Goal: Task Accomplishment & Management: Use online tool/utility

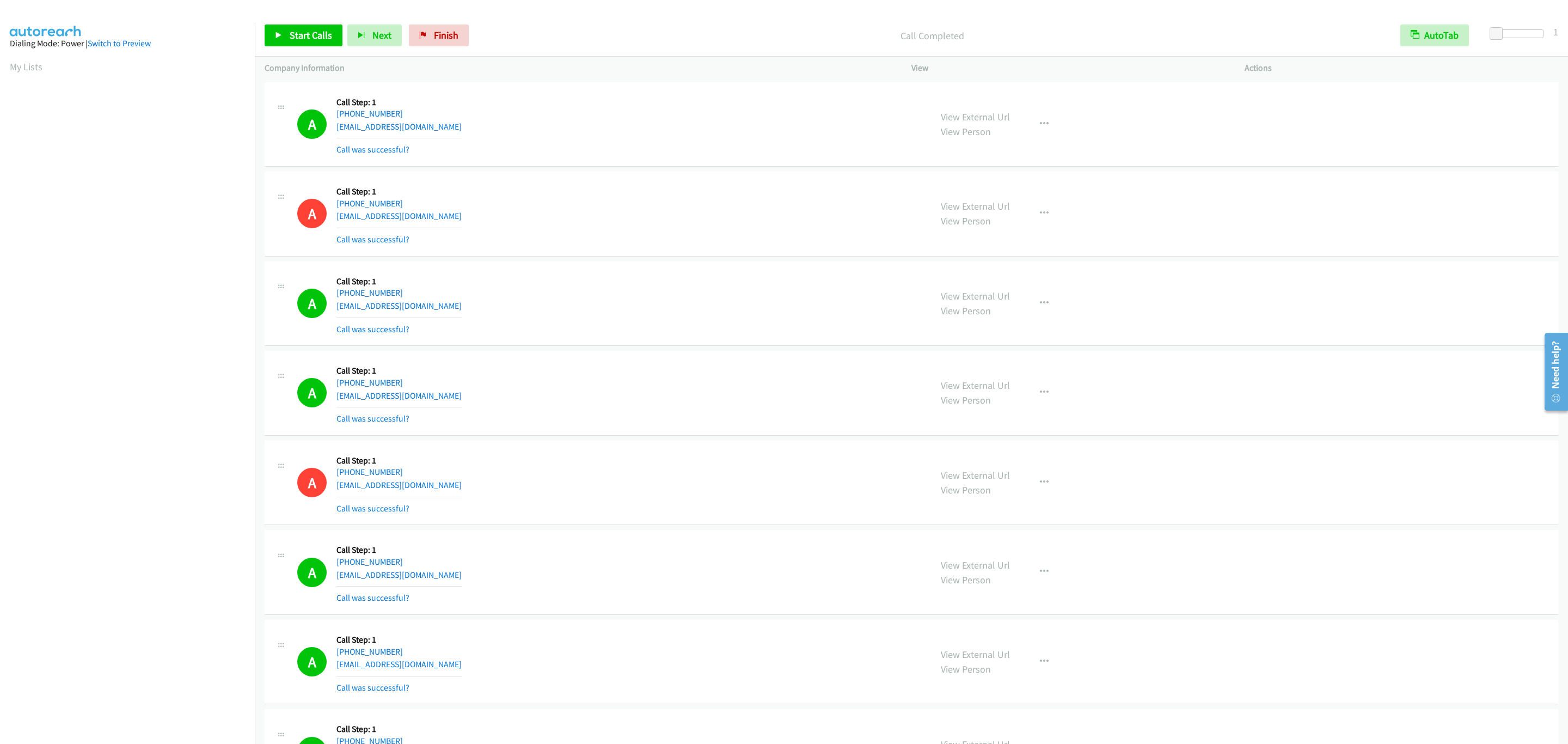
scroll to position [540, 0]
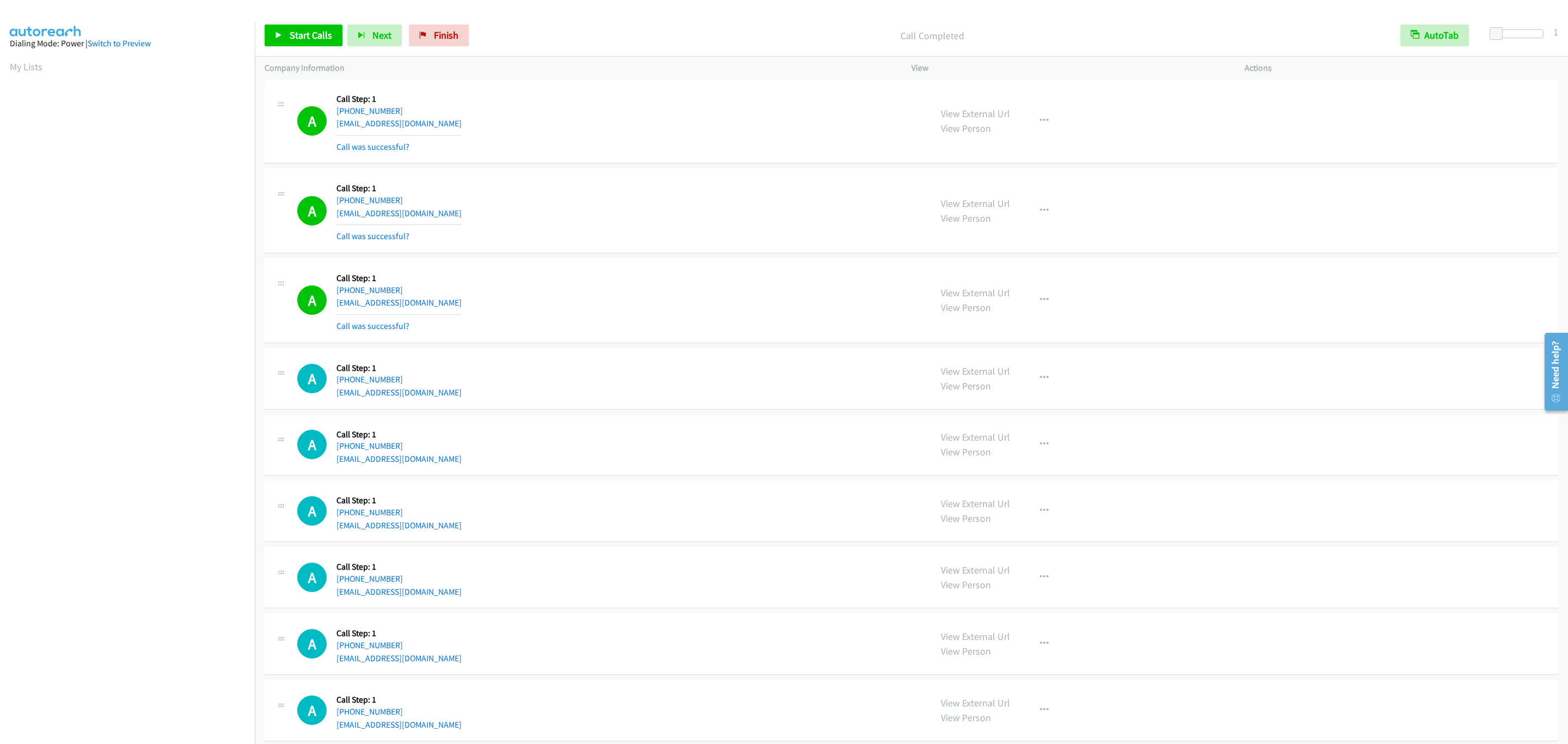
click at [458, 134] on div "A Callback Scheduled Call Step: 1 America/New_York +1 910-760-2657 stephenchull…" at bounding box center [609, 121] width 624 height 65
click at [256, 28] on div "Start Calls Pause Next Finish Call Completed AutoTab AutoTab 1" at bounding box center [911, 36] width 1313 height 42
click at [270, 26] on link "Start Calls" at bounding box center [303, 35] width 78 height 22
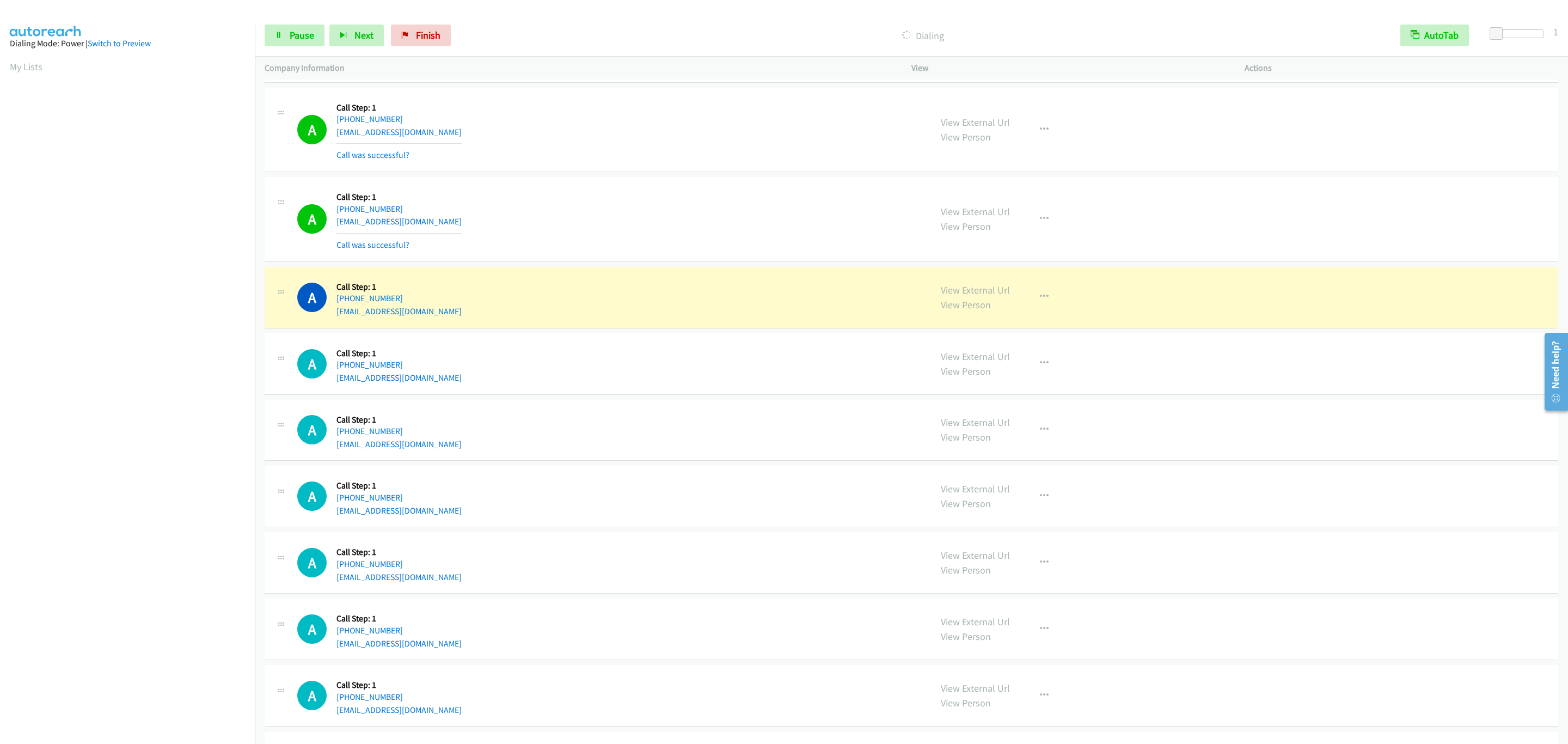
scroll to position [1112, 0]
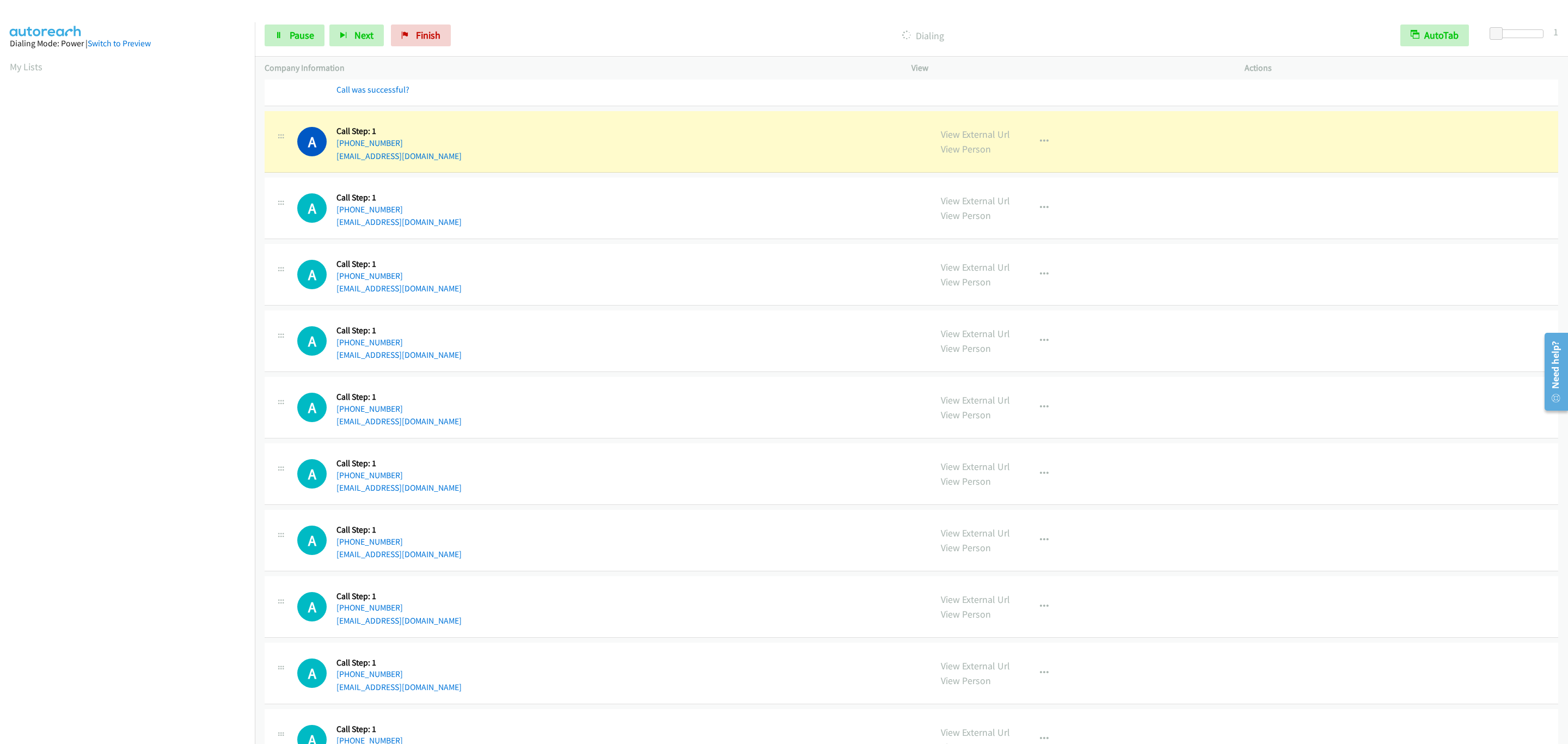
click at [736, 598] on div "A Callback Scheduled Call Step: 1 America/Chicago +1 224-578-9556 faildetrading…" at bounding box center [609, 606] width 624 height 42
click at [672, 417] on div "A Callback Scheduled Call Step: 1 America/Chicago +1 985-249-1868 trinia_hunt@y…" at bounding box center [609, 407] width 624 height 42
click at [635, 392] on div "A Callback Scheduled Call Step: 1 America/Chicago +1 985-249-1868 trinia_hunt@y…" at bounding box center [911, 407] width 1293 height 62
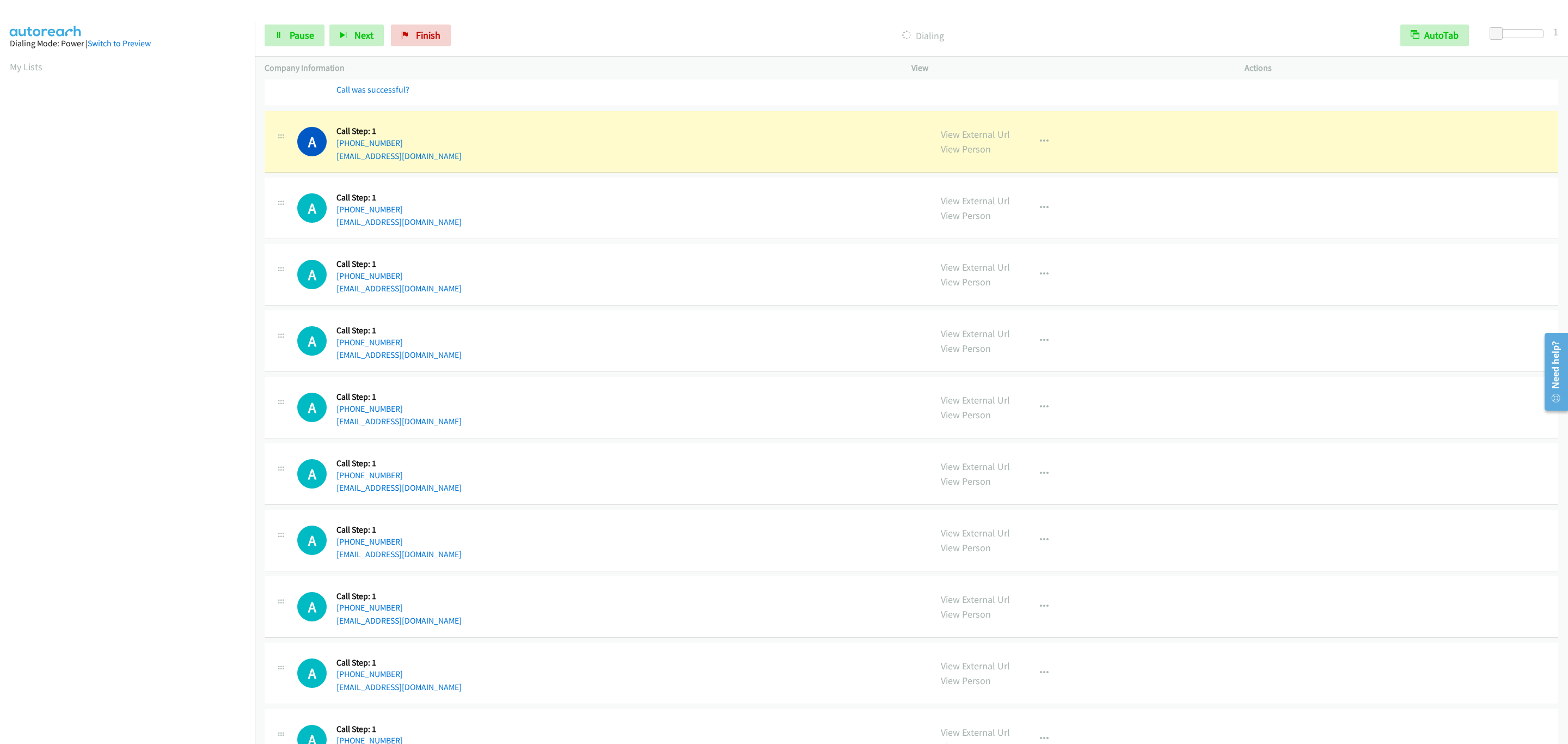
click at [1146, 304] on div "A Callback Scheduled Call Step: 1 America/Chicago +1 314-303-4928 erichuez@hotm…" at bounding box center [911, 275] width 1293 height 62
click at [1039, 144] on icon "button" at bounding box center [1044, 141] width 8 height 8
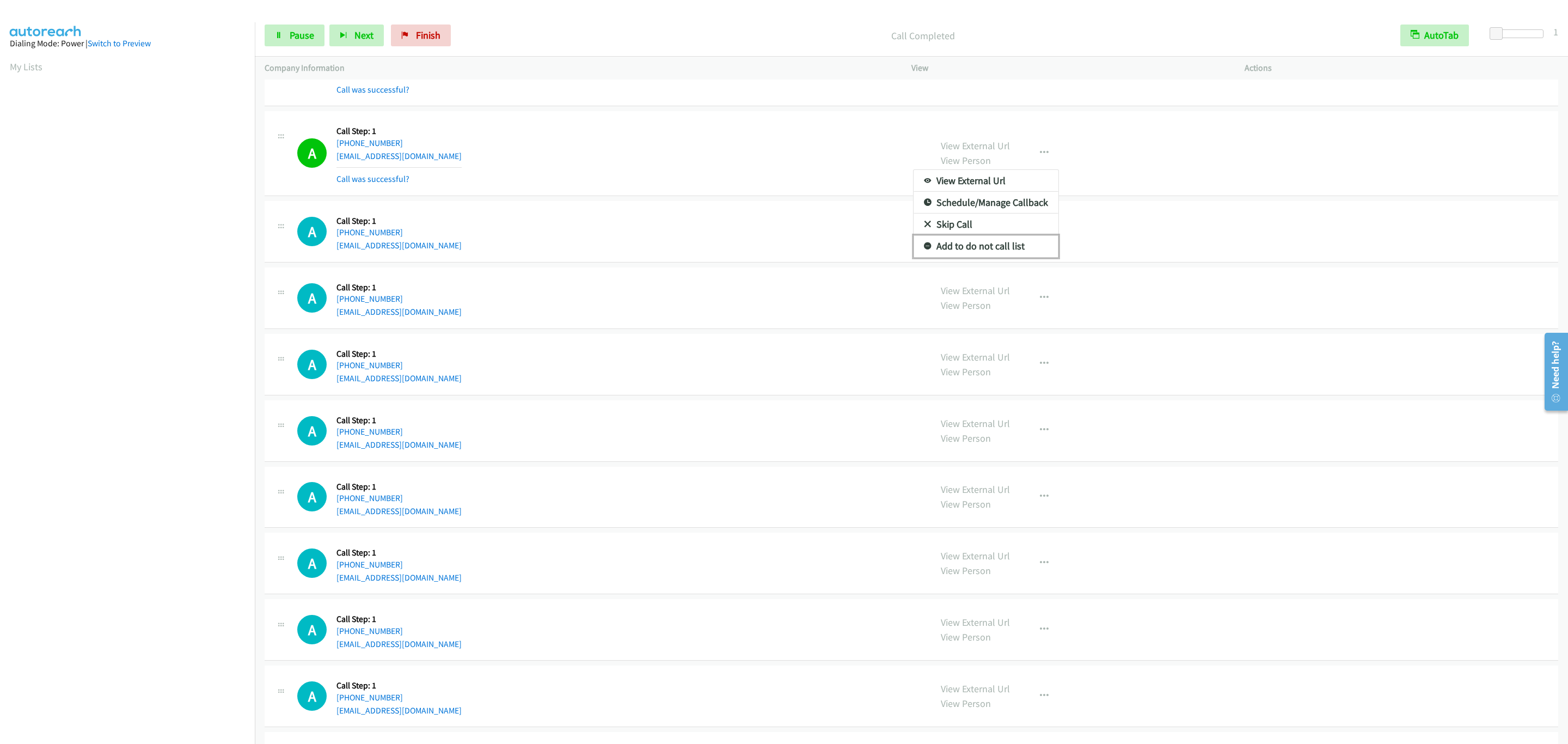
click at [1008, 246] on link "Add to do not call list" at bounding box center [985, 246] width 144 height 22
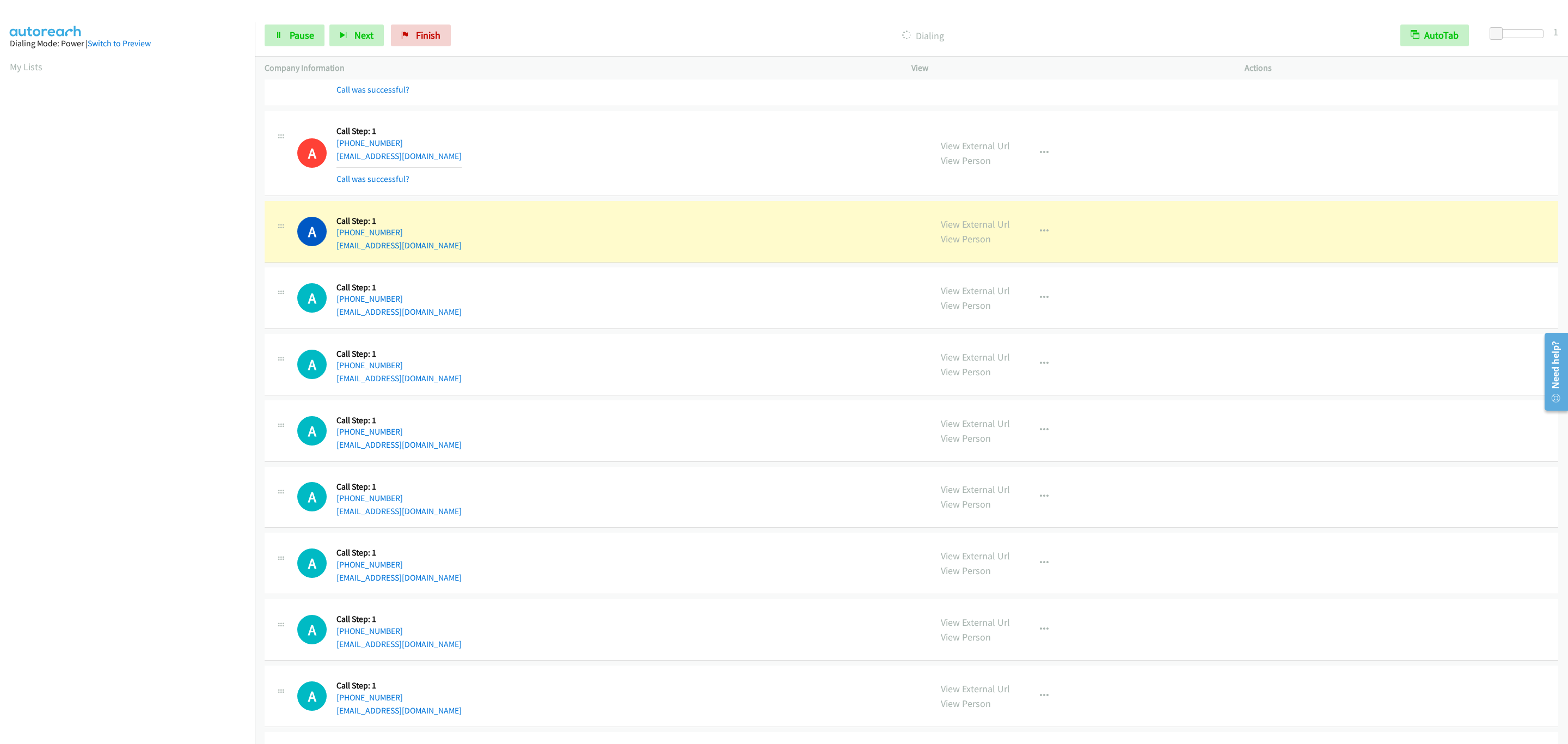
drag, startPoint x: 1014, startPoint y: 240, endPoint x: 637, endPoint y: 338, distance: 389.5
click at [704, 296] on div "A Callback Scheduled Call Step: 1 America/Chicago +1 314-303-4928 erichuez@hotm…" at bounding box center [609, 298] width 624 height 42
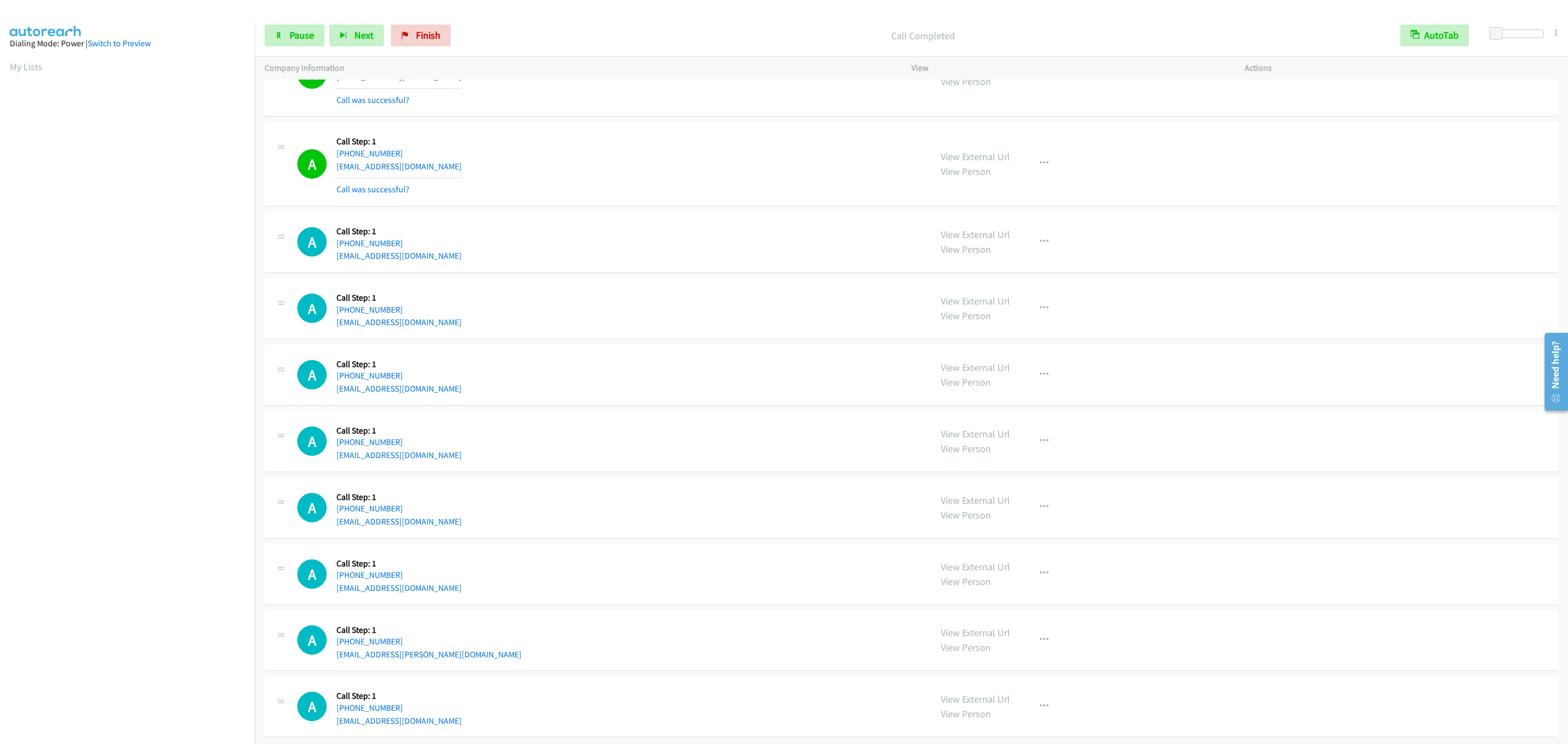
scroll to position [1305, 0]
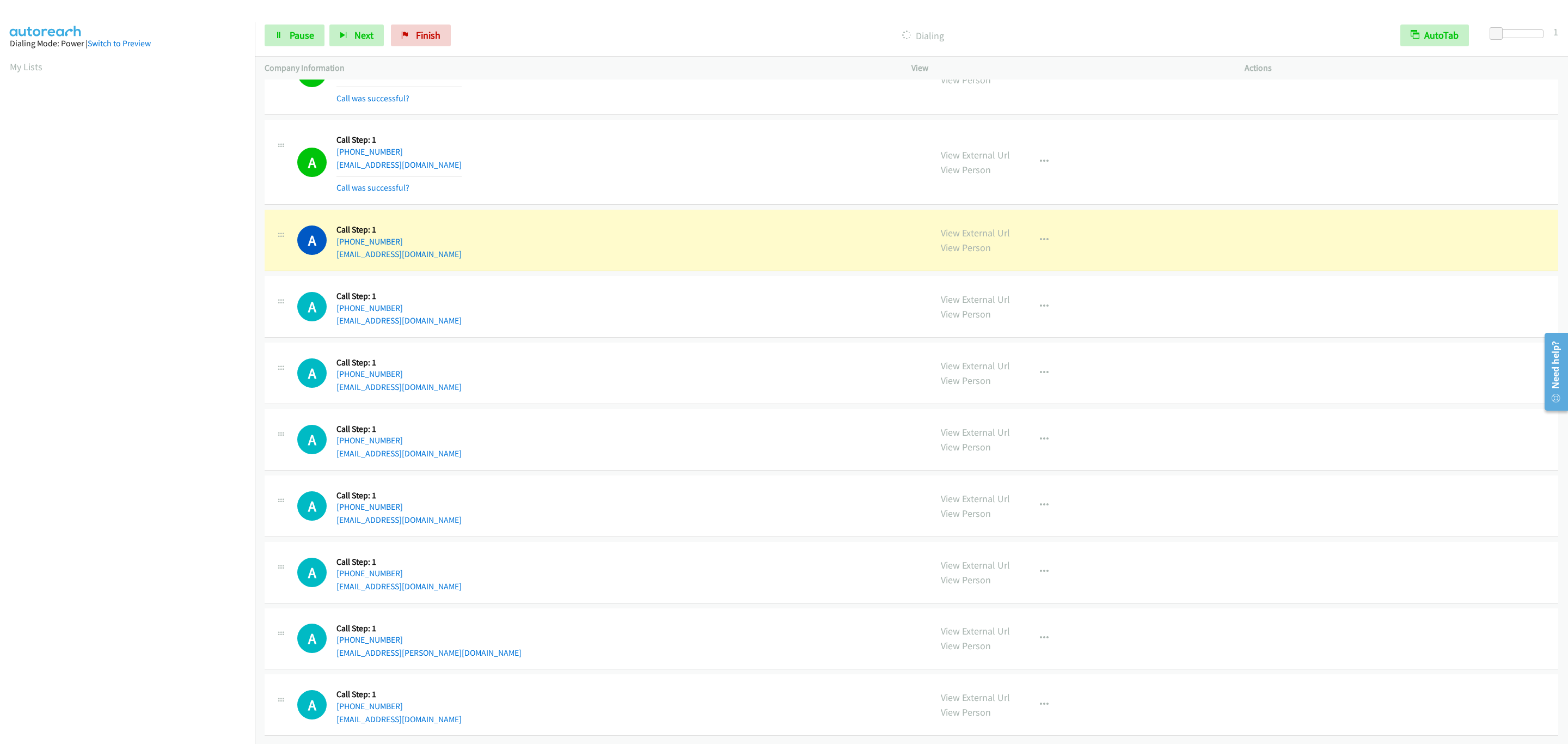
click at [650, 220] on div "A Callback Scheduled Call Step: 1 America/Chicago +1 507-438-3753 rwhite4521@gm…" at bounding box center [609, 240] width 624 height 42
click at [557, 184] on div "A Callback Scheduled Call Step: 1 America/Chicago +1 314-303-4928 erichuez@hotm…" at bounding box center [911, 162] width 1293 height 85
click at [557, 185] on div "A Callback Scheduled Call Step: 1 America/Chicago +1 314-303-4928 erichuez@hotm…" at bounding box center [911, 162] width 1293 height 85
click at [555, 185] on div "A Callback Scheduled Call Step: 1 America/Chicago +1 314-303-4928 erichuez@hotm…" at bounding box center [911, 162] width 1293 height 85
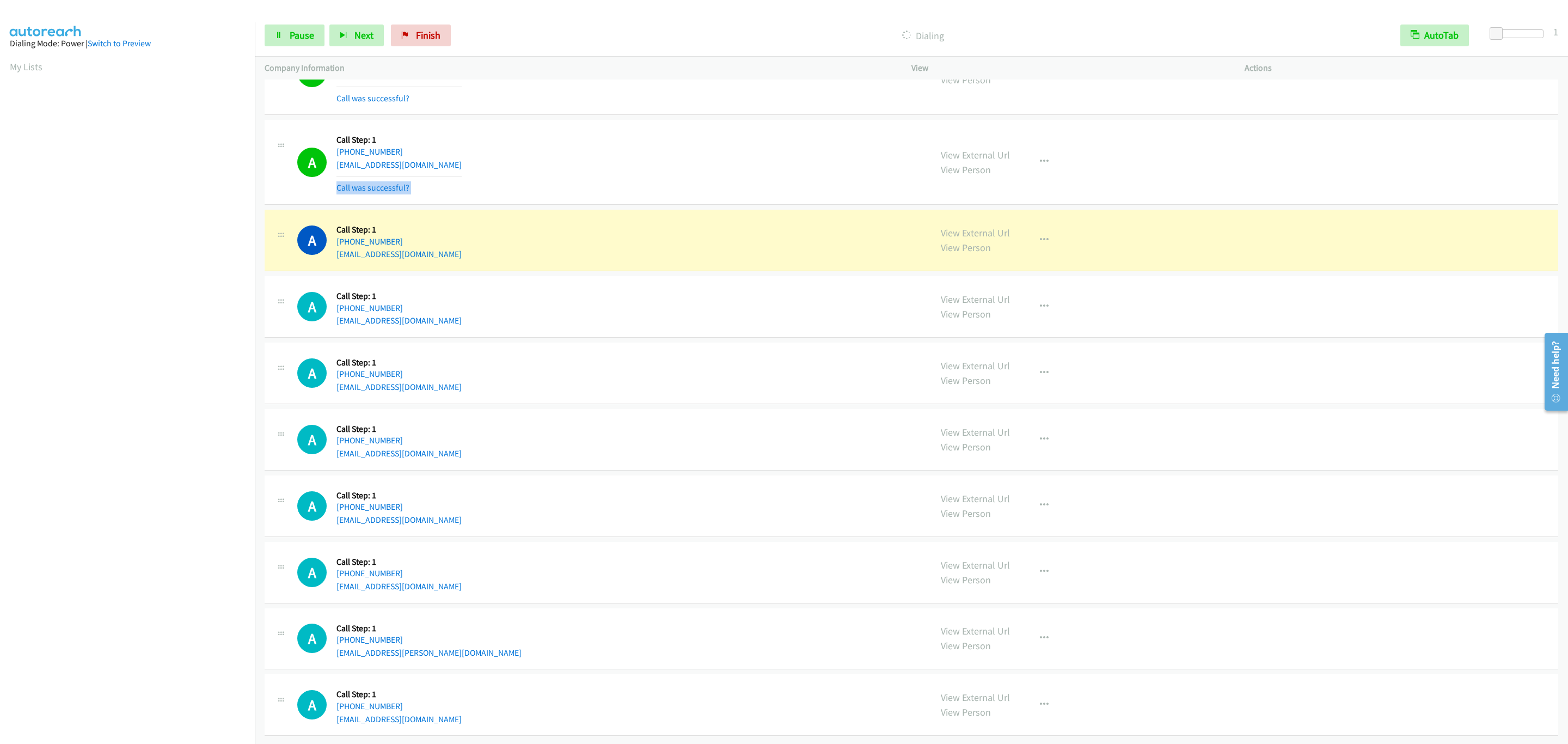
click at [545, 183] on div "A Callback Scheduled Call Step: 1 America/Chicago +1 314-303-4928 erichuez@hotm…" at bounding box center [911, 162] width 1293 height 85
click at [544, 183] on div "A Callback Scheduled Call Step: 1 America/Chicago +1 314-303-4928 erichuez@hotm…" at bounding box center [911, 162] width 1293 height 85
click at [539, 184] on div "A Callback Scheduled Call Step: 1 America/Chicago +1 314-303-4928 erichuez@hotm…" at bounding box center [911, 162] width 1293 height 85
drag, startPoint x: 739, startPoint y: 243, endPoint x: 941, endPoint y: 247, distance: 202.0
click at [741, 244] on div "A Callback Scheduled Call Step: 1 America/Chicago +1 507-438-3753 rwhite4521@gm…" at bounding box center [609, 240] width 624 height 42
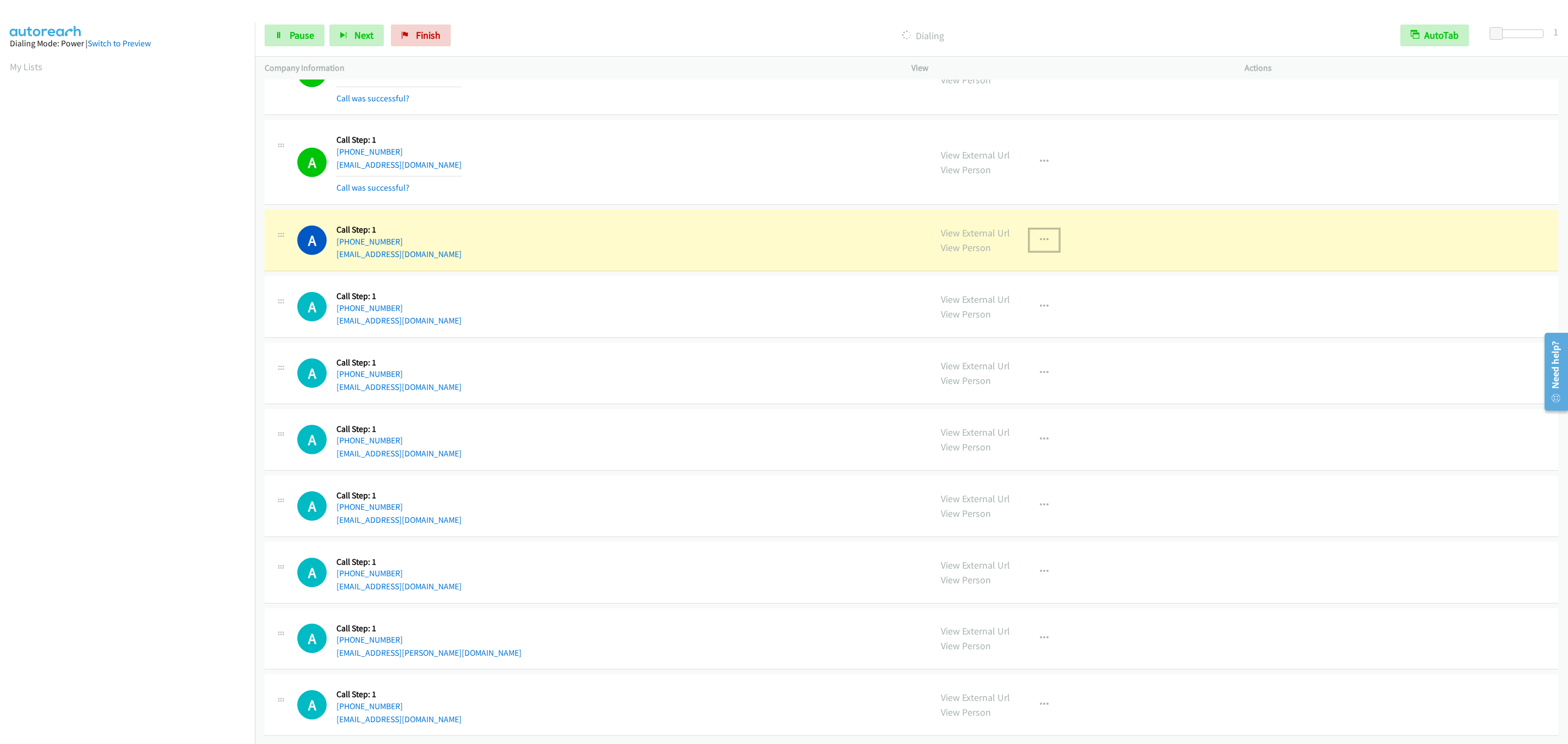
click at [1029, 229] on button "button" at bounding box center [1044, 240] width 29 height 22
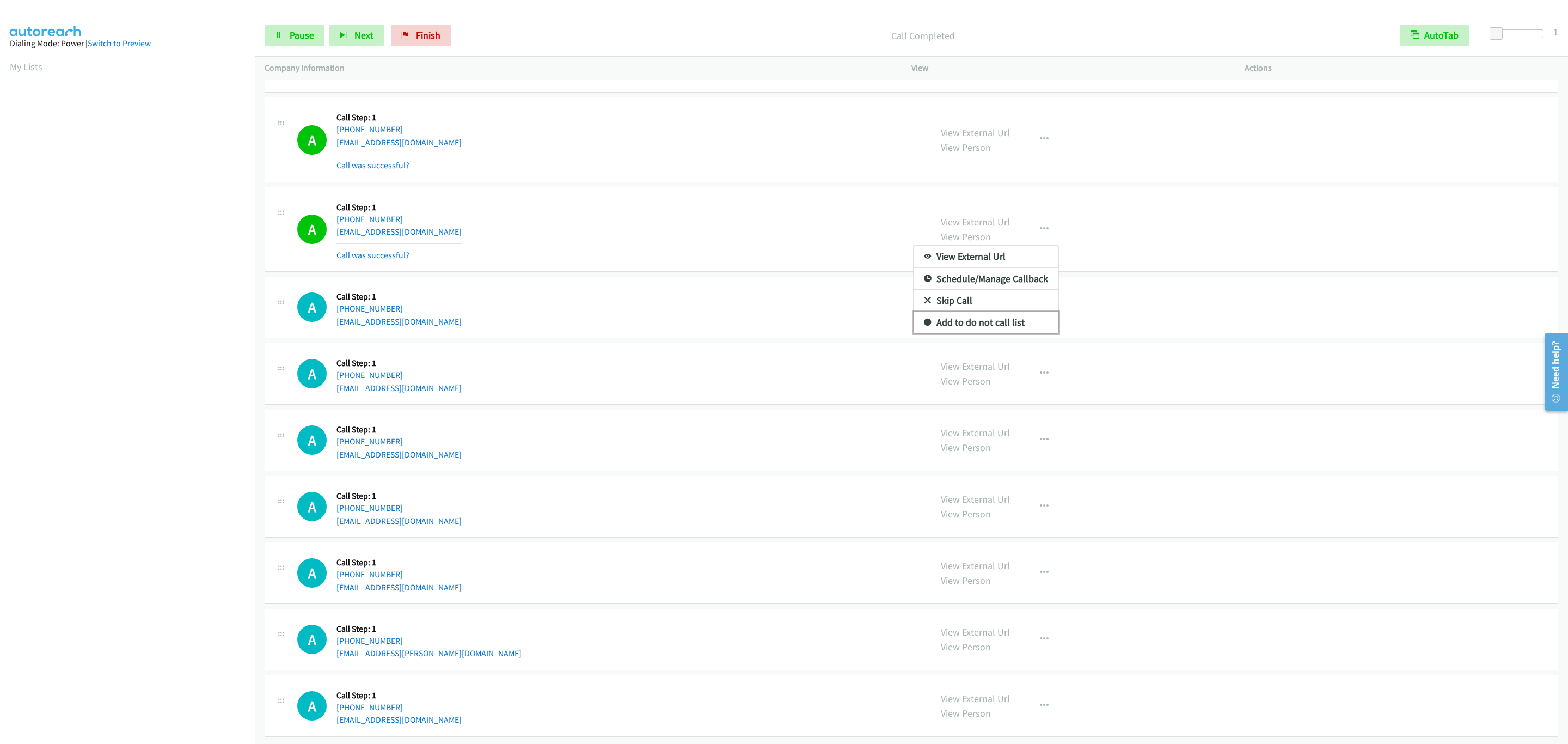
click at [982, 331] on link "Add to do not call list" at bounding box center [985, 322] width 144 height 22
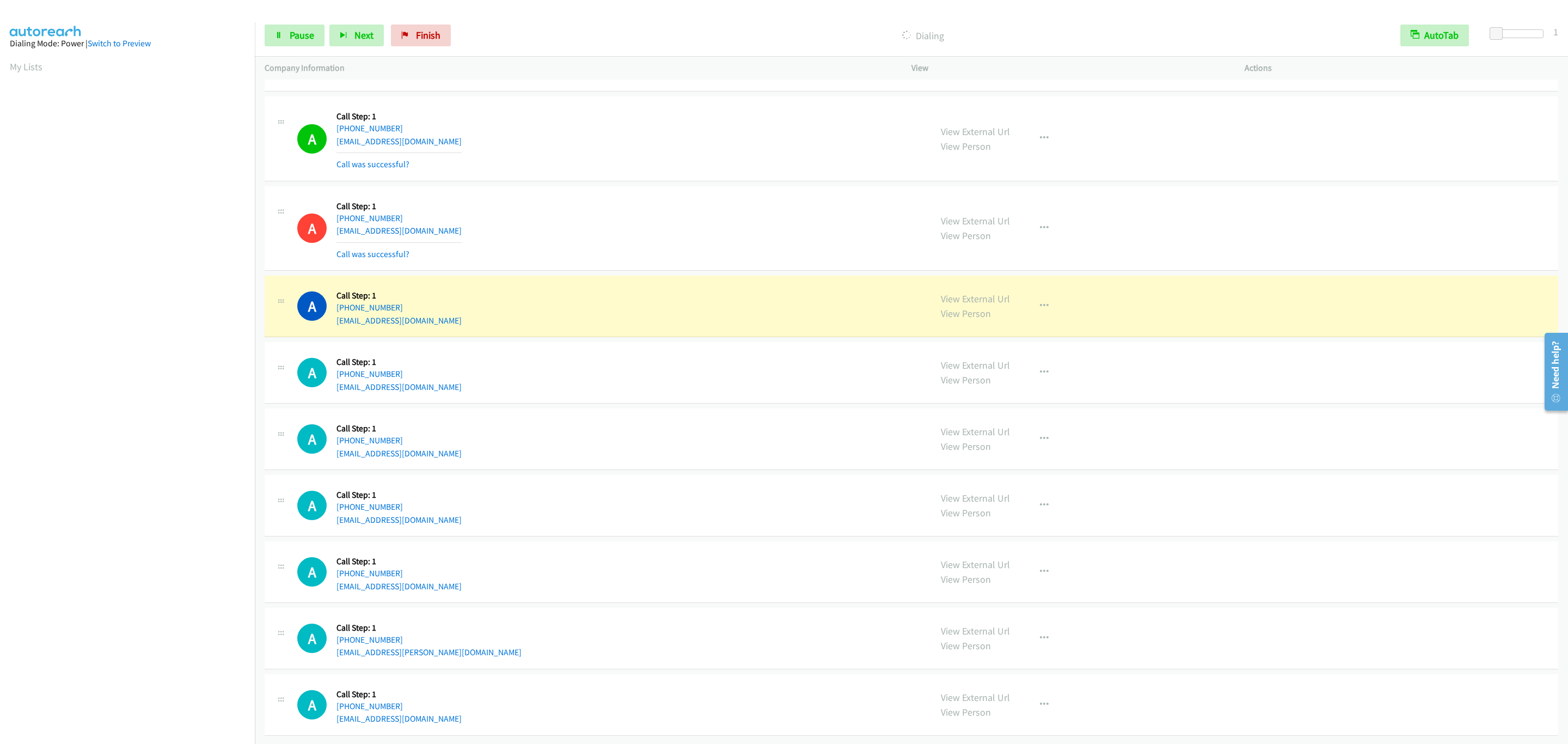
click at [684, 215] on div "A Callback Scheduled Call Step: 1 America/Chicago +1 507-438-3753 rwhite4521@gm…" at bounding box center [609, 229] width 624 height 65
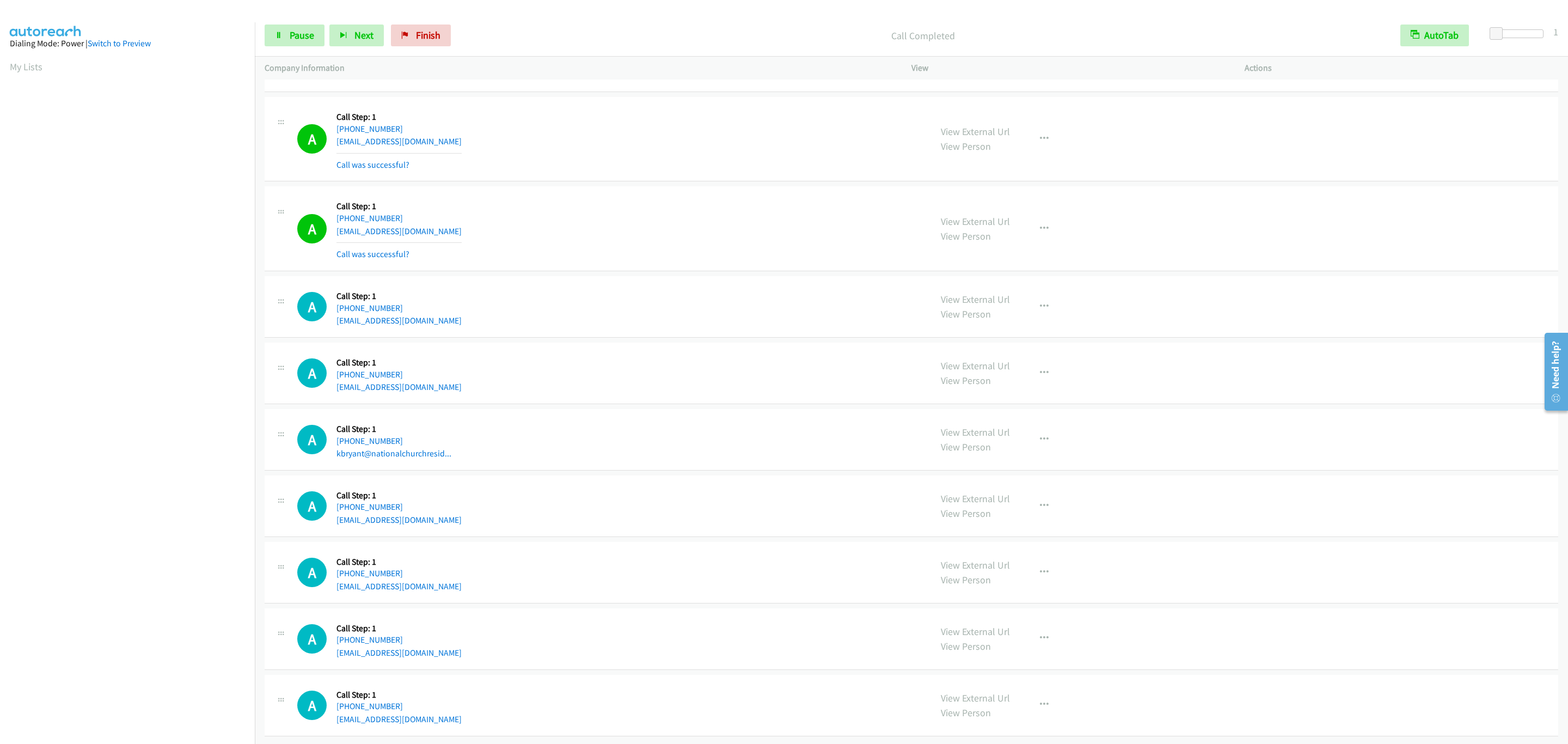
scroll to position [2050, 0]
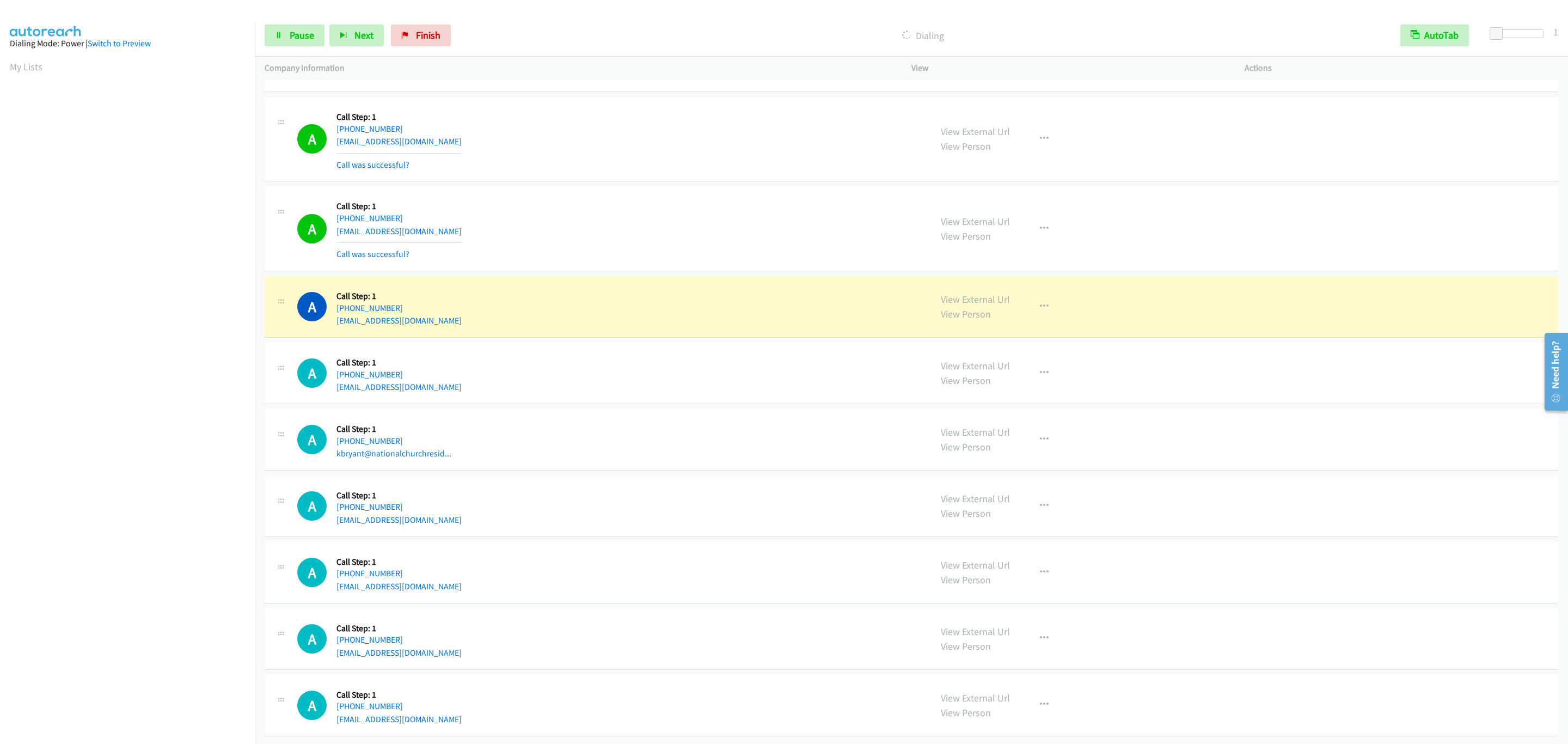
click at [1206, 551] on div "View External Url View Person View External Url Email Schedule/Manage Callback …" at bounding box center [1102, 572] width 343 height 42
click at [292, 39] on span "Pause" at bounding box center [301, 35] width 24 height 13
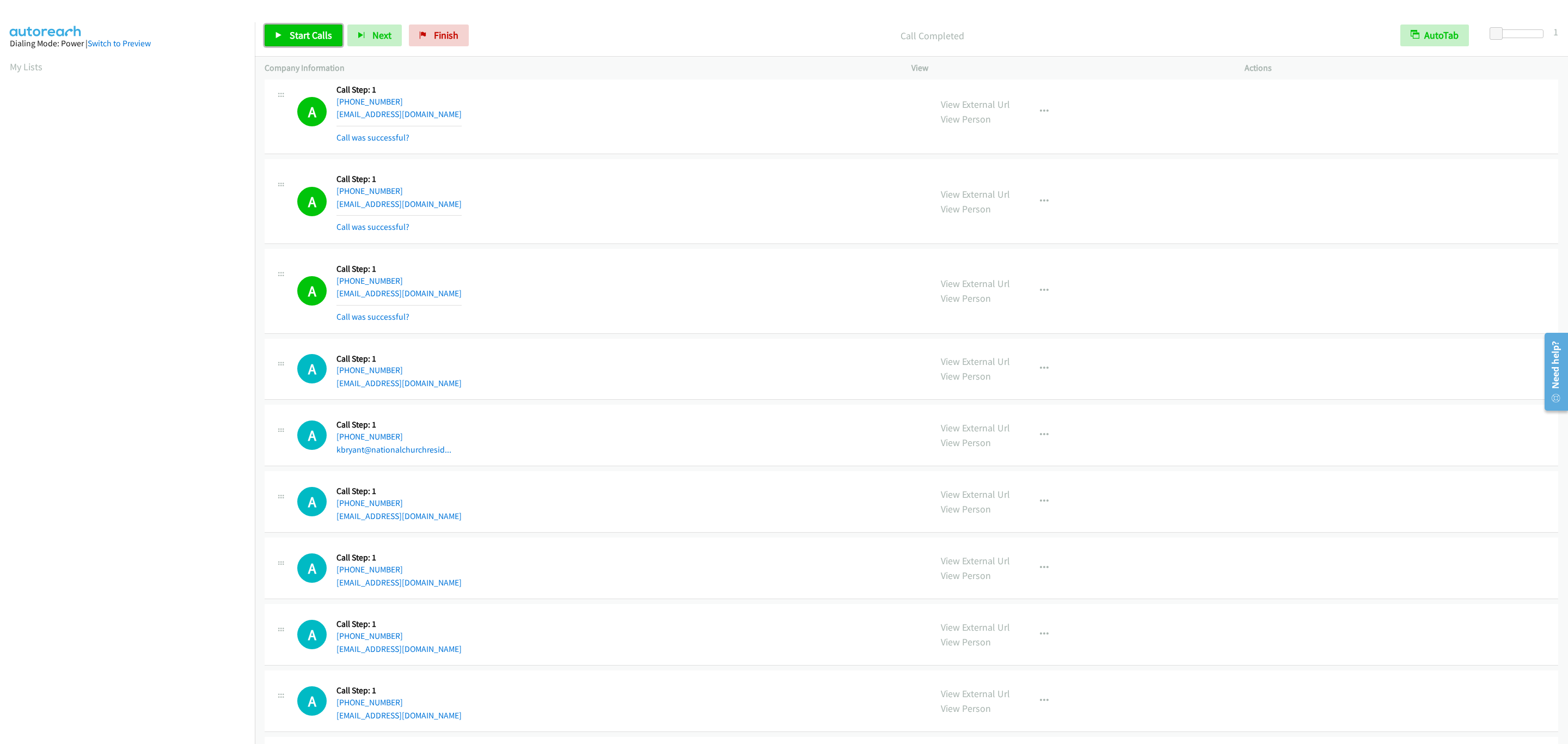
click at [311, 31] on span "Start Calls" at bounding box center [311, 35] width 43 height 13
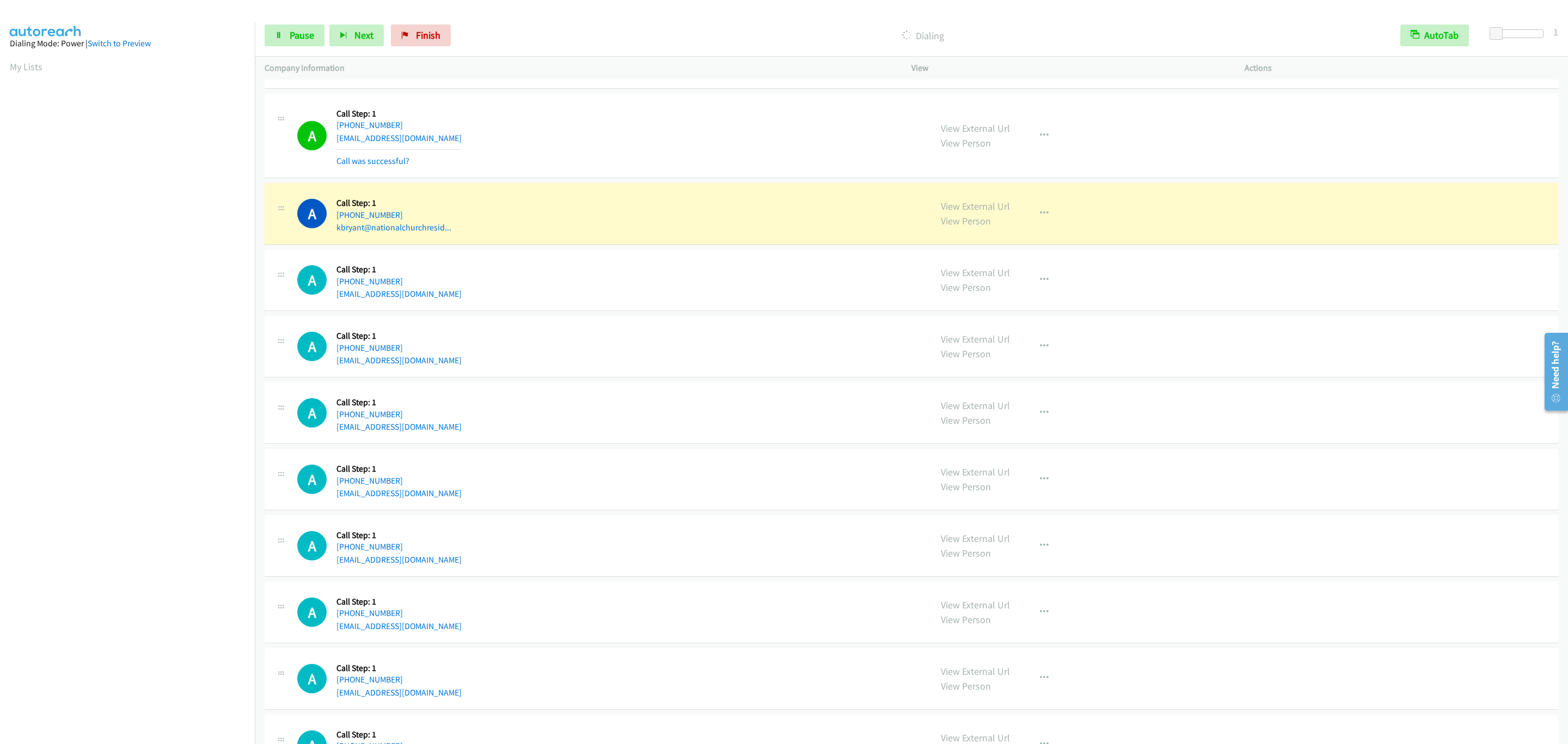
scroll to position [2376, 0]
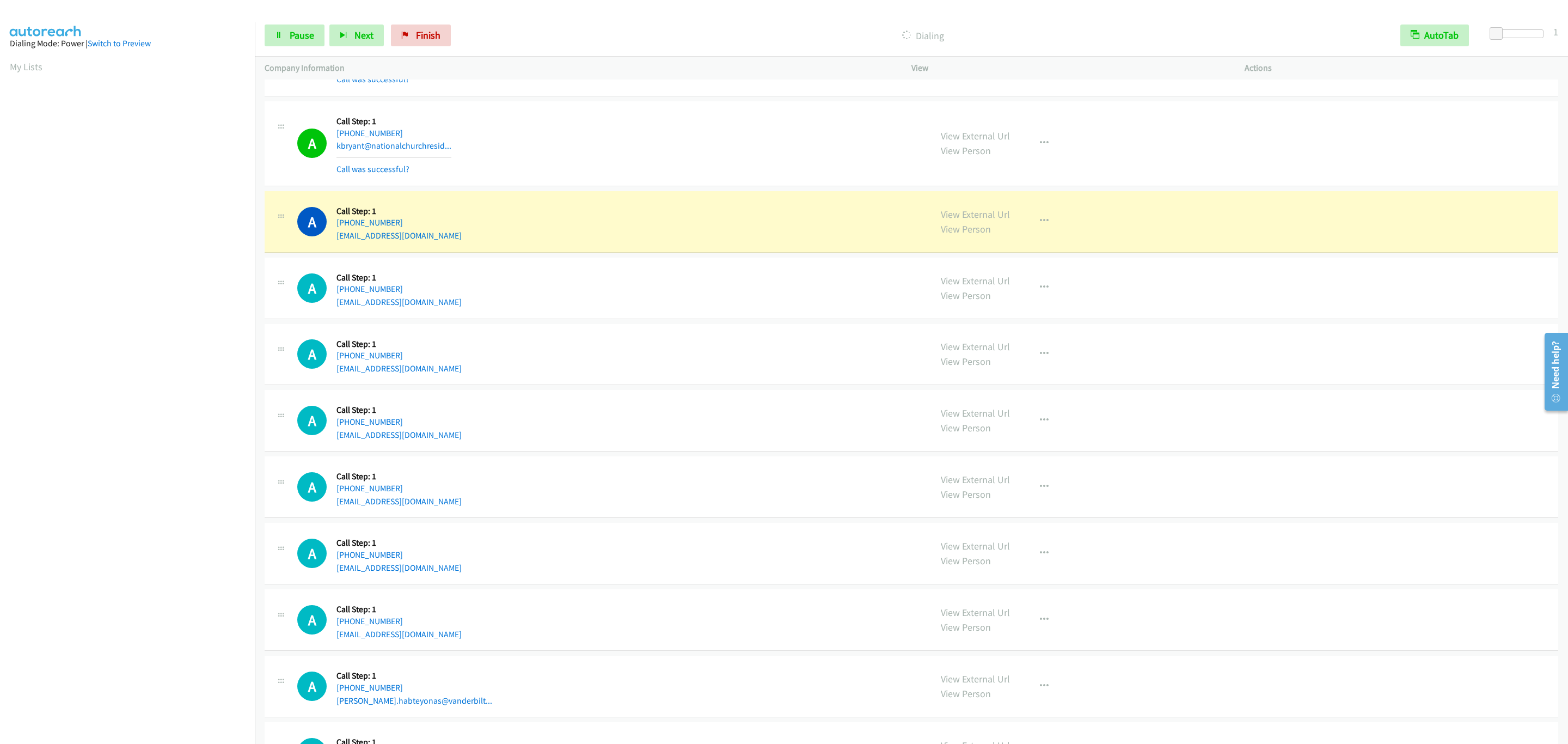
click at [168, 605] on section at bounding box center [128, 344] width 235 height 521
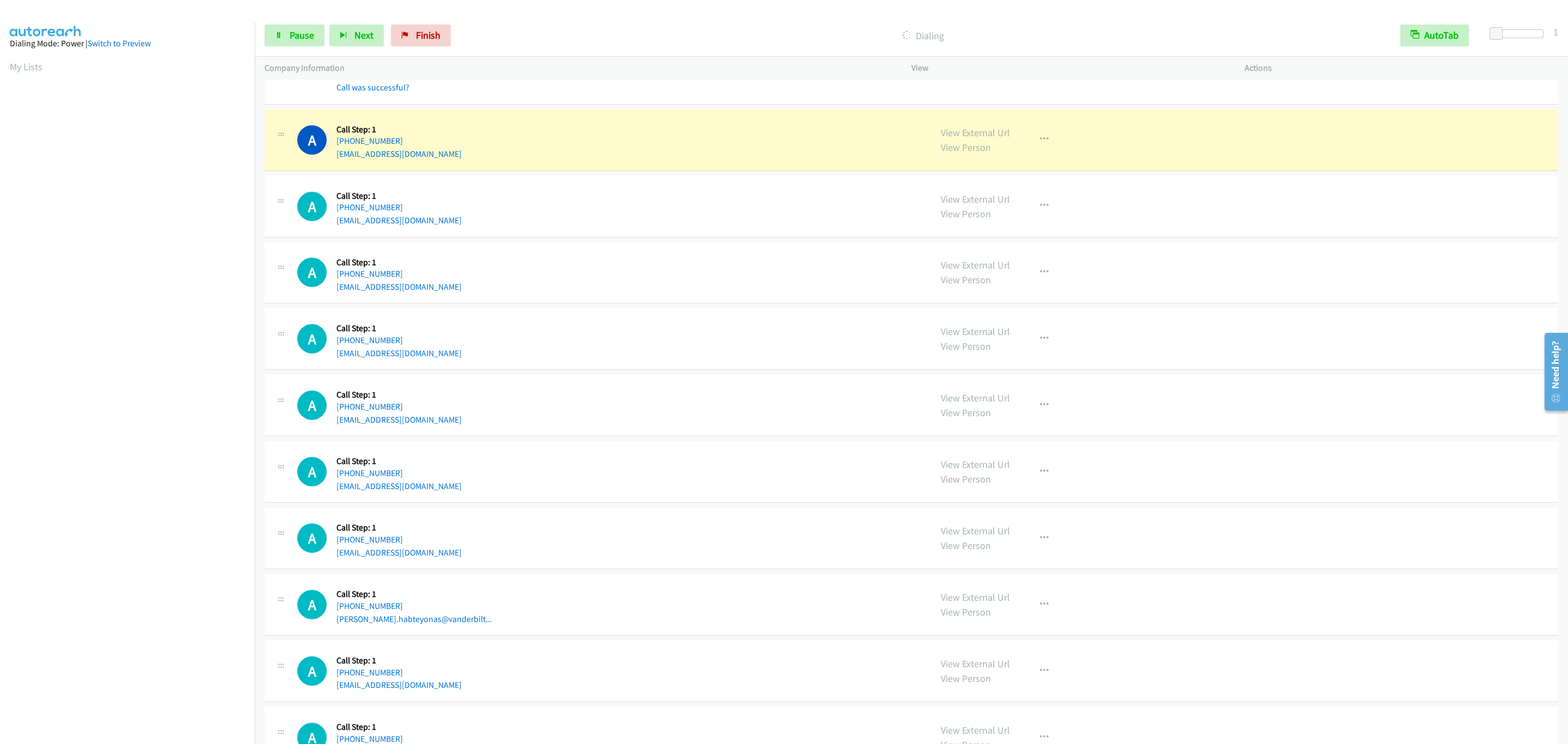
scroll to position [2539, 0]
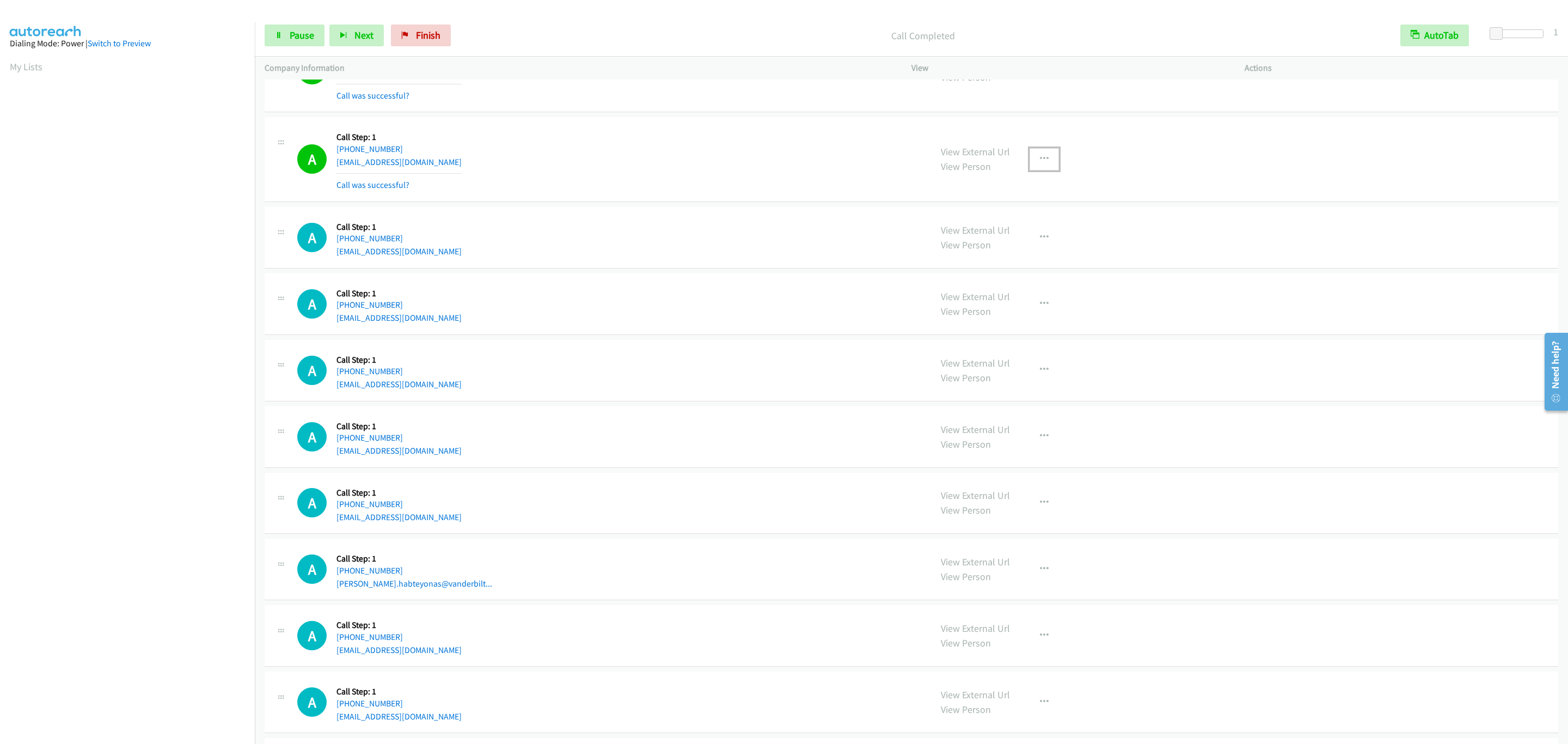
click at [1029, 164] on button "button" at bounding box center [1044, 159] width 29 height 22
click at [1021, 263] on link "Add to do not call list" at bounding box center [985, 252] width 144 height 22
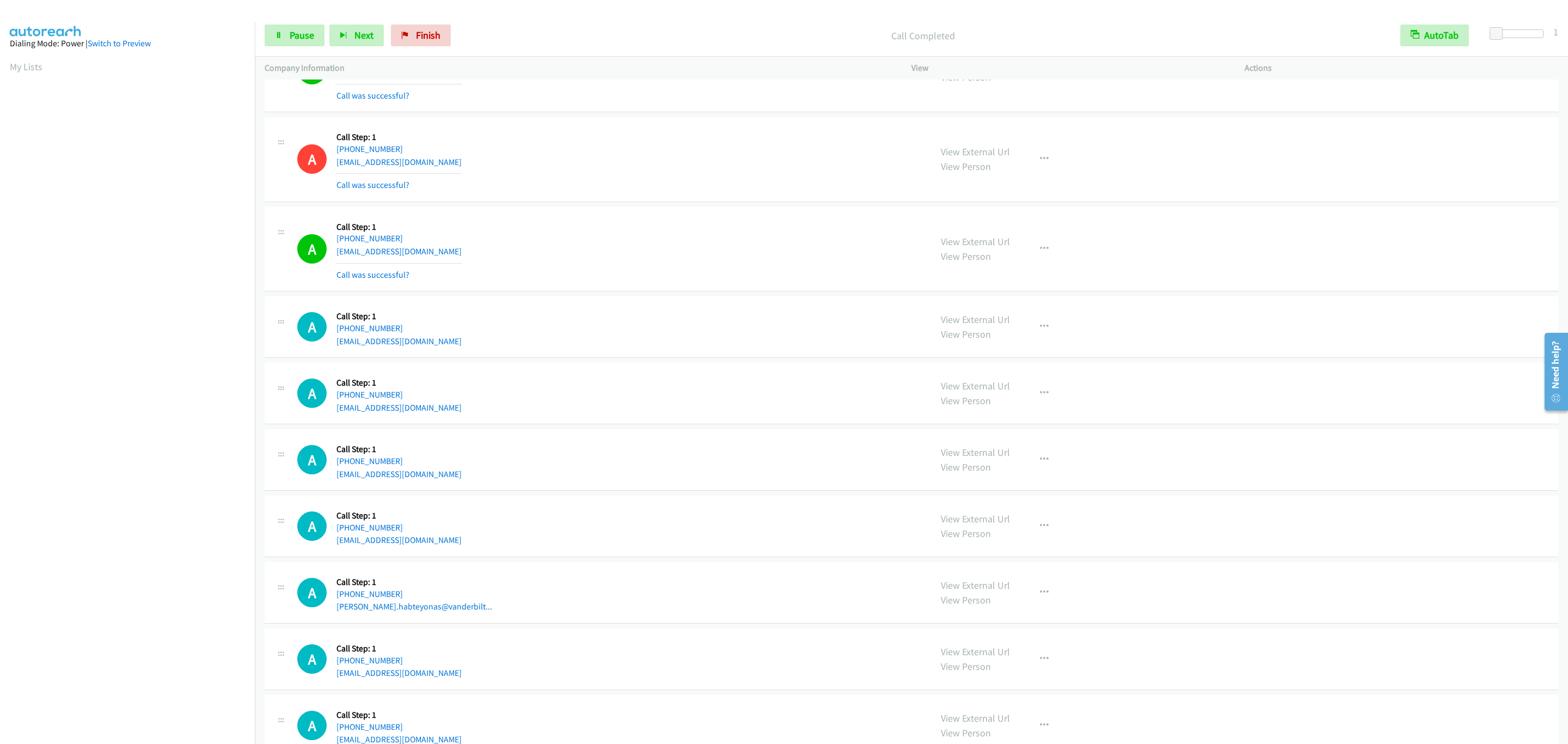
click at [1045, 248] on div "View External Url View Person View External Url Email Schedule/Manage Callback …" at bounding box center [1102, 249] width 343 height 65
click at [1042, 255] on button "button" at bounding box center [1044, 249] width 29 height 22
click at [1014, 352] on link "Add to do not call list" at bounding box center [985, 342] width 144 height 22
click at [144, 601] on iframe "To enrich screen reader interactions, please activate Accessibility in Grammarl…" at bounding box center [132, 342] width 245 height 517
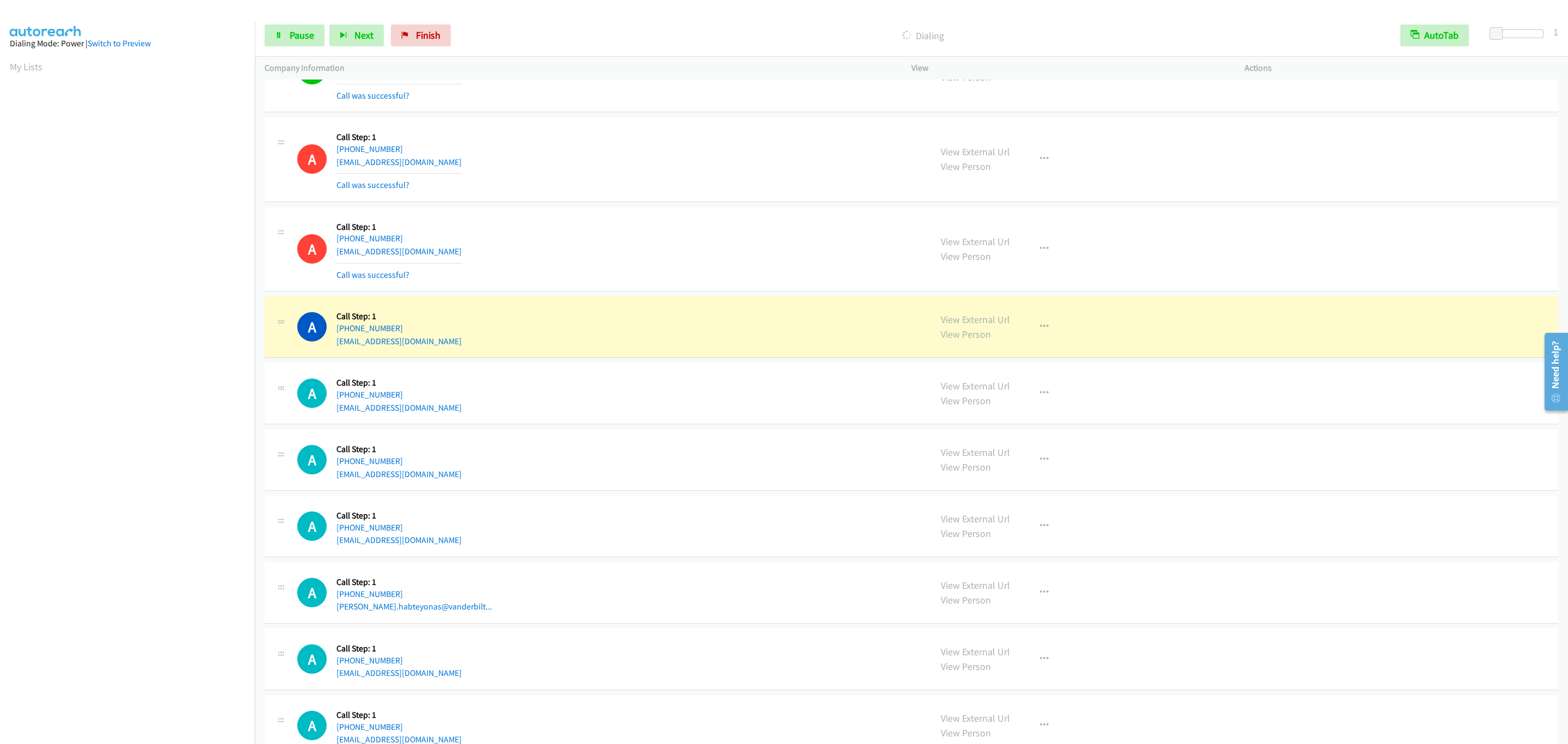
scroll to position [2703, 0]
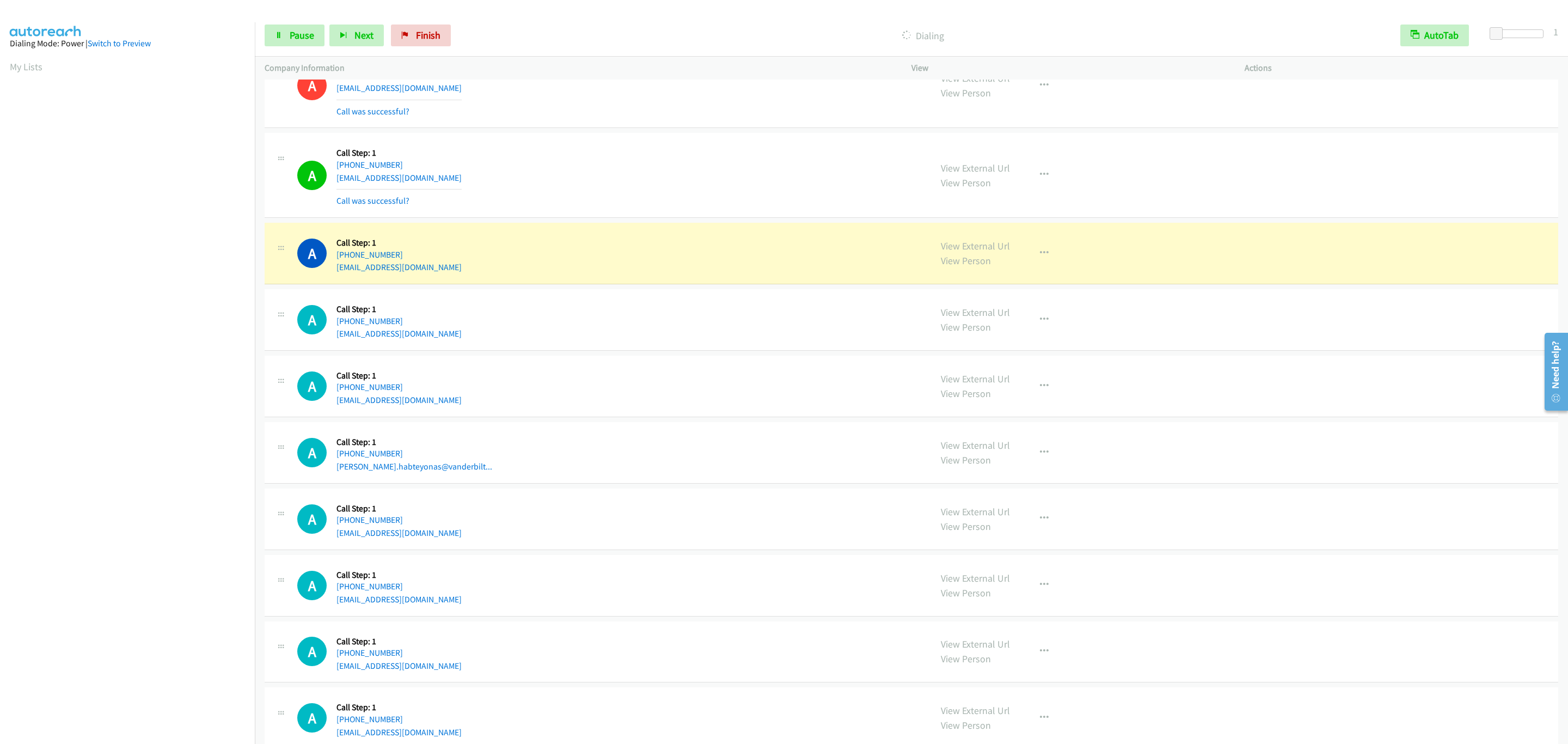
drag, startPoint x: 1100, startPoint y: 309, endPoint x: 1091, endPoint y: 304, distance: 10.3
click at [1097, 306] on div "A Callback Scheduled Call Step: 1 America/New_York +1 786-583-8322 jayharrisb@g…" at bounding box center [911, 320] width 1293 height 62
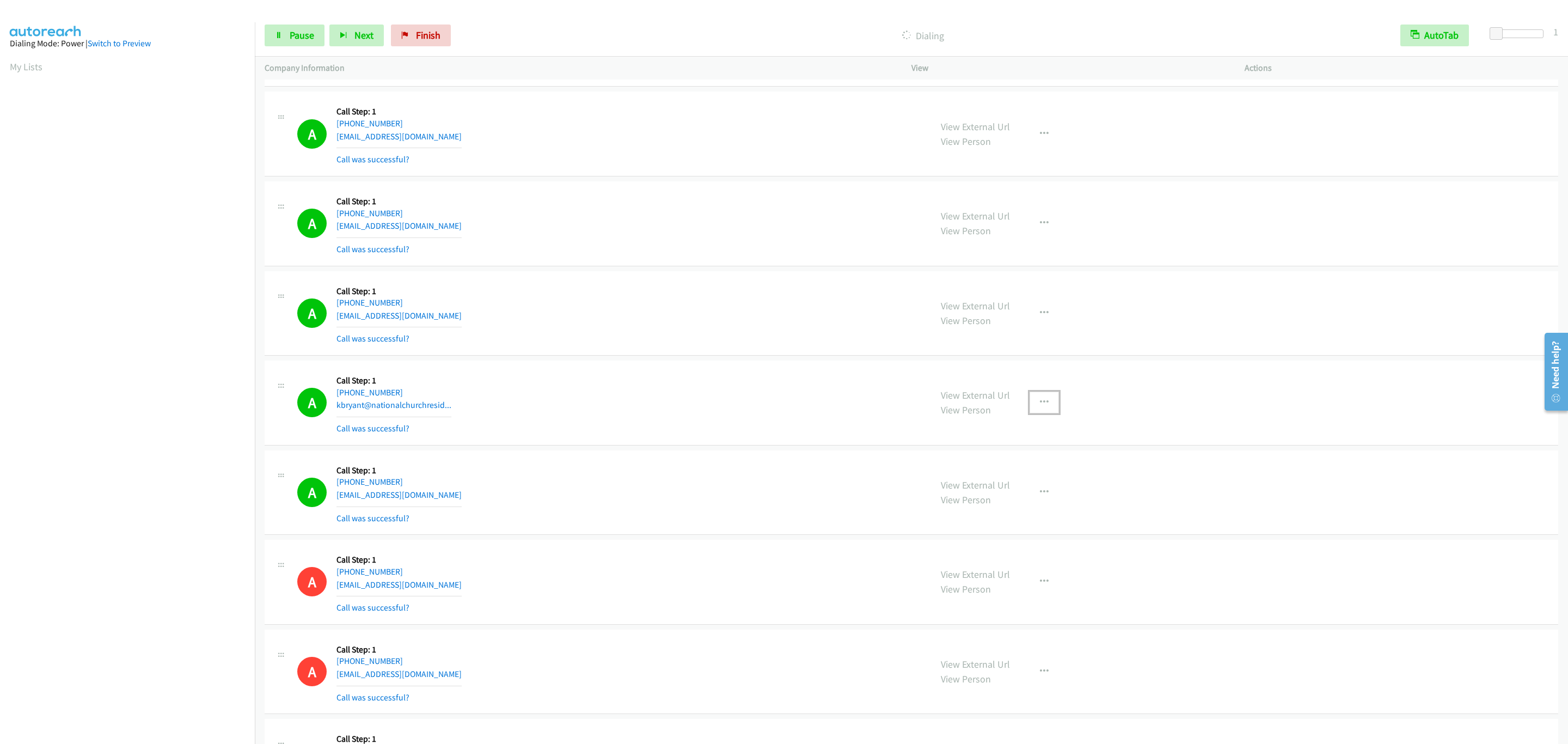
click at [1039, 413] on button "button" at bounding box center [1044, 402] width 29 height 22
click at [1024, 506] on link "Add to do not call list" at bounding box center [985, 495] width 144 height 22
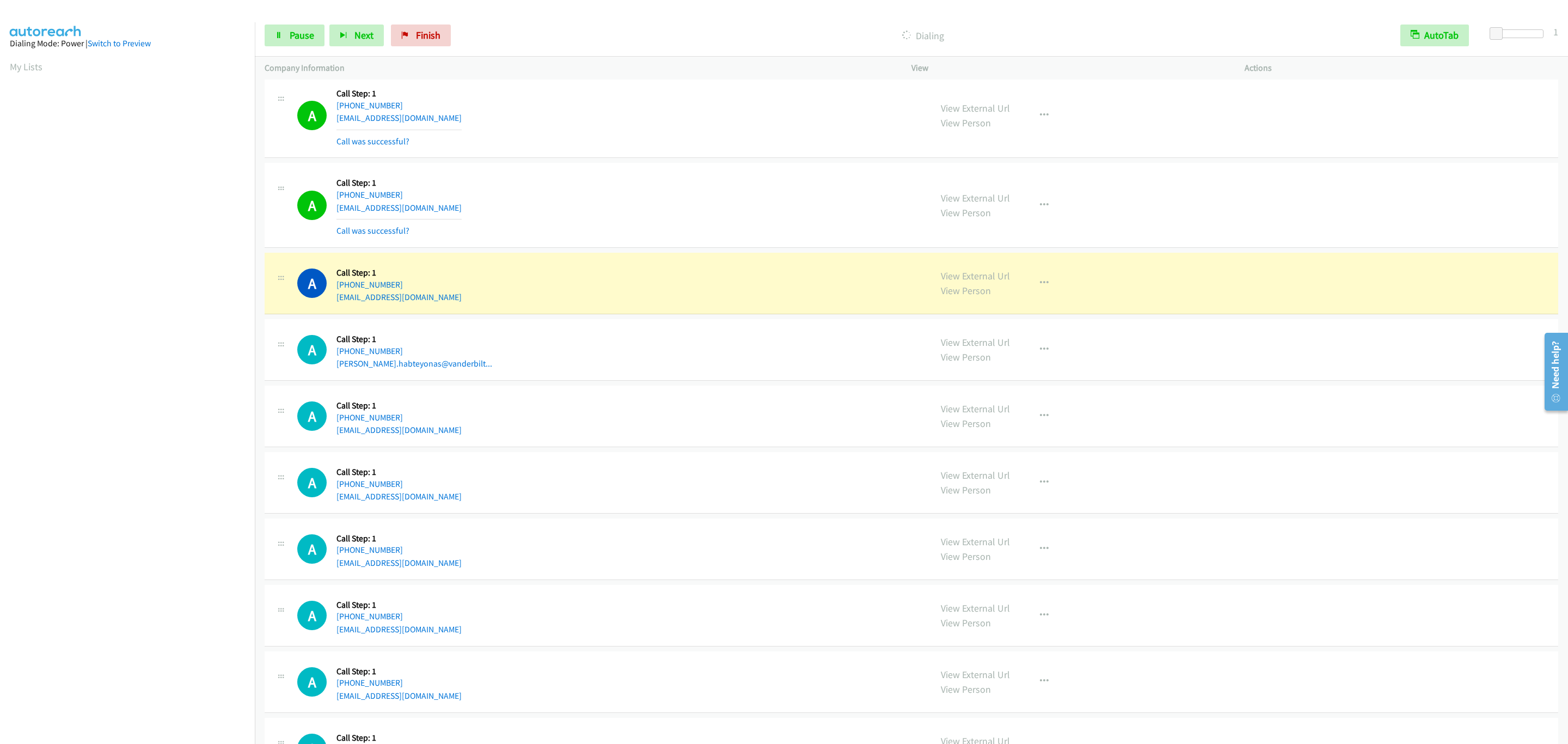
scroll to position [3015, 0]
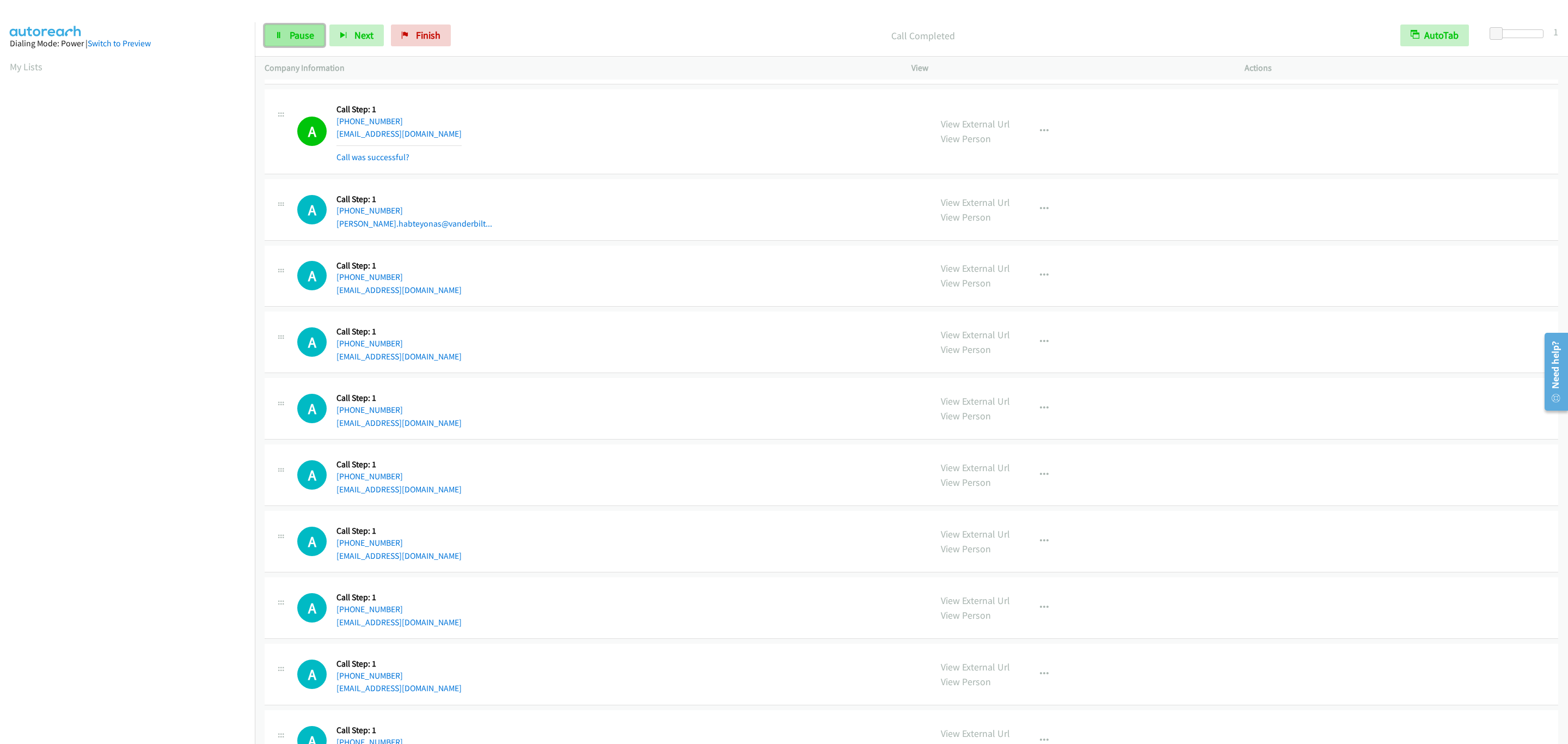
click at [291, 39] on span "Pause" at bounding box center [301, 35] width 24 height 13
click at [291, 39] on span "Start Calls" at bounding box center [311, 35] width 43 height 13
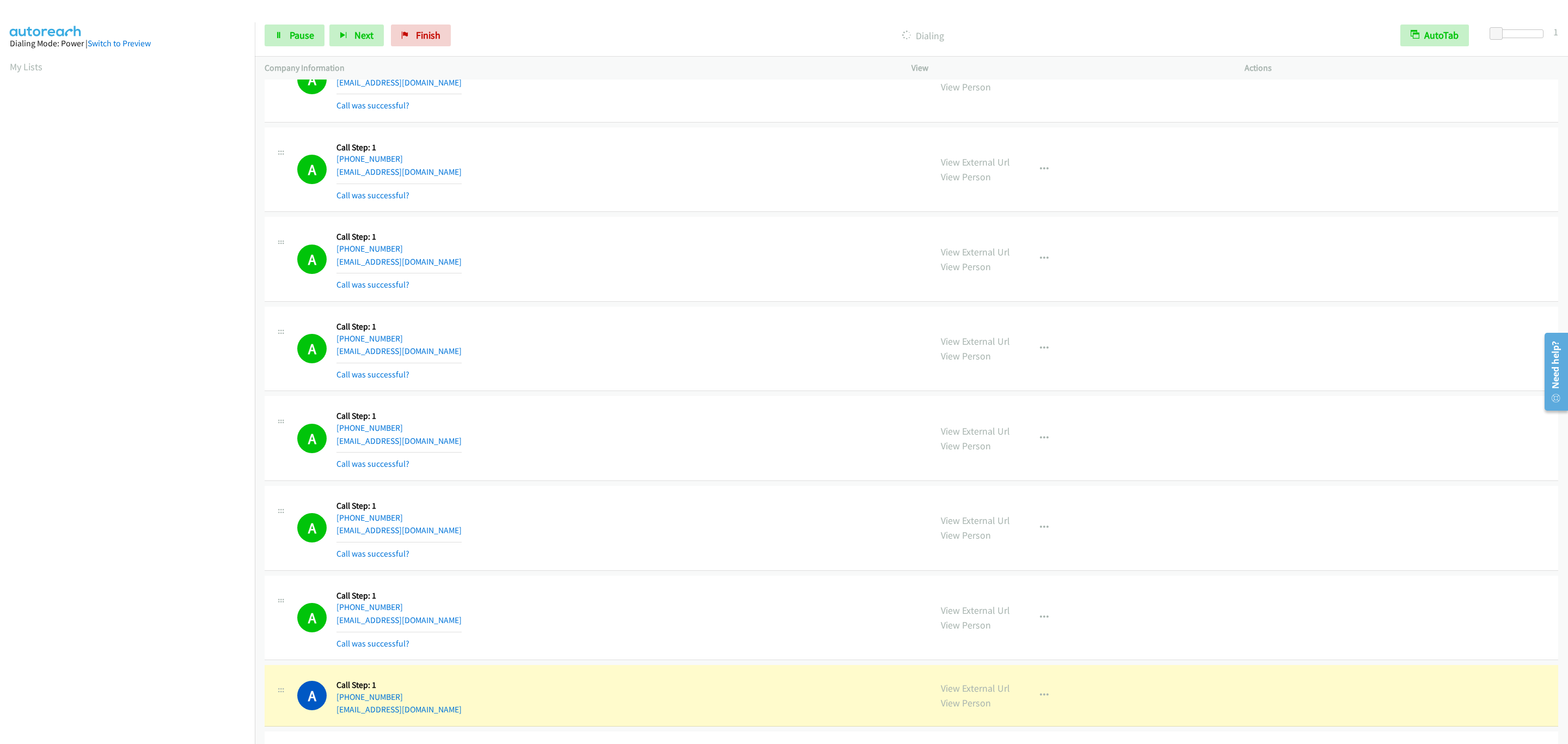
scroll to position [4063, 0]
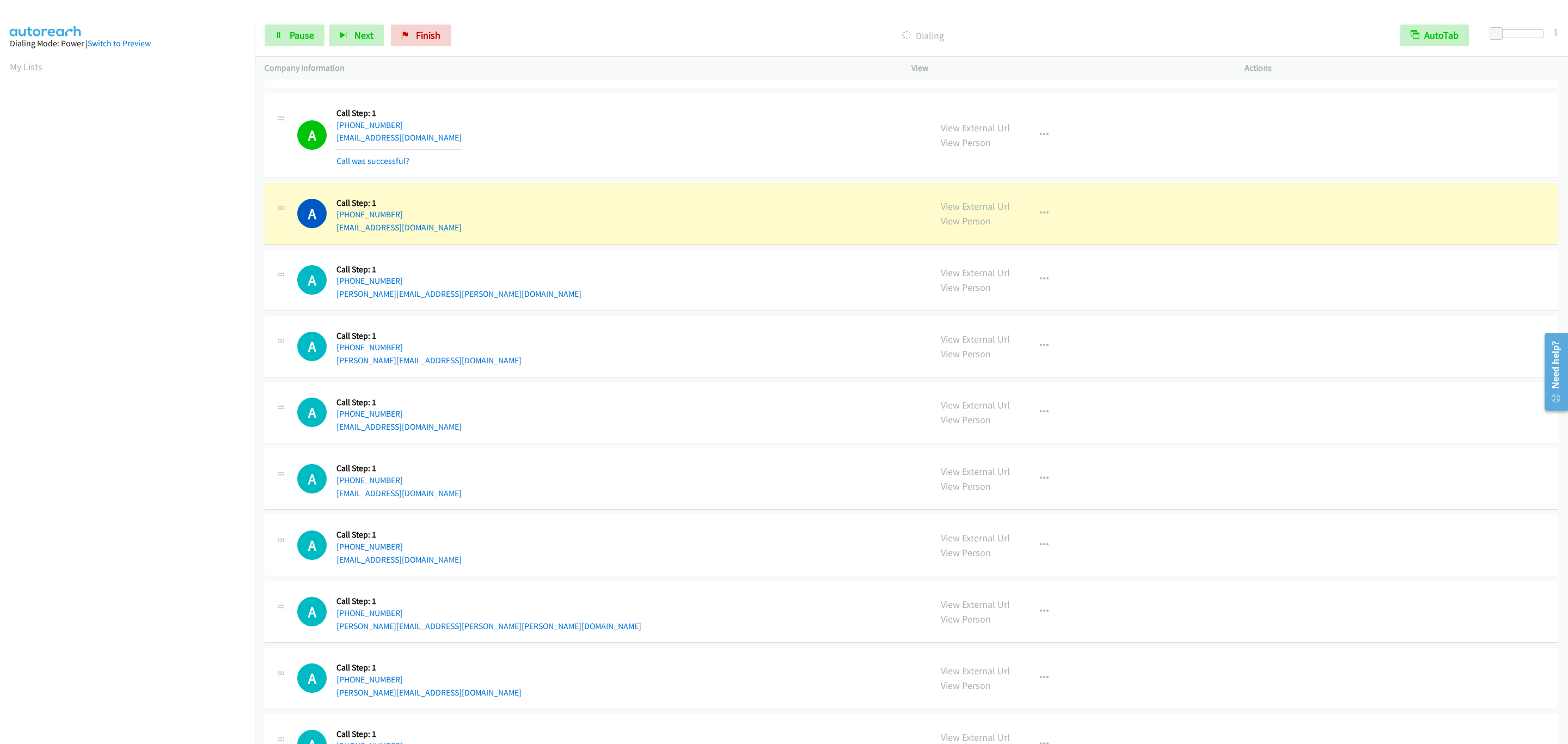
click at [68, 605] on section at bounding box center [128, 344] width 235 height 521
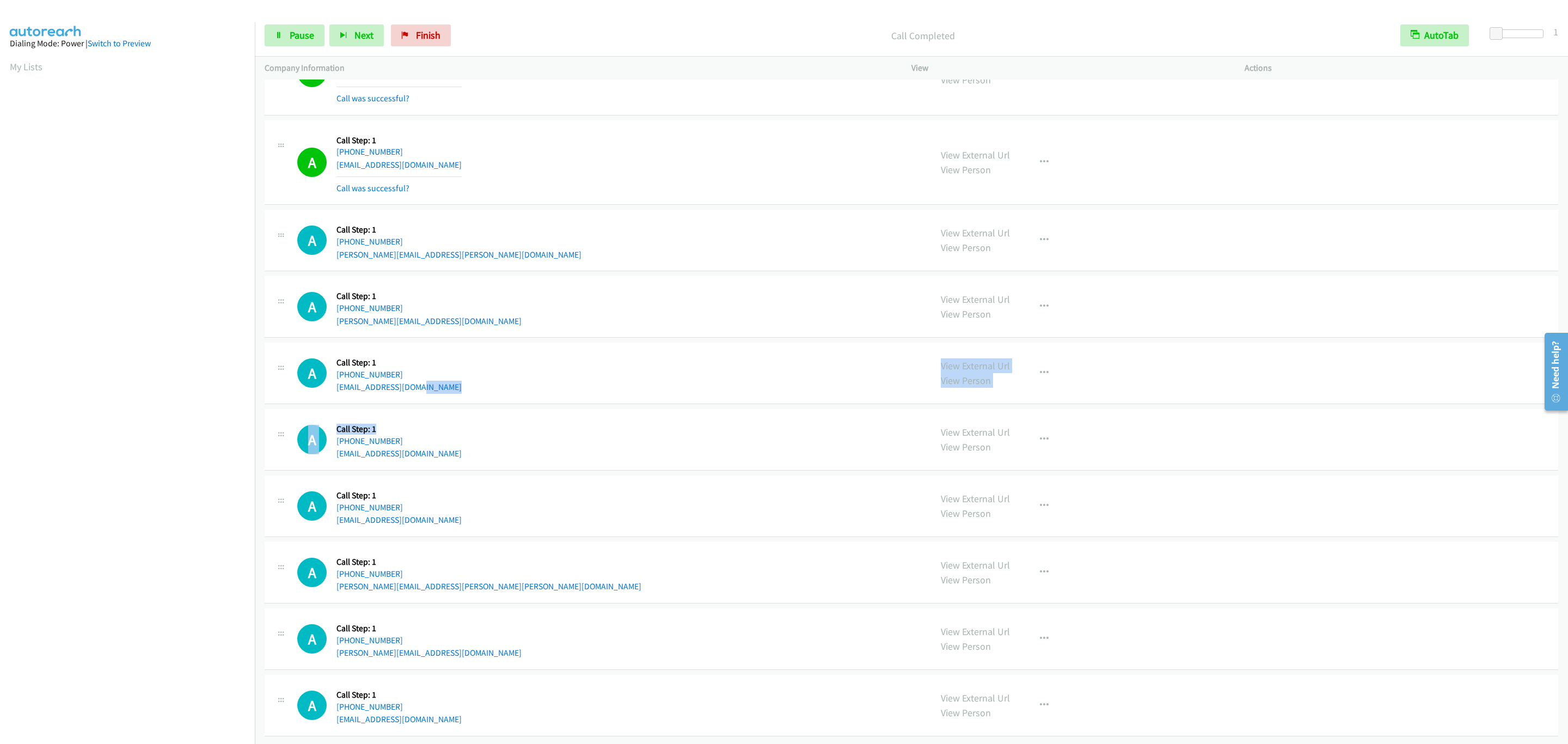
drag, startPoint x: 473, startPoint y: 358, endPoint x: 485, endPoint y: 418, distance: 61.2
click at [436, 358] on div "A Callback Scheduled Call Step: 1 America/New_York +1 919-321-7745 evolv3life@g…" at bounding box center [911, 373] width 1293 height 62
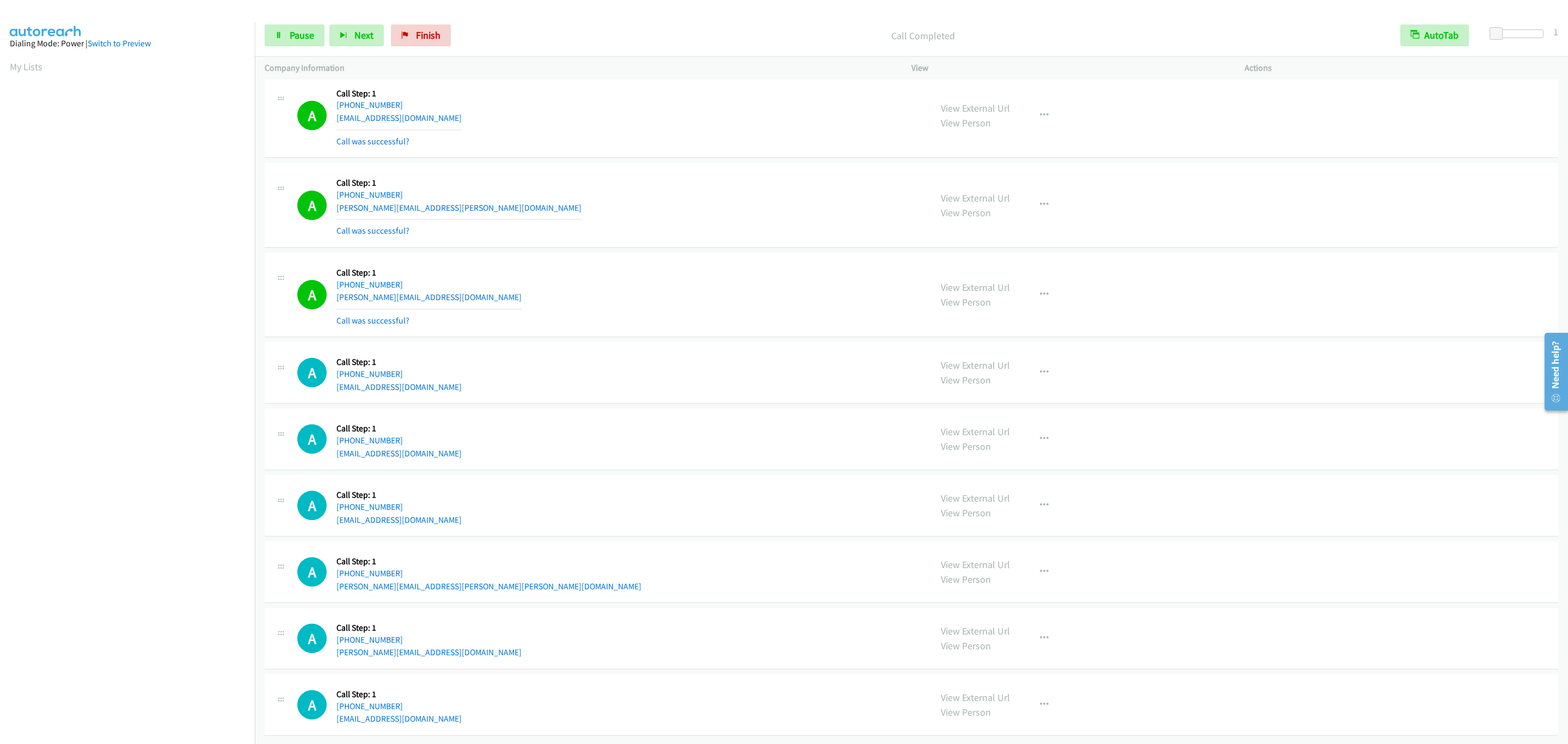
scroll to position [4213, 0]
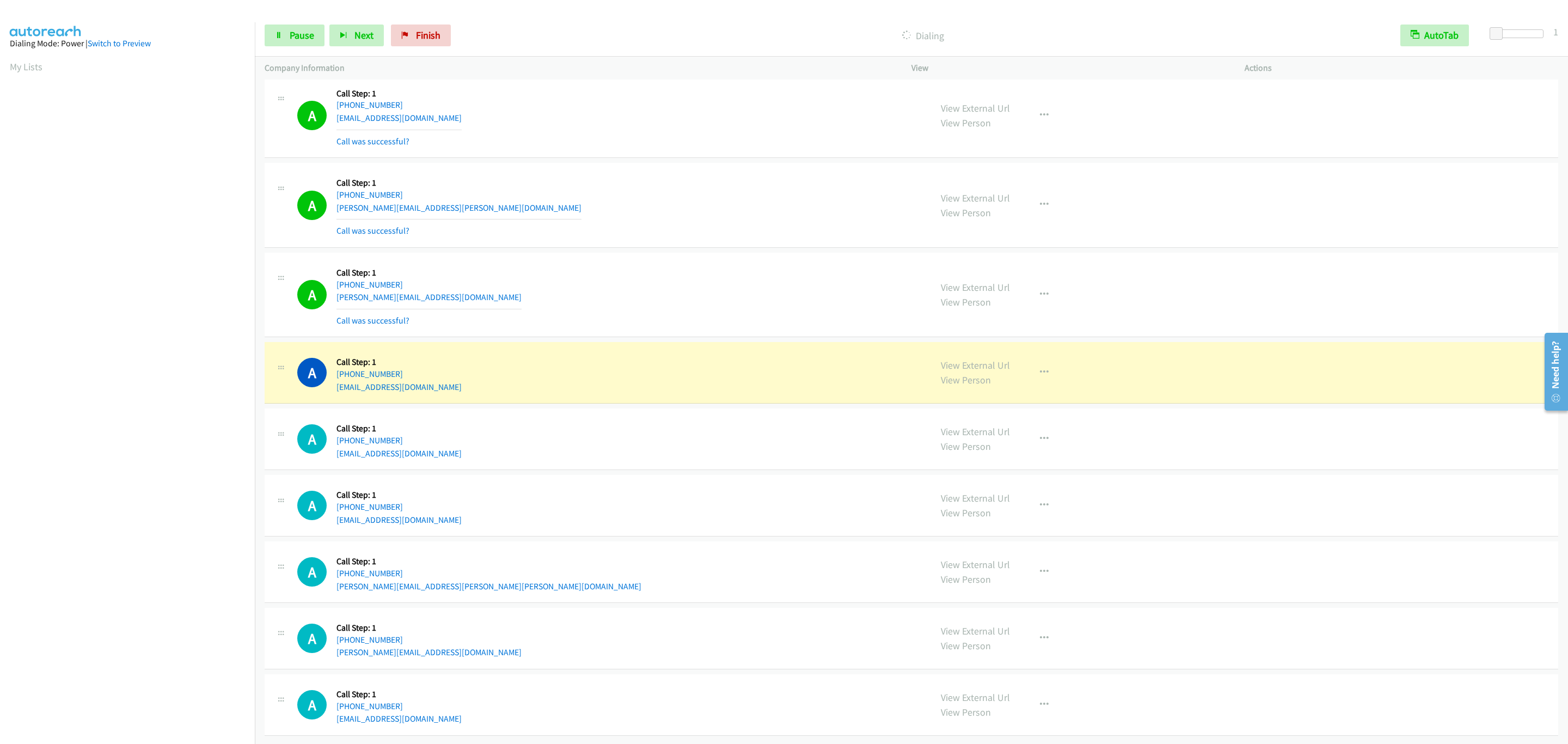
click at [909, 370] on div "A Callback Scheduled Call Step: 1 America/New_York +1 919-321-7745 evolv3life@g…" at bounding box center [609, 372] width 624 height 42
click at [1035, 365] on button "button" at bounding box center [1044, 372] width 29 height 22
click at [848, 478] on div at bounding box center [784, 372] width 1568 height 744
click at [312, 44] on link "Pause" at bounding box center [295, 35] width 60 height 22
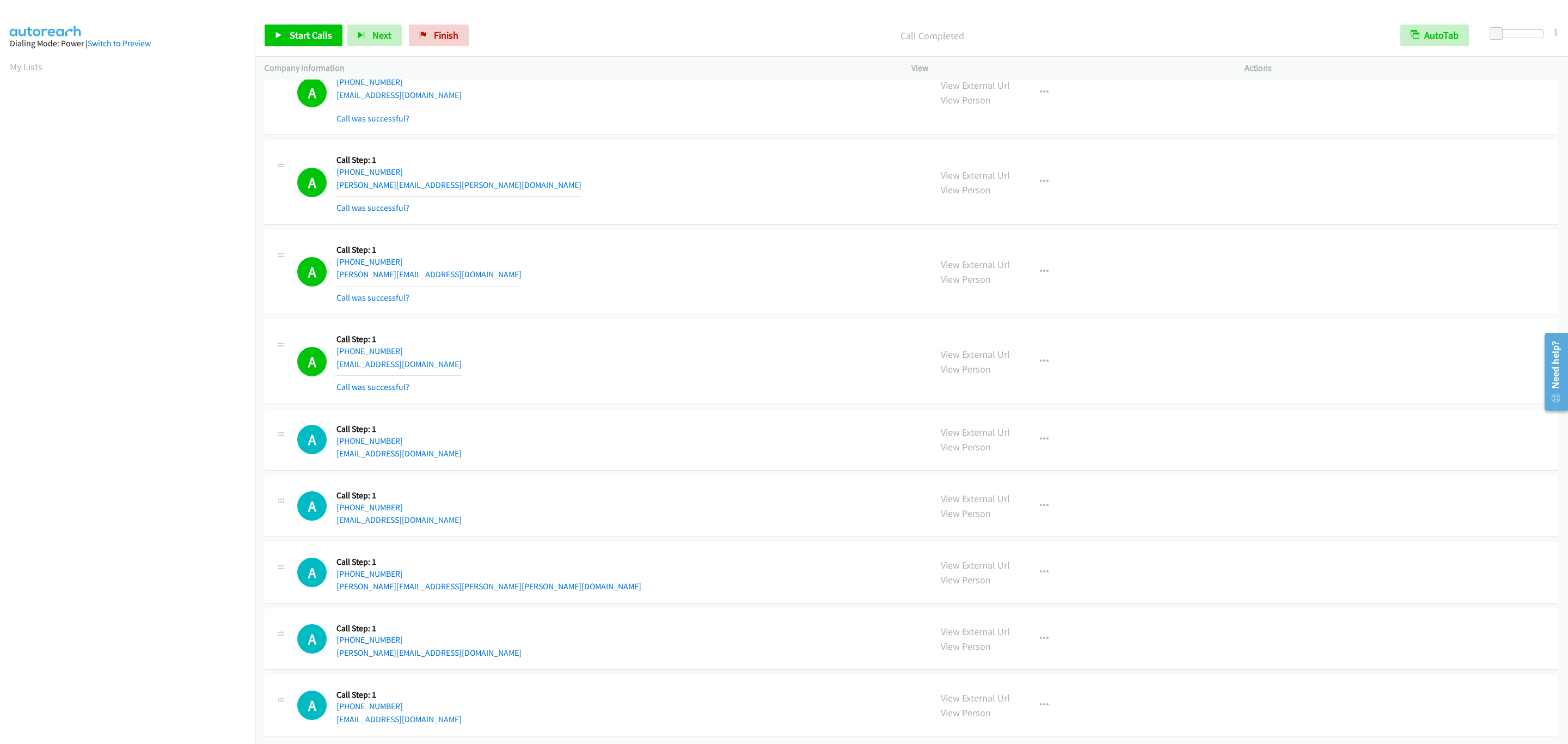
click at [1019, 366] on div "View External Url View Person View External Url Email Schedule/Manage Callback …" at bounding box center [1102, 362] width 343 height 65
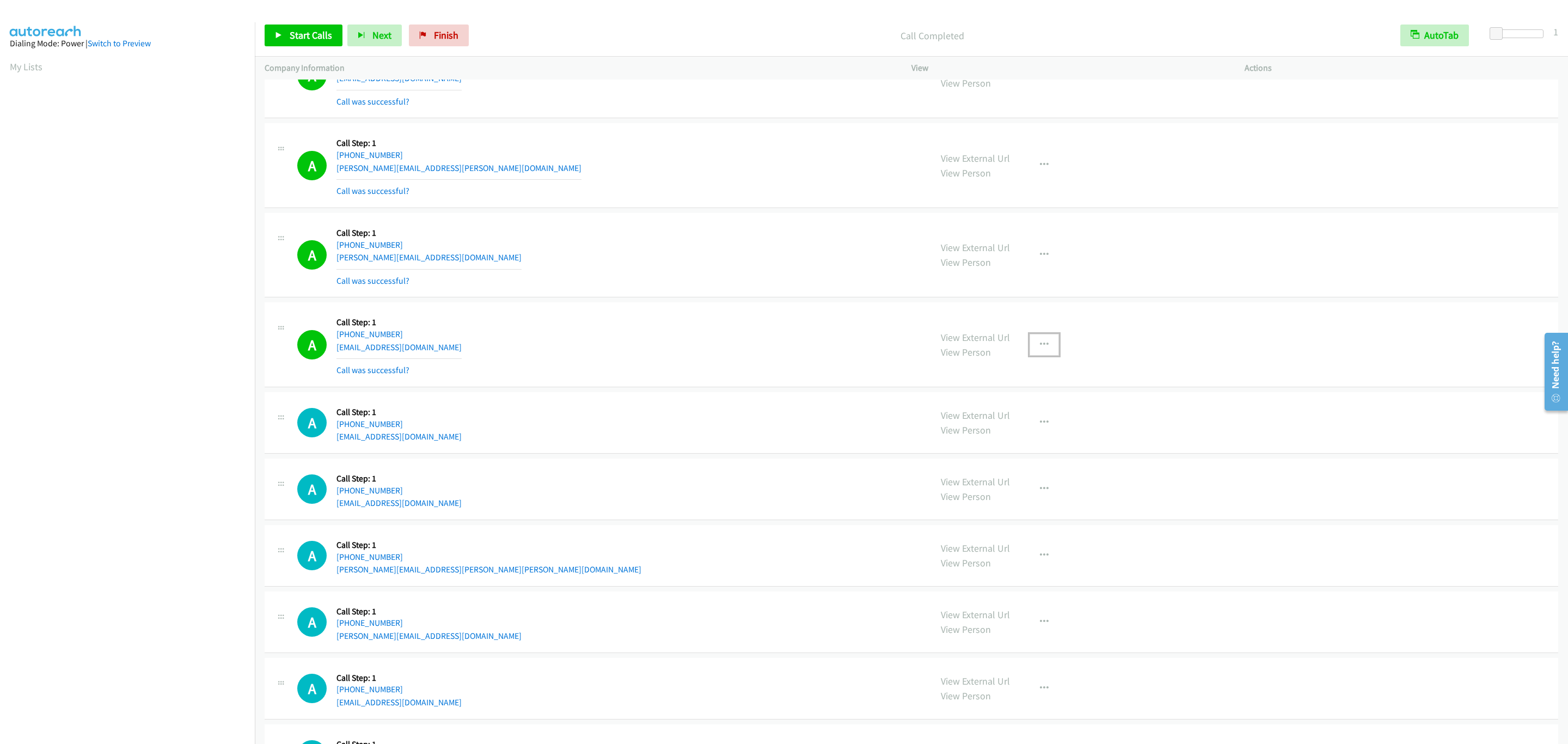
click at [1039, 349] on icon "button" at bounding box center [1044, 344] width 8 height 8
click at [1018, 448] on link "Add to do not call list" at bounding box center [985, 438] width 144 height 22
click at [41, 66] on link "My Lists" at bounding box center [26, 66] width 33 height 13
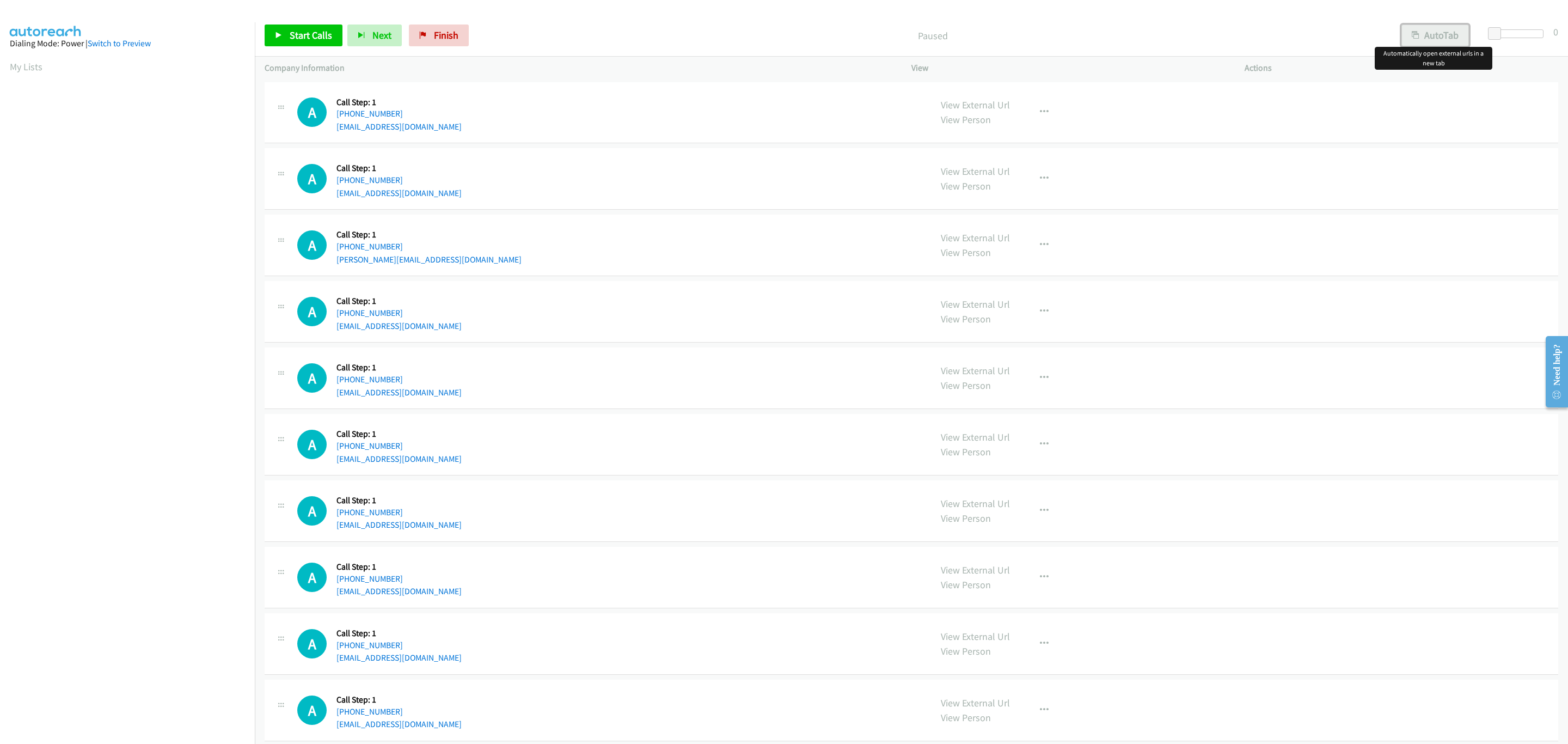
click at [1419, 38] on button "AutoTab" at bounding box center [1434, 35] width 68 height 22
click at [1495, 33] on span at bounding box center [1496, 34] width 13 height 13
click at [315, 35] on span "Start Calls" at bounding box center [311, 35] width 43 height 13
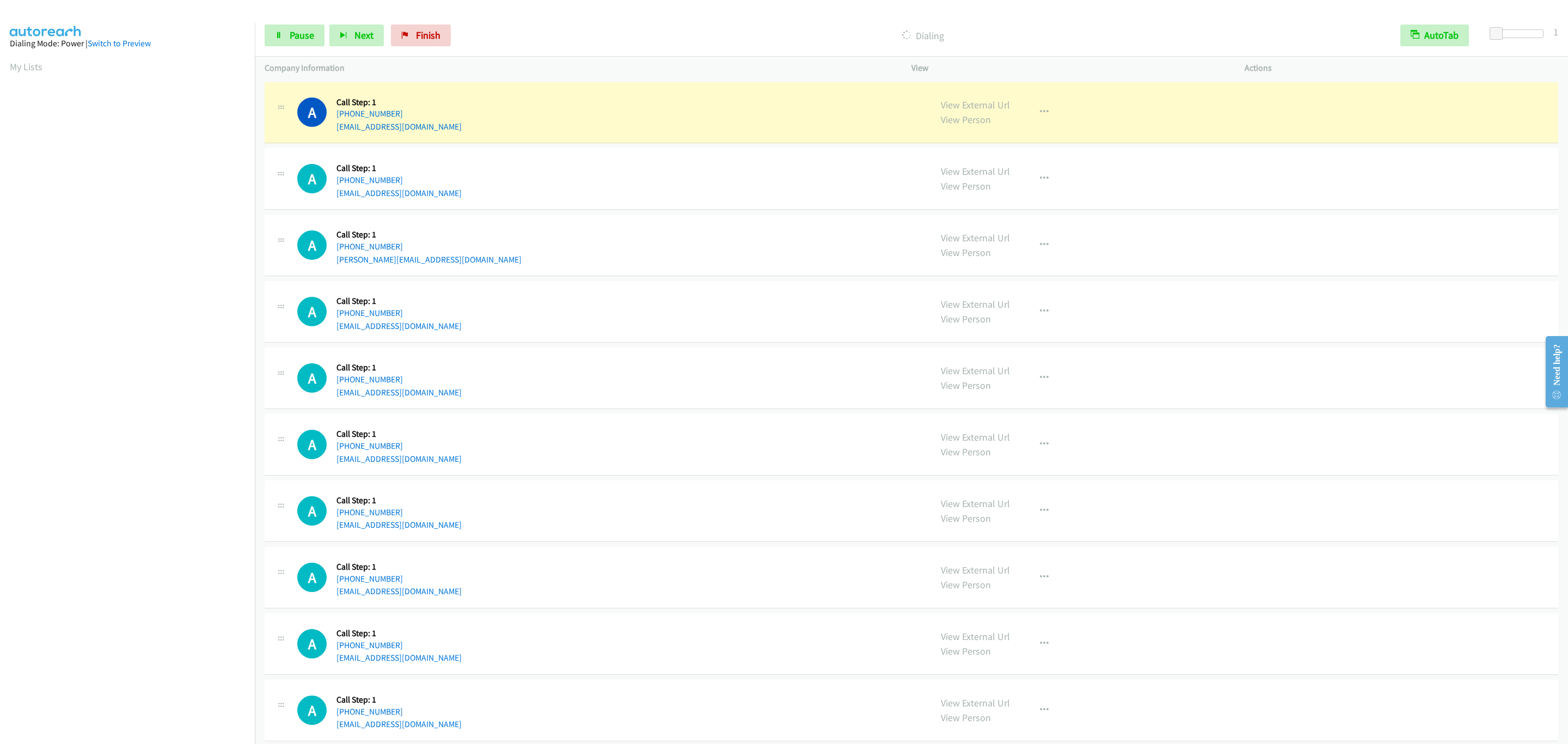
click at [881, 216] on div "A Callback Scheduled Call Step: 1 America/Los_Angeles [PHONE_NUMBER] [PERSON_NA…" at bounding box center [911, 245] width 1293 height 62
drag, startPoint x: 1111, startPoint y: 121, endPoint x: 1075, endPoint y: 121, distance: 36.0
click at [1097, 121] on div "View External Url View Person View External Url Email Schedule/Manage Callback …" at bounding box center [1102, 113] width 343 height 42
click at [1045, 109] on button "button" at bounding box center [1044, 112] width 29 height 22
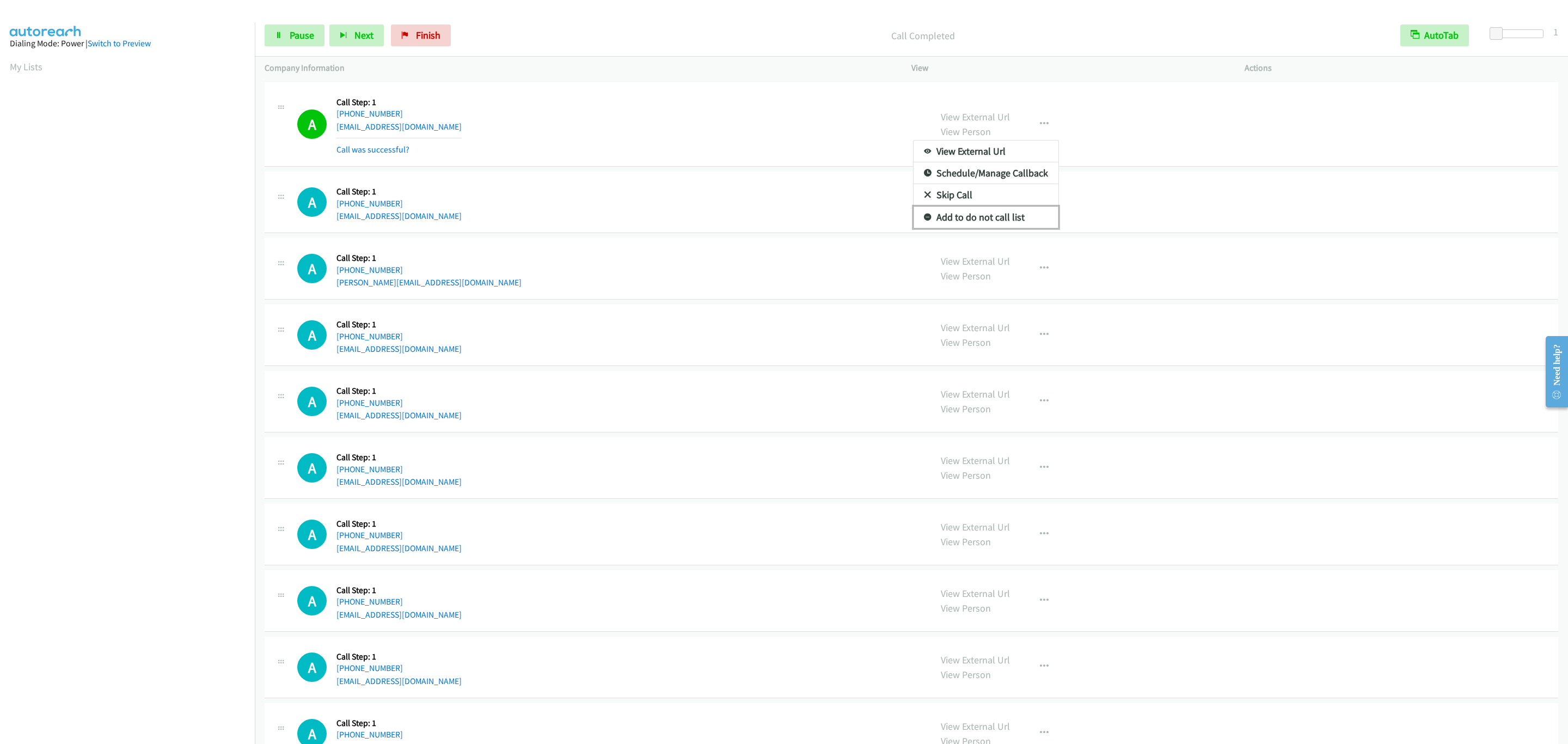
click at [1030, 217] on link "Add to do not call list" at bounding box center [985, 217] width 144 height 22
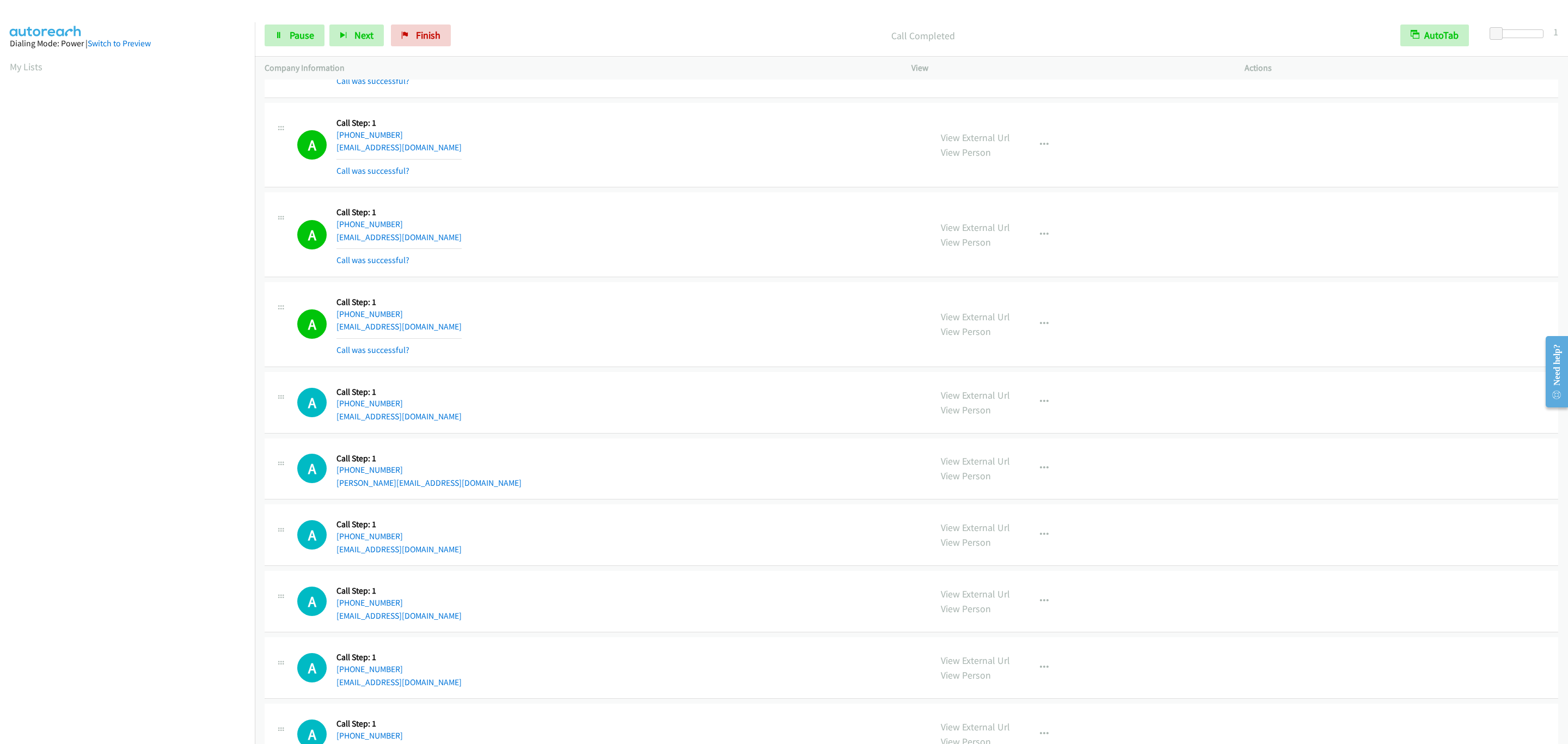
scroll to position [680, 0]
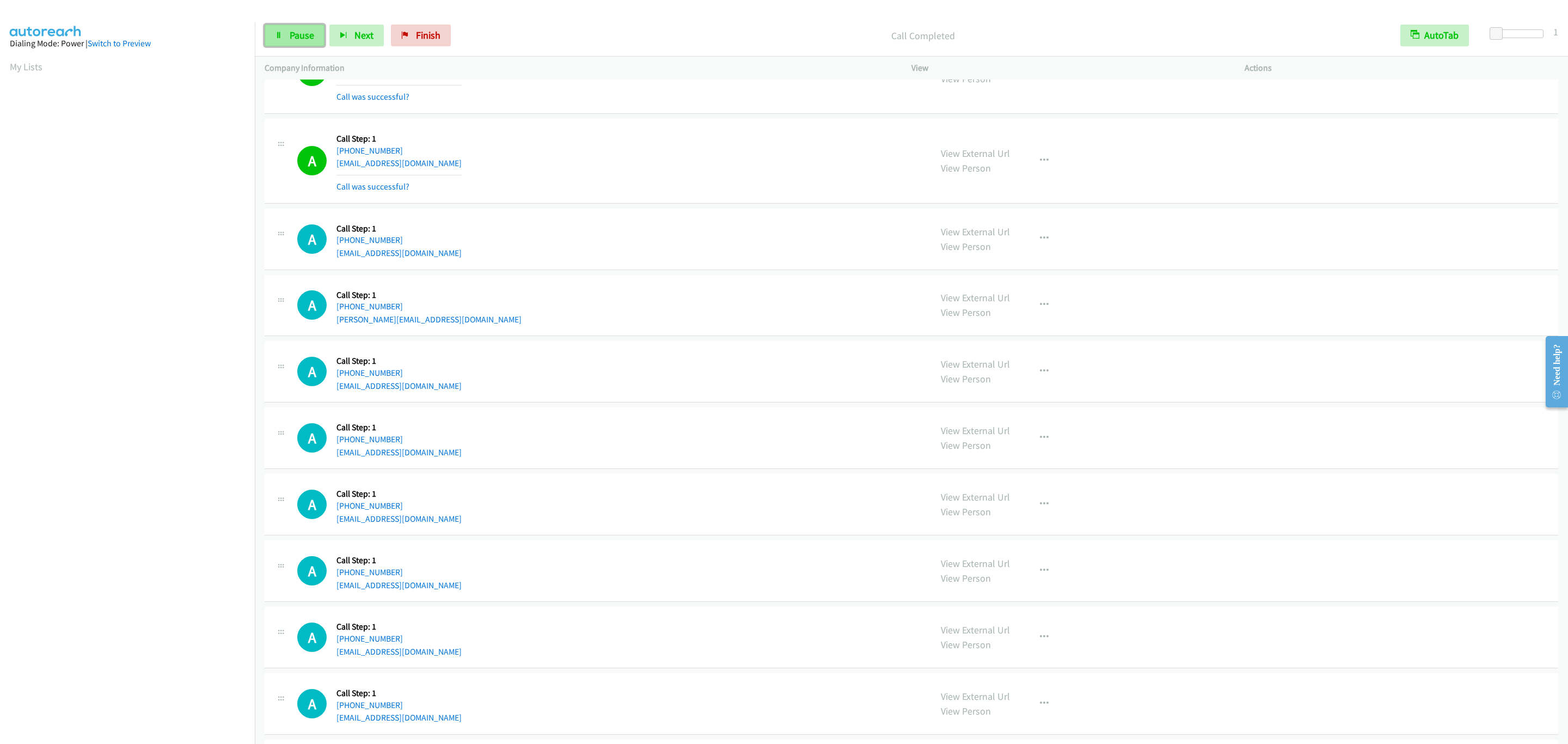
click at [321, 34] on link "Pause" at bounding box center [295, 35] width 60 height 22
click at [321, 34] on span "Start Calls" at bounding box center [311, 35] width 43 height 13
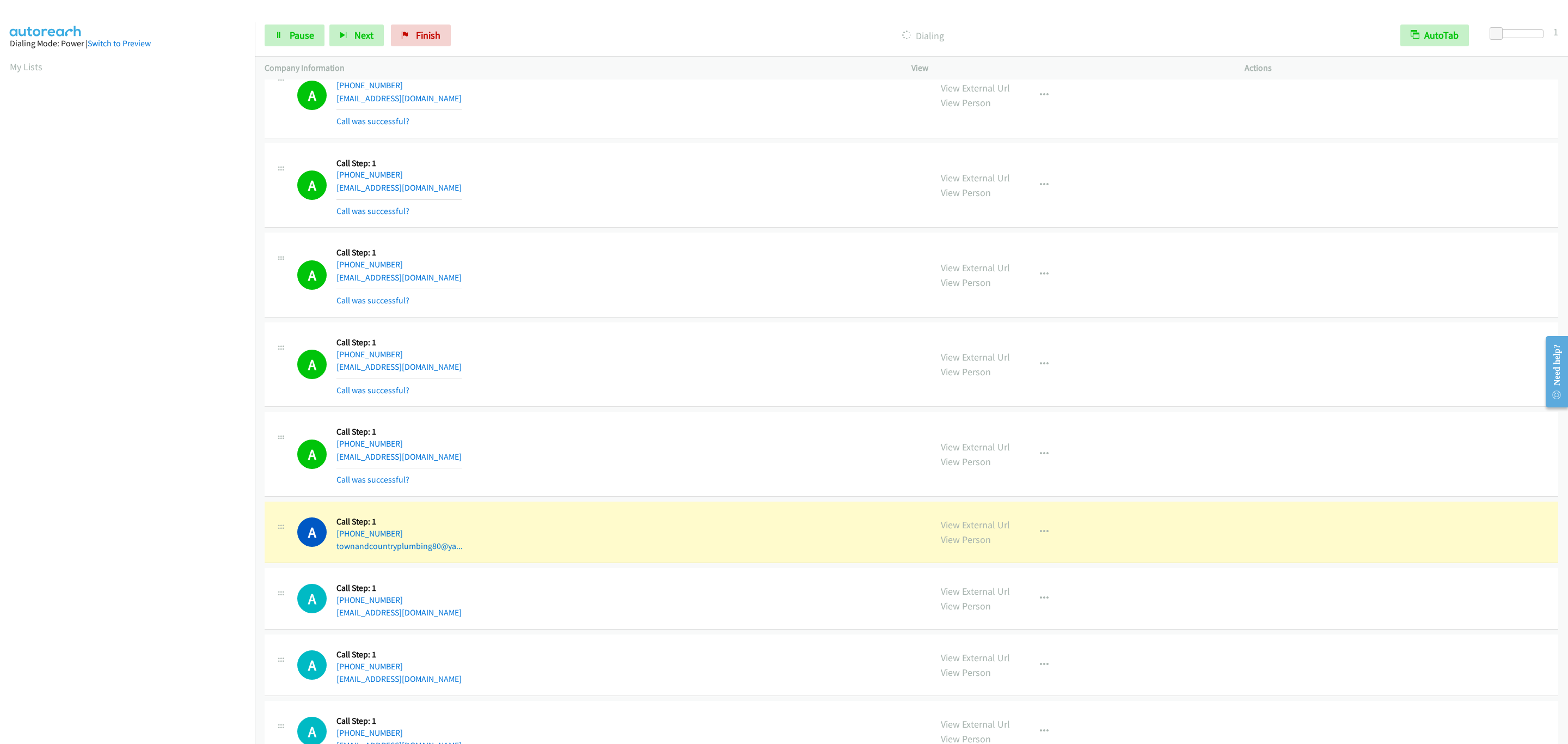
scroll to position [1334, 0]
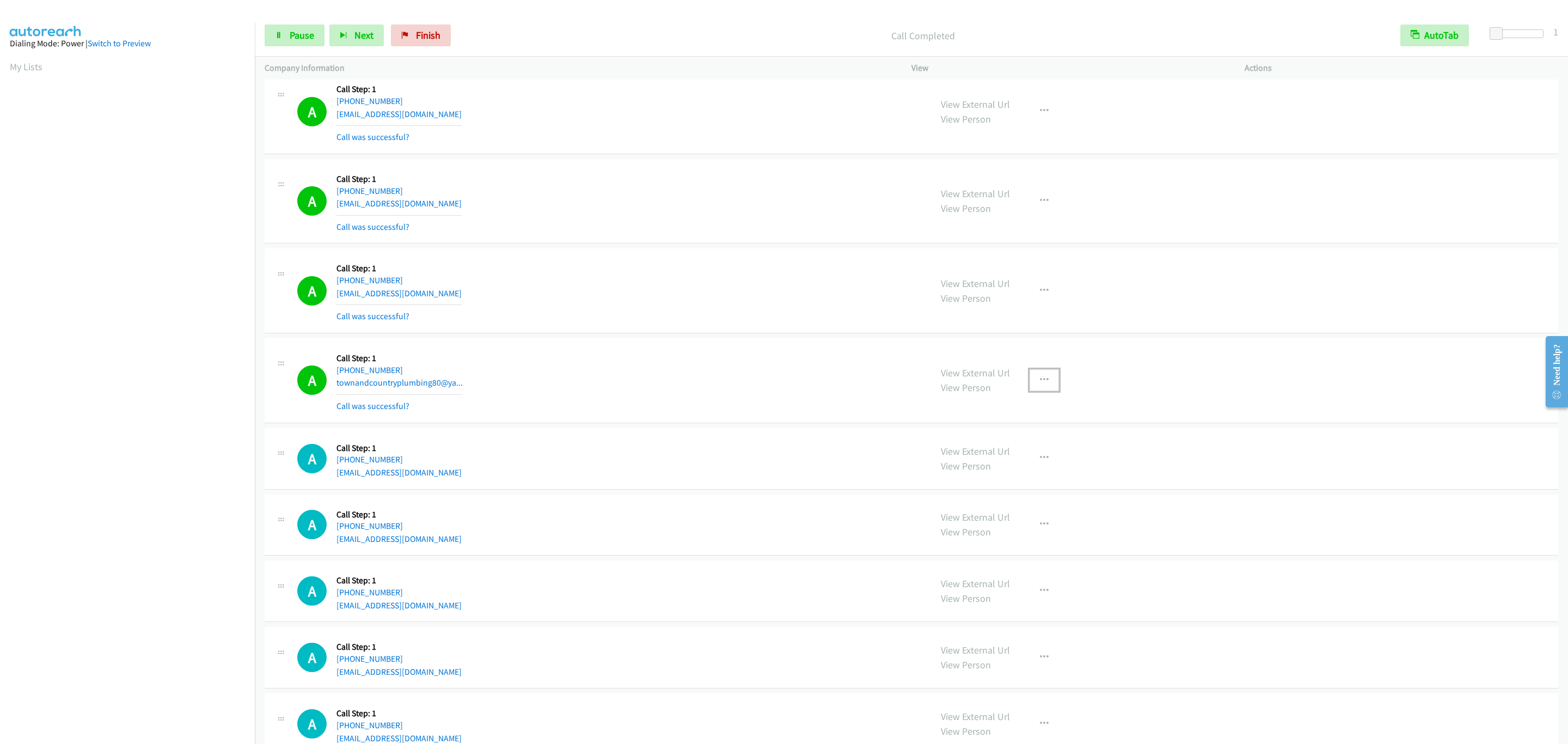
click at [1052, 387] on button "button" at bounding box center [1044, 380] width 29 height 22
click at [1036, 480] on link "Add to do not call list" at bounding box center [985, 473] width 144 height 22
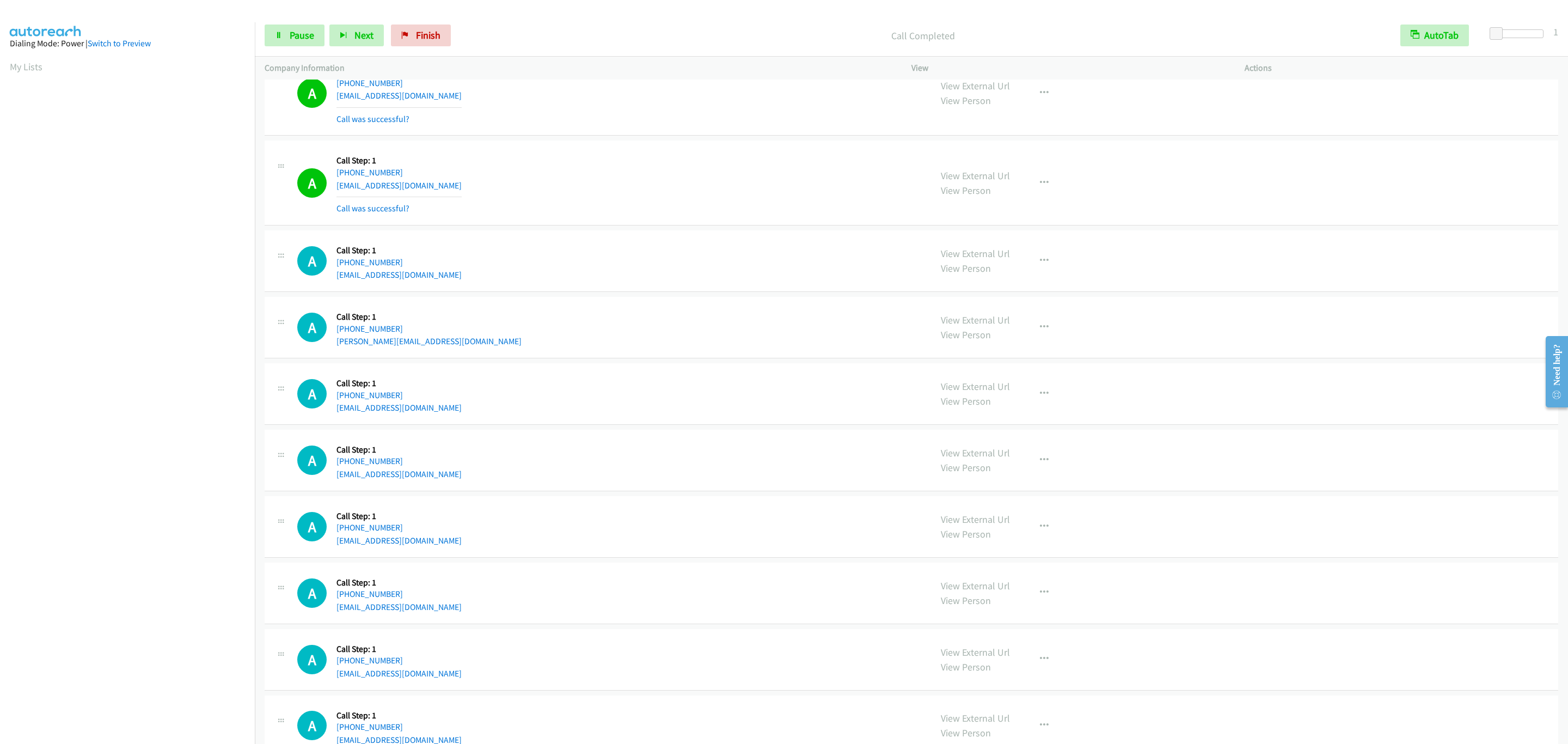
scroll to position [2150, 0]
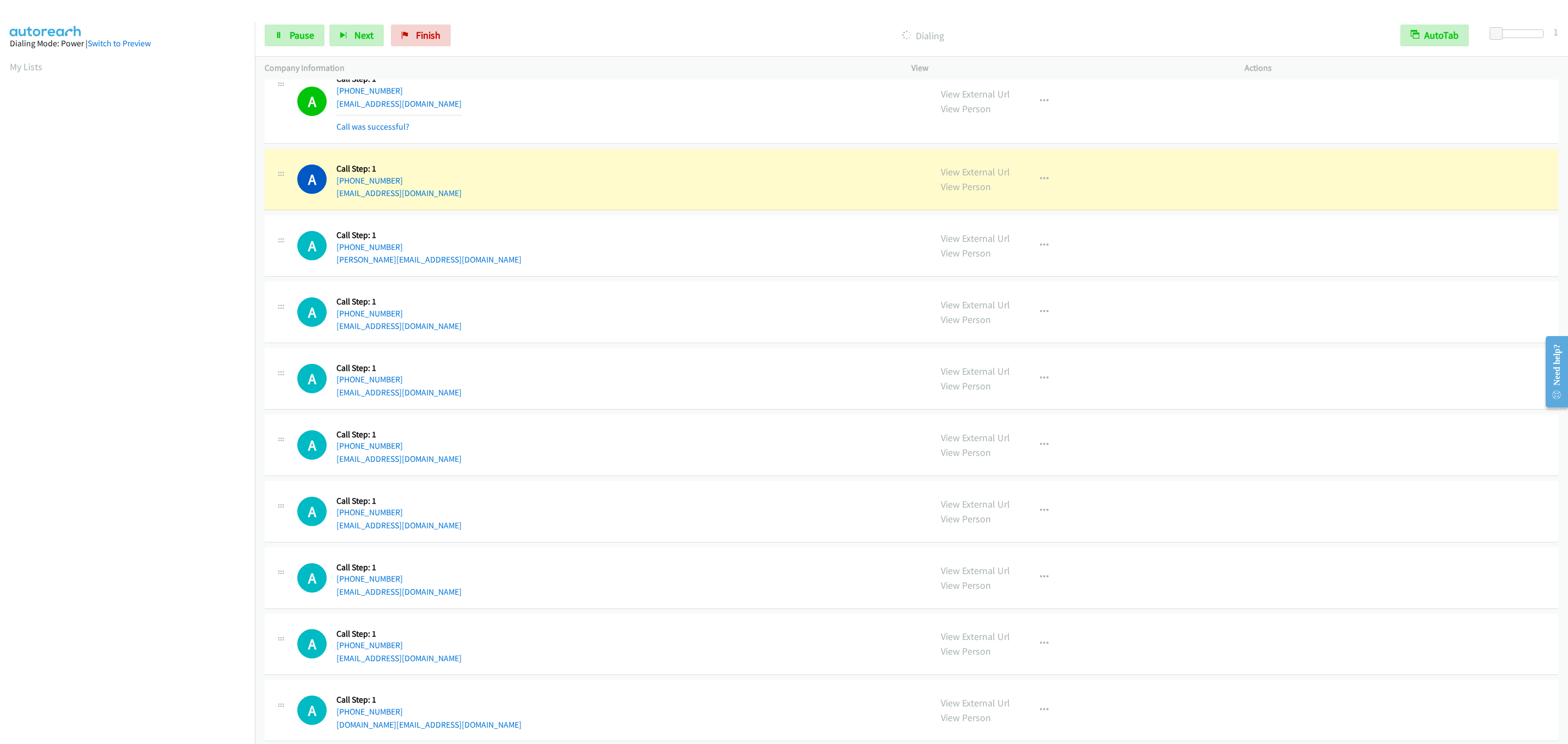
drag, startPoint x: 456, startPoint y: 281, endPoint x: 466, endPoint y: 286, distance: 11.2
click at [456, 276] on div "A Callback Scheduled Call Step: 1 America/Los_Angeles [PHONE_NUMBER] [PERSON_NA…" at bounding box center [911, 246] width 1293 height 62
click at [712, 373] on div "A Callback Scheduled Call Step: 1 [GEOGRAPHIC_DATA]/North_Dakota/Center [PHONE_…" at bounding box center [609, 378] width 624 height 42
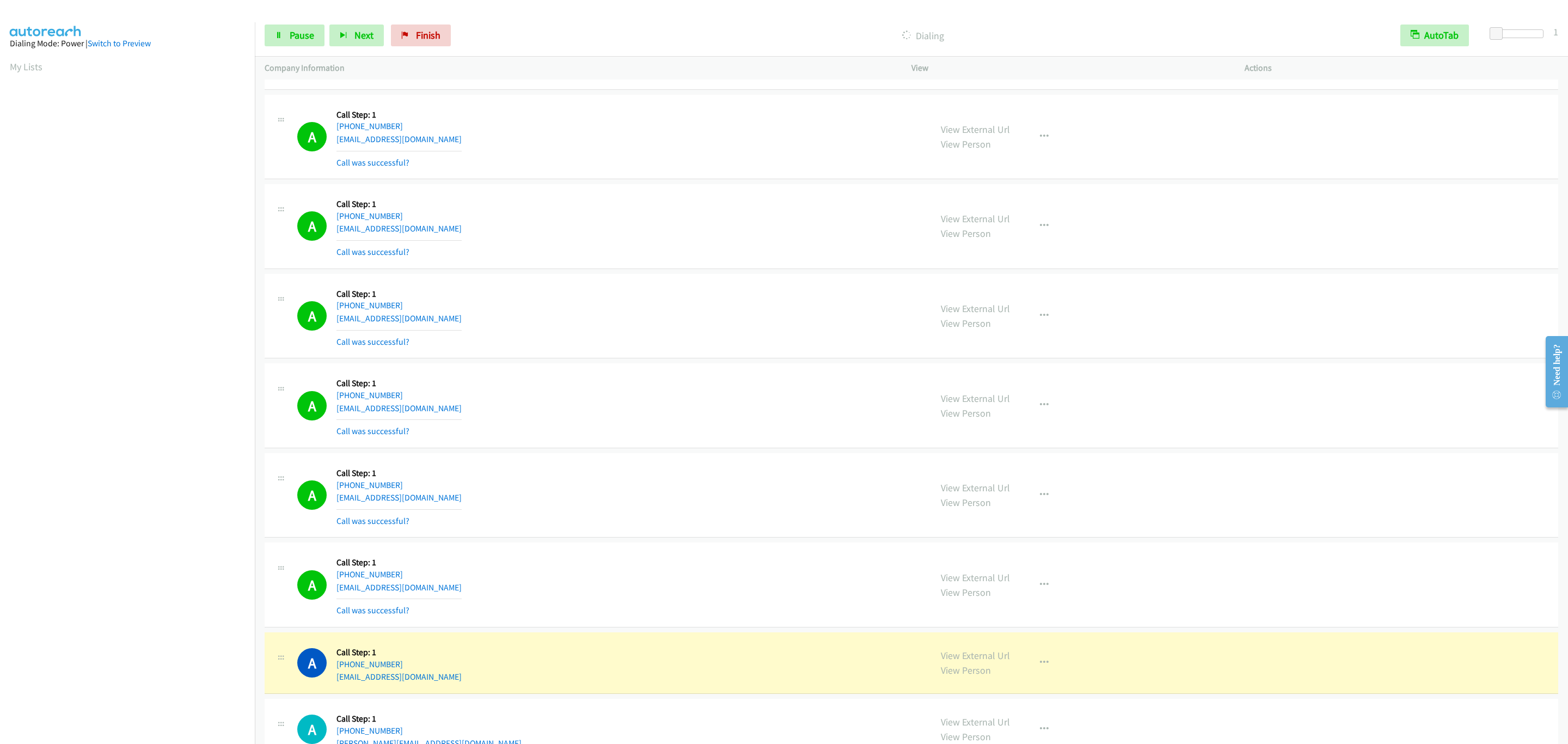
click at [1042, 404] on div "View External Url View Person View External Url Email Schedule/Manage Callback …" at bounding box center [1102, 406] width 343 height 65
click at [1042, 406] on button "button" at bounding box center [1044, 405] width 29 height 22
click at [1029, 509] on link "Add to do not call list" at bounding box center [985, 498] width 144 height 22
click at [660, 294] on div "A Callback Scheduled Call Step: 1 America/Los_Angeles [PHONE_NUMBER] [EMAIL_ADD…" at bounding box center [609, 316] width 624 height 65
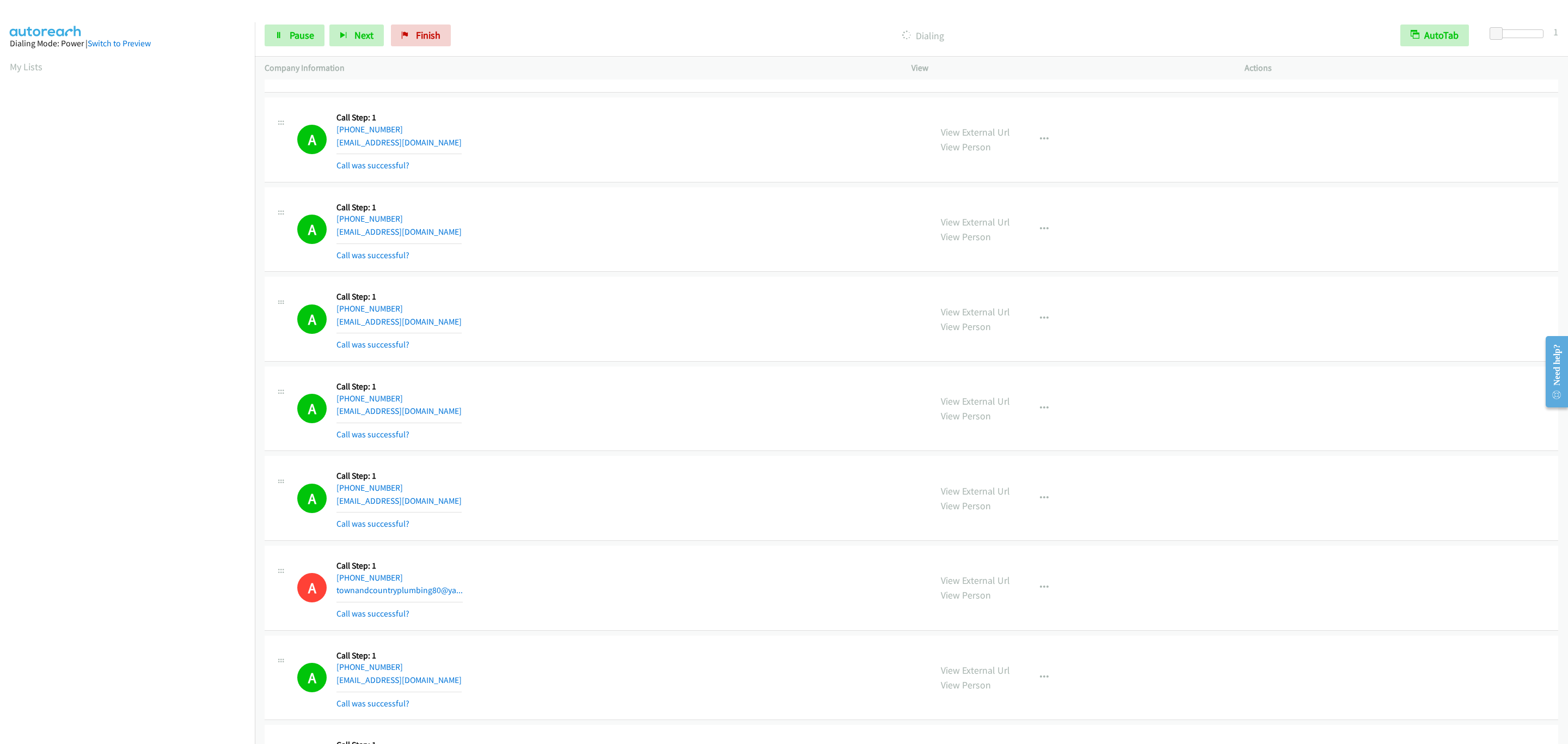
click at [1054, 408] on div "View External Url View Person View External Url Email Schedule/Manage Callback …" at bounding box center [1102, 408] width 343 height 65
click at [1047, 413] on button "button" at bounding box center [1044, 408] width 29 height 22
click at [1022, 512] on link "Add to do not call list" at bounding box center [985, 501] width 144 height 22
click at [304, 35] on span "Pause" at bounding box center [301, 35] width 24 height 13
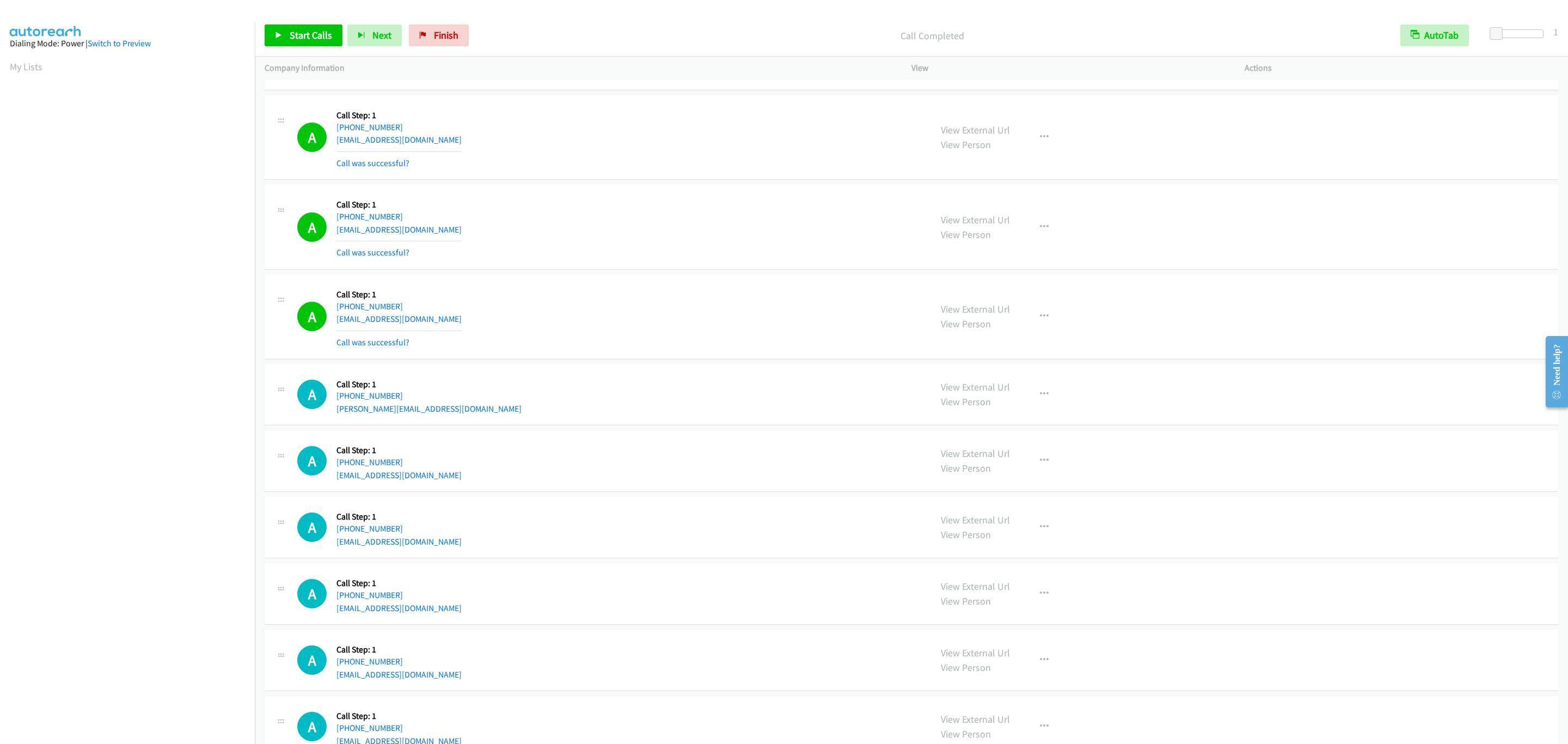
scroll to position [2188, 0]
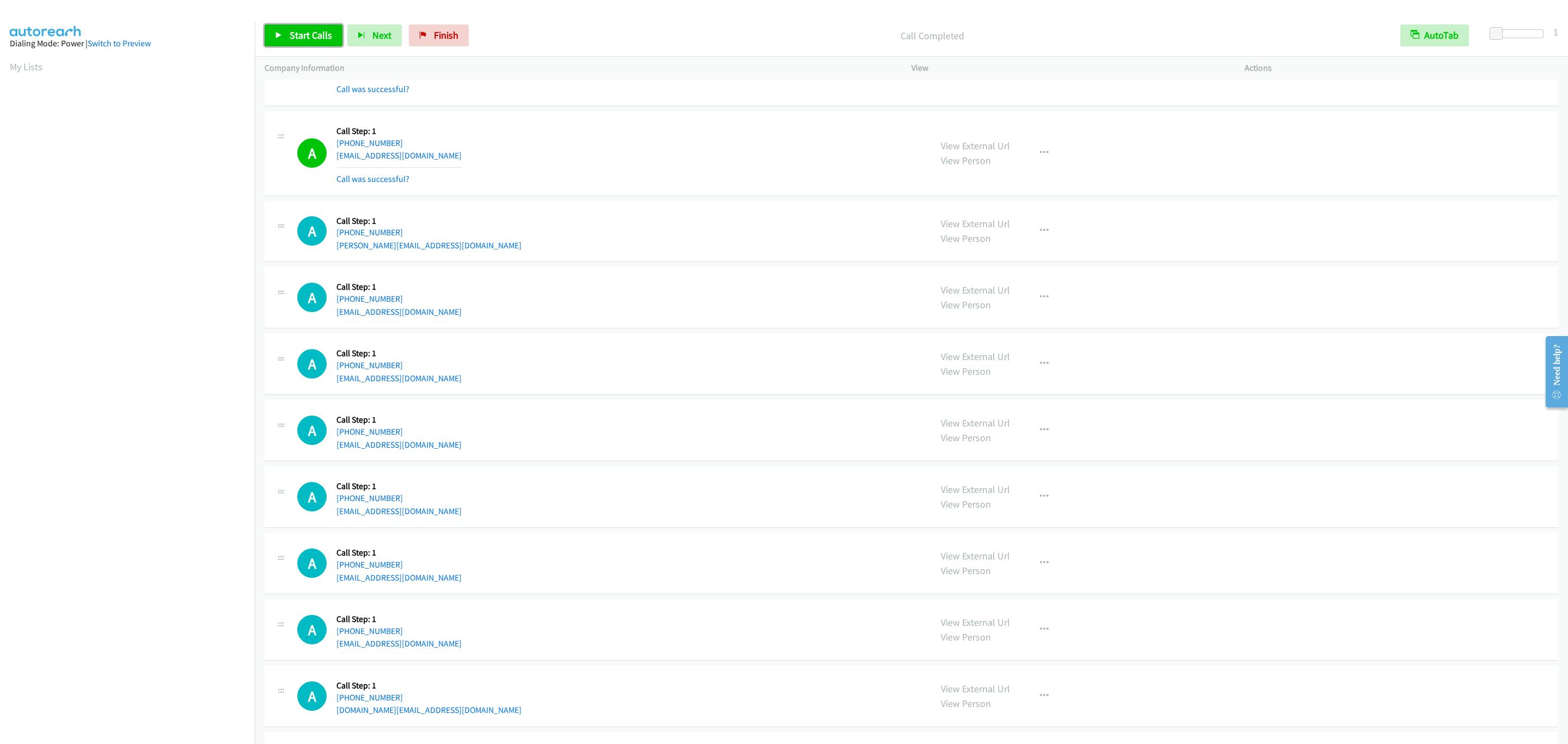
click at [301, 34] on span "Start Calls" at bounding box center [311, 35] width 43 height 13
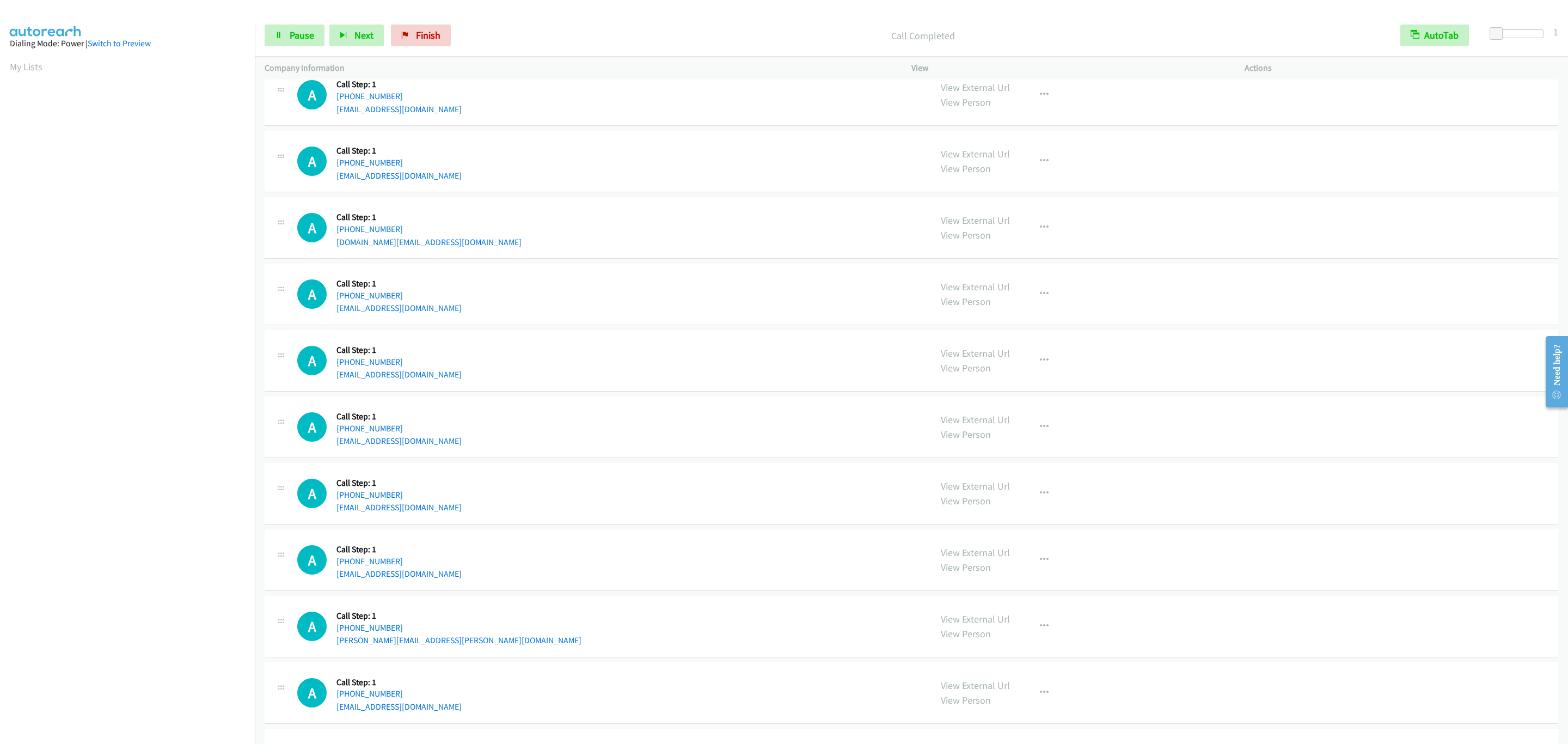
scroll to position [2690, 0]
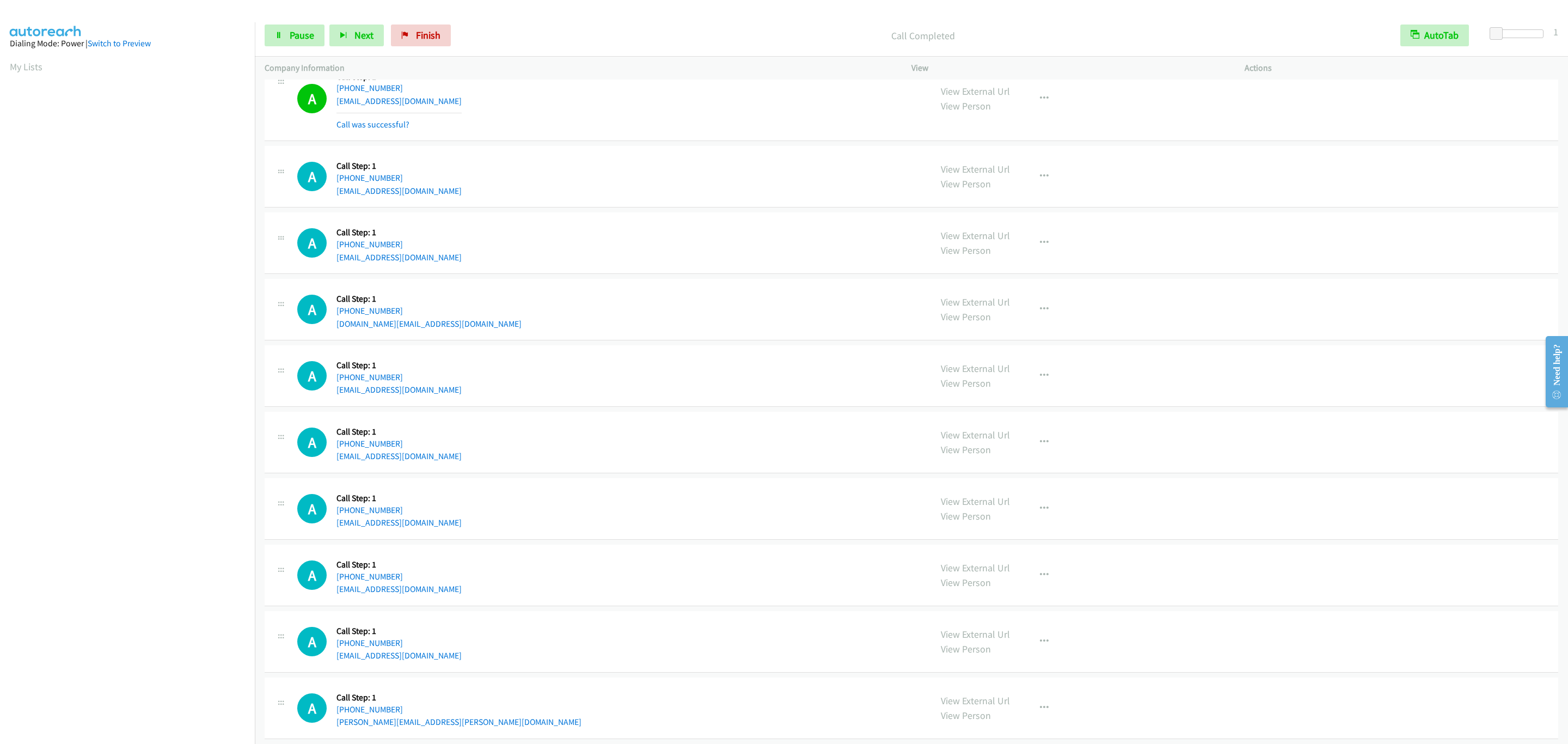
click at [296, 48] on div "Start Calls Pause Next Finish Call Completed AutoTab AutoTab 1" at bounding box center [911, 36] width 1313 height 42
click at [298, 43] on link "Pause" at bounding box center [295, 35] width 60 height 22
click at [298, 42] on link "Start Calls" at bounding box center [303, 35] width 78 height 22
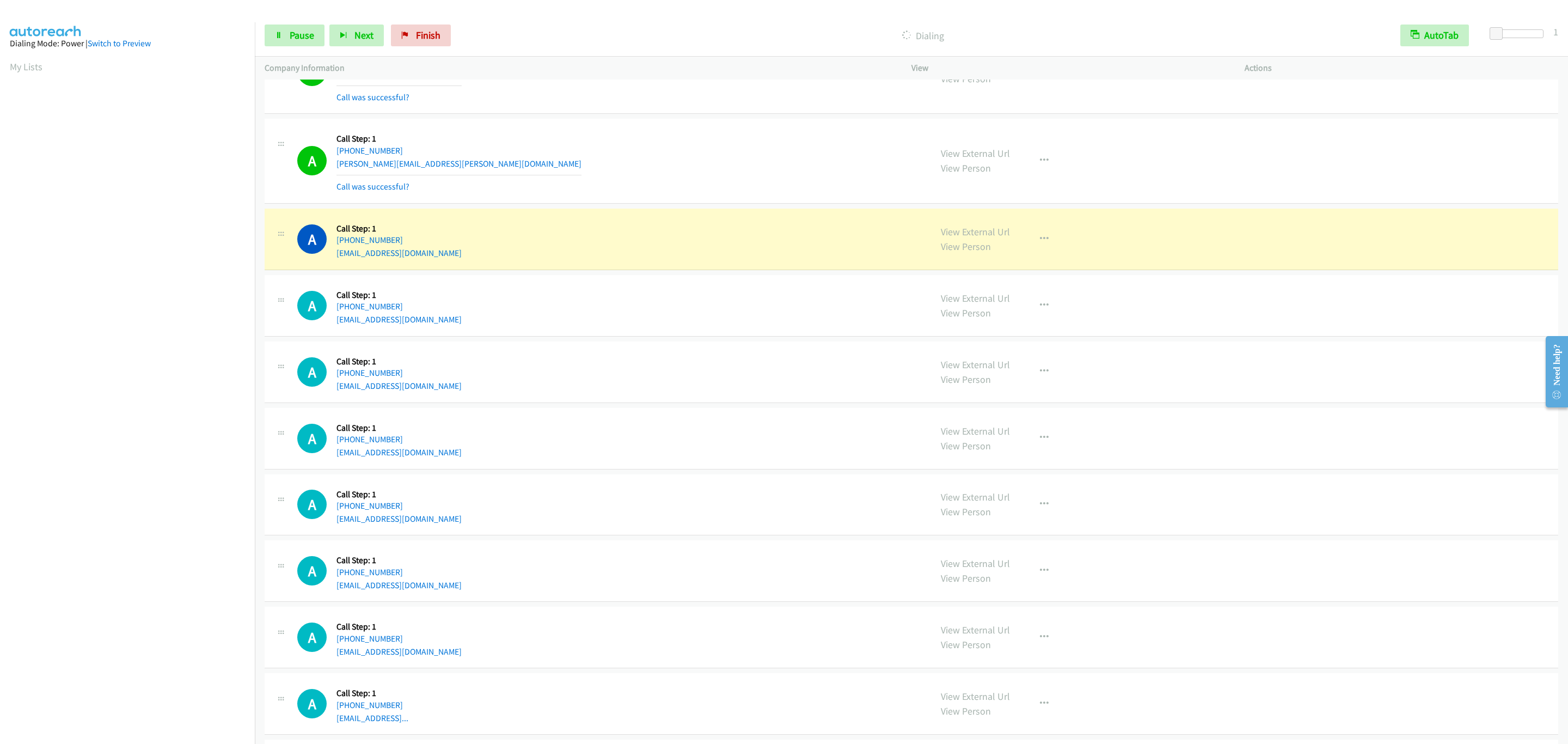
scroll to position [3492, 0]
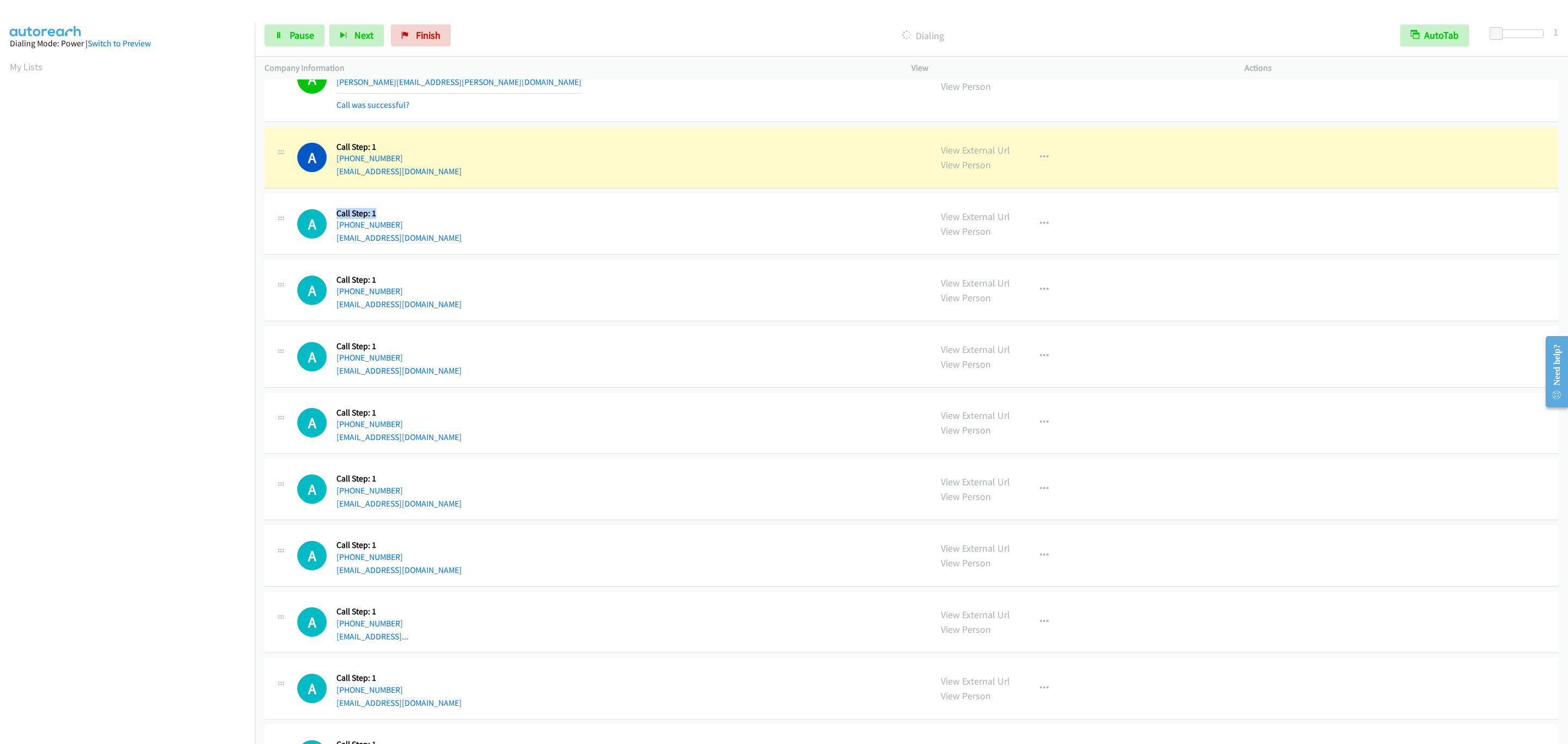
drag, startPoint x: 386, startPoint y: 230, endPoint x: 337, endPoint y: 230, distance: 49.0
click at [337, 219] on h5 "Call Step: 1" at bounding box center [399, 213] width 125 height 11
drag, startPoint x: 335, startPoint y: 230, endPoint x: 377, endPoint y: 230, distance: 42.0
click at [377, 230] on div "A Callback Scheduled Call Step: 1 [GEOGRAPHIC_DATA]/[GEOGRAPHIC_DATA] [PHONE_NU…" at bounding box center [609, 224] width 624 height 42
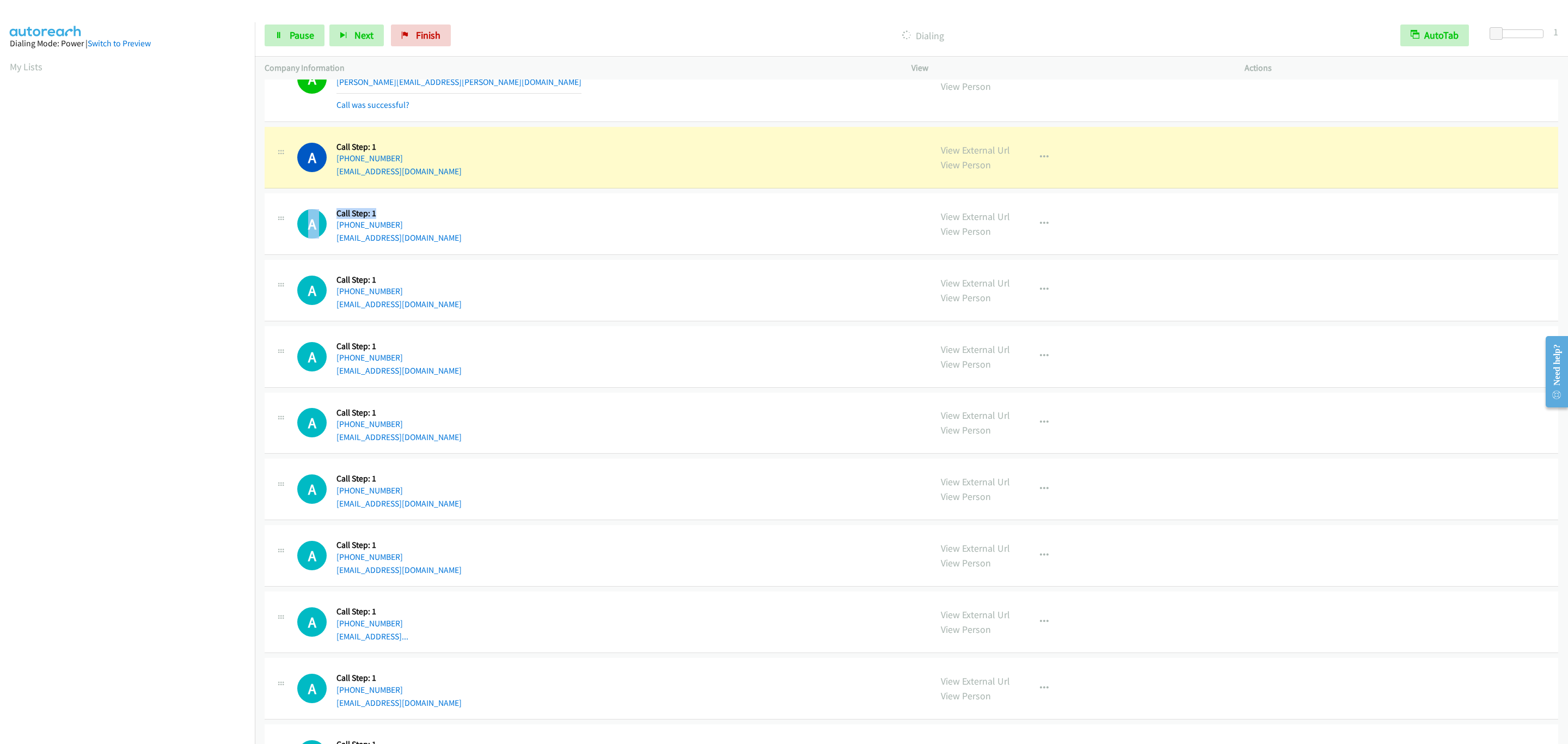
click at [377, 219] on h5 "Call Step: 1" at bounding box center [399, 213] width 125 height 11
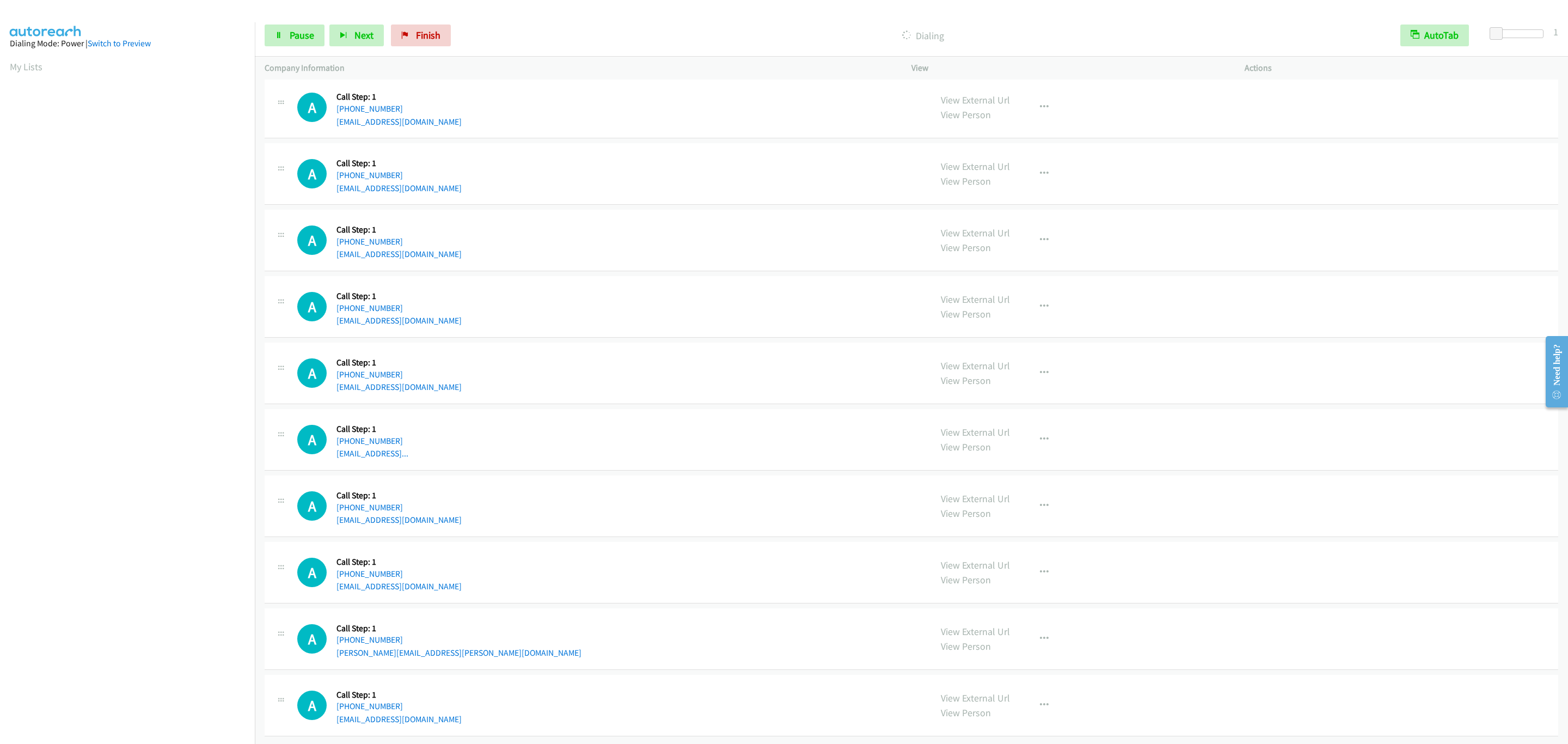
scroll to position [3652, 0]
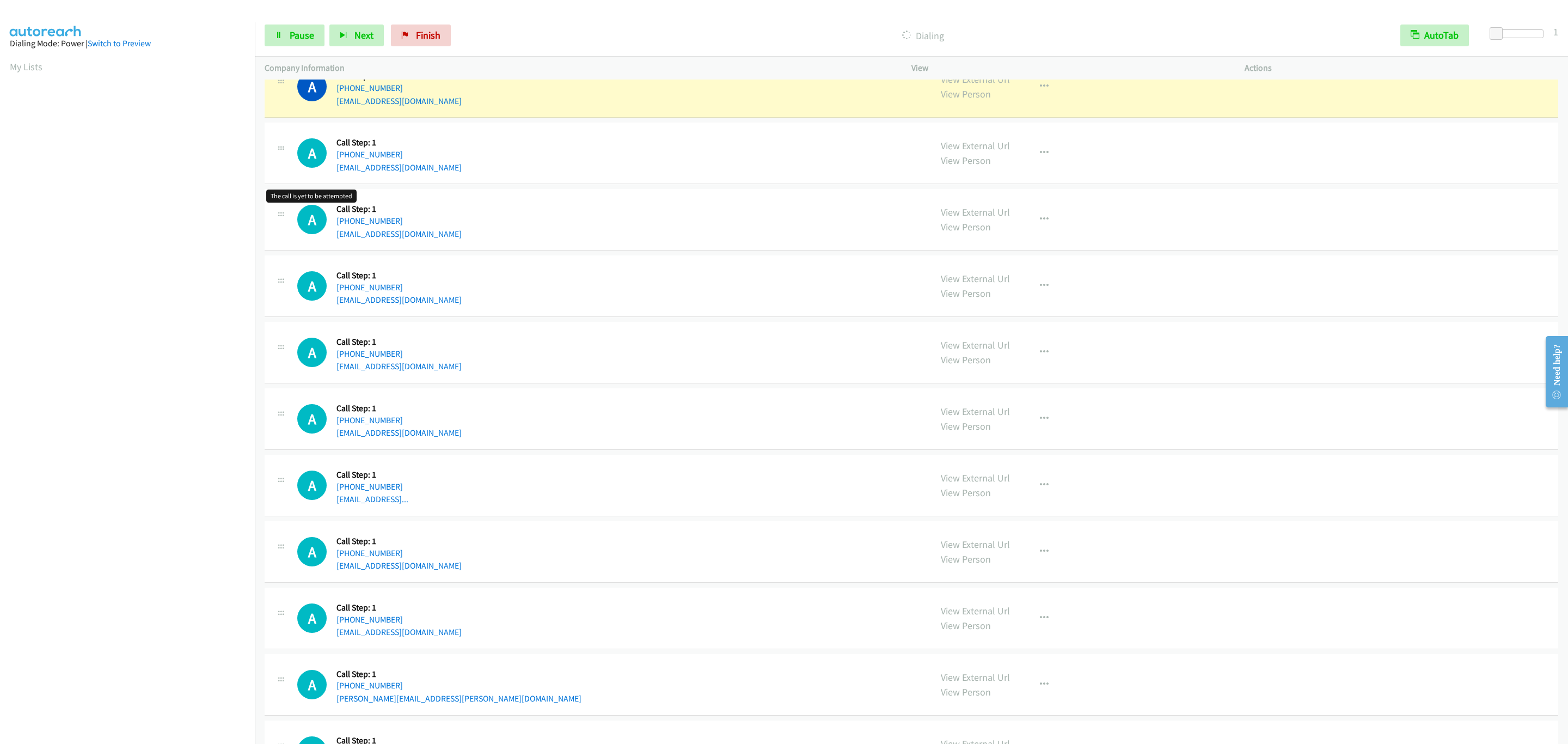
click at [669, 150] on div "A Callback Scheduled Call Step: 1 America/New_York [PHONE_NUMBER] [EMAIL_ADDRES…" at bounding box center [911, 154] width 1293 height 62
drag, startPoint x: 1027, startPoint y: 115, endPoint x: 1039, endPoint y: 110, distance: 13.0
click at [1029, 98] on button "button" at bounding box center [1044, 87] width 29 height 22
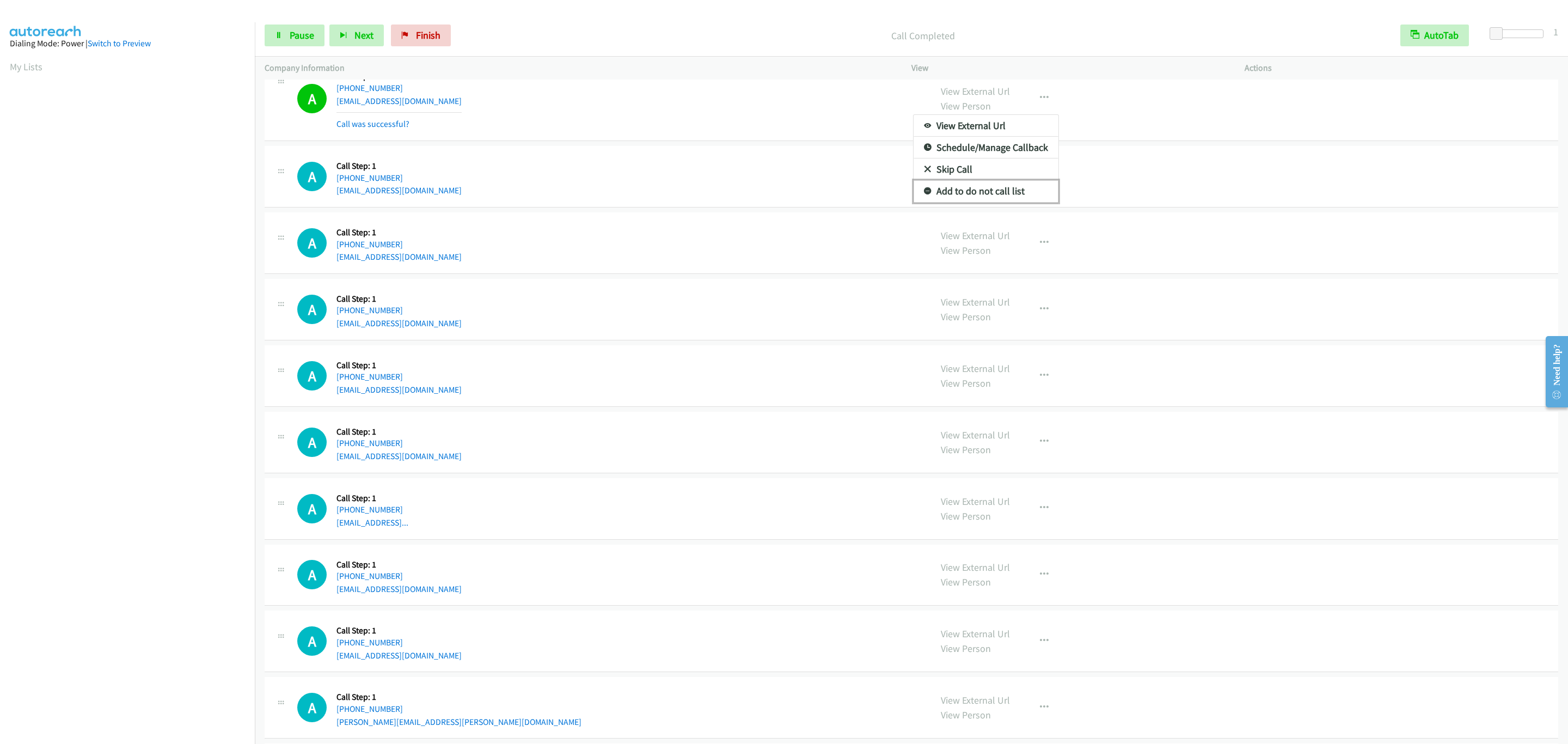
click at [990, 202] on link "Add to do not call list" at bounding box center [985, 191] width 144 height 22
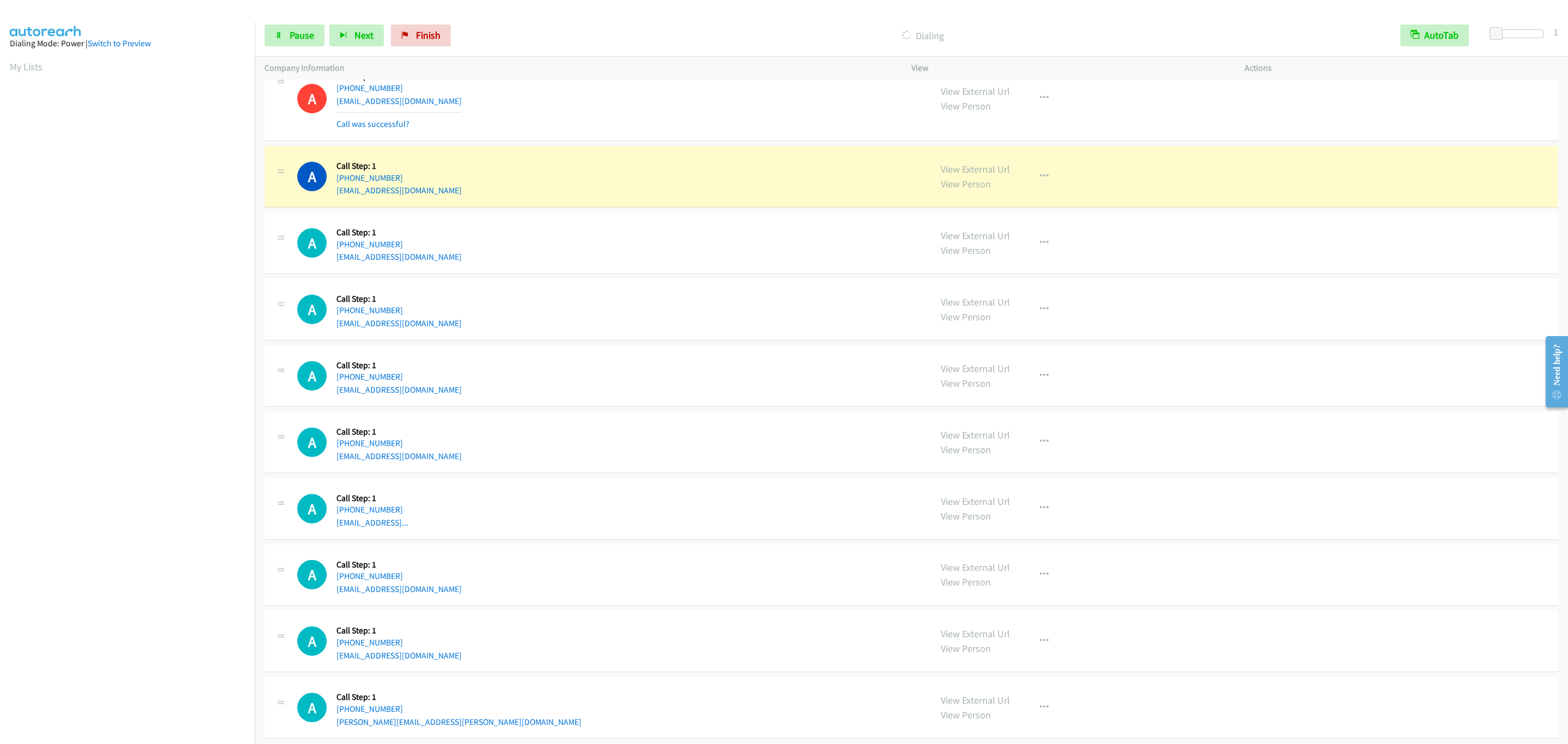
scroll to position [3734, 0]
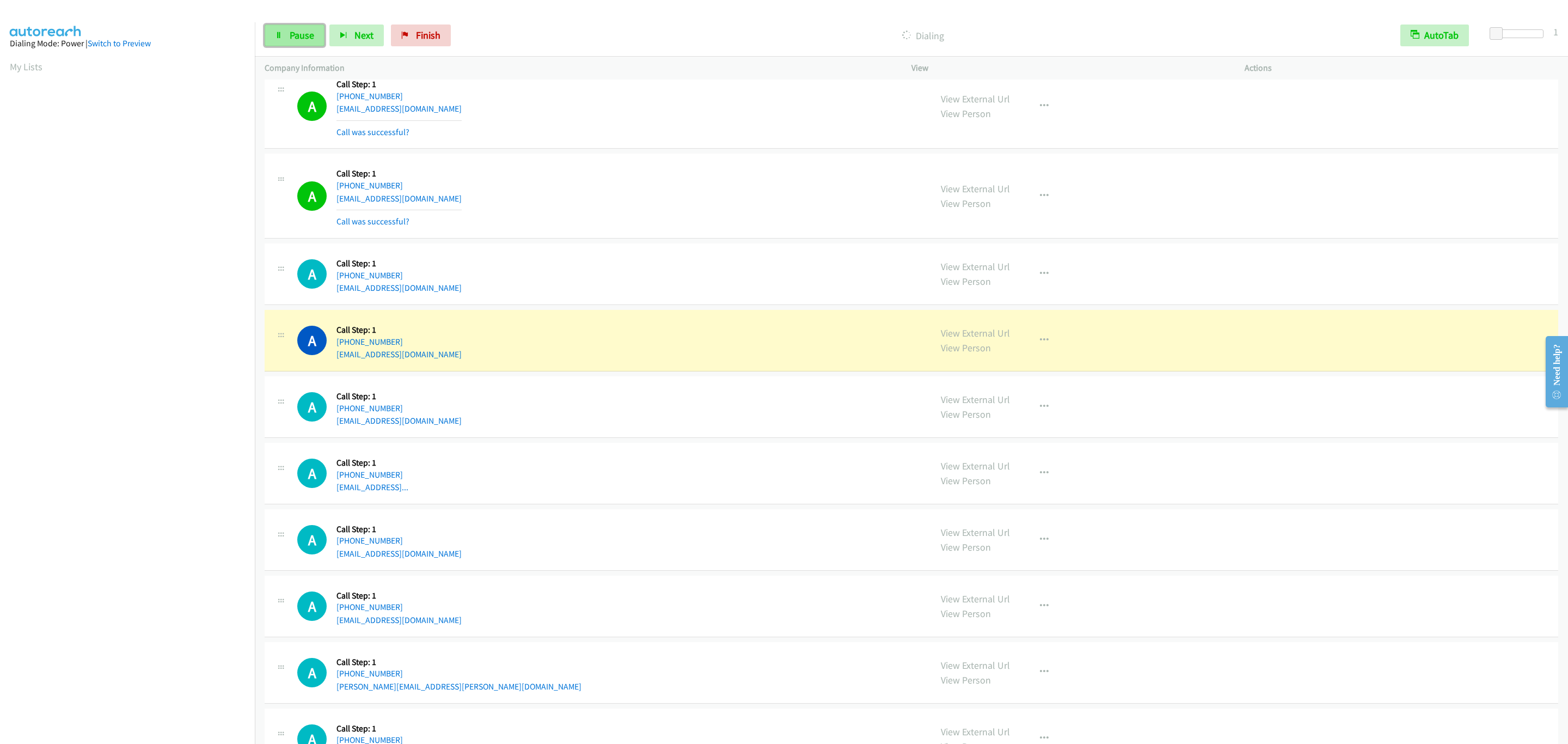
click at [309, 38] on span "Pause" at bounding box center [301, 35] width 24 height 13
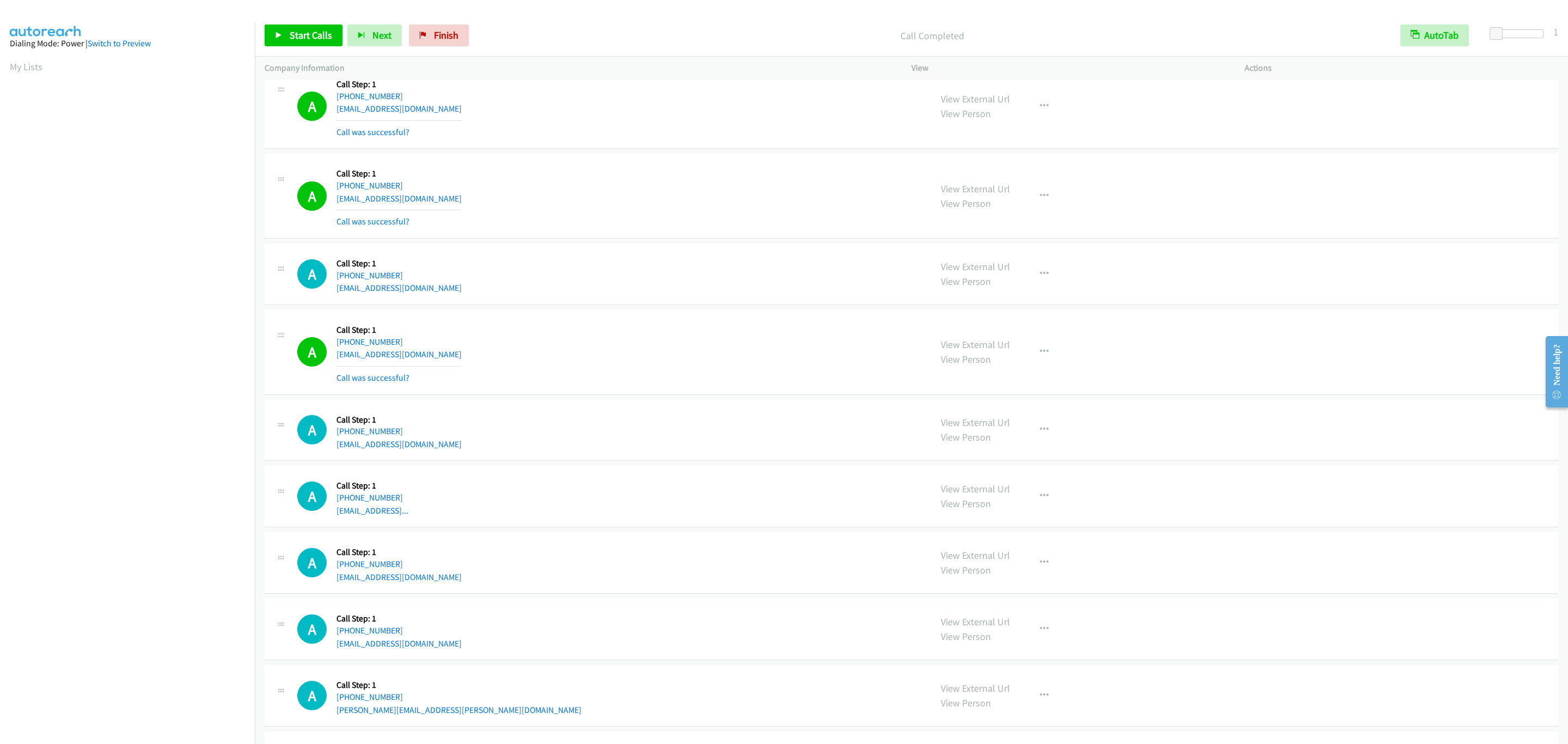
click at [676, 295] on div "A Callback Scheduled Call Step: 1 [GEOGRAPHIC_DATA]/[GEOGRAPHIC_DATA] [PHONE_NU…" at bounding box center [609, 274] width 624 height 42
click at [294, 37] on span "Start Calls" at bounding box center [311, 35] width 43 height 13
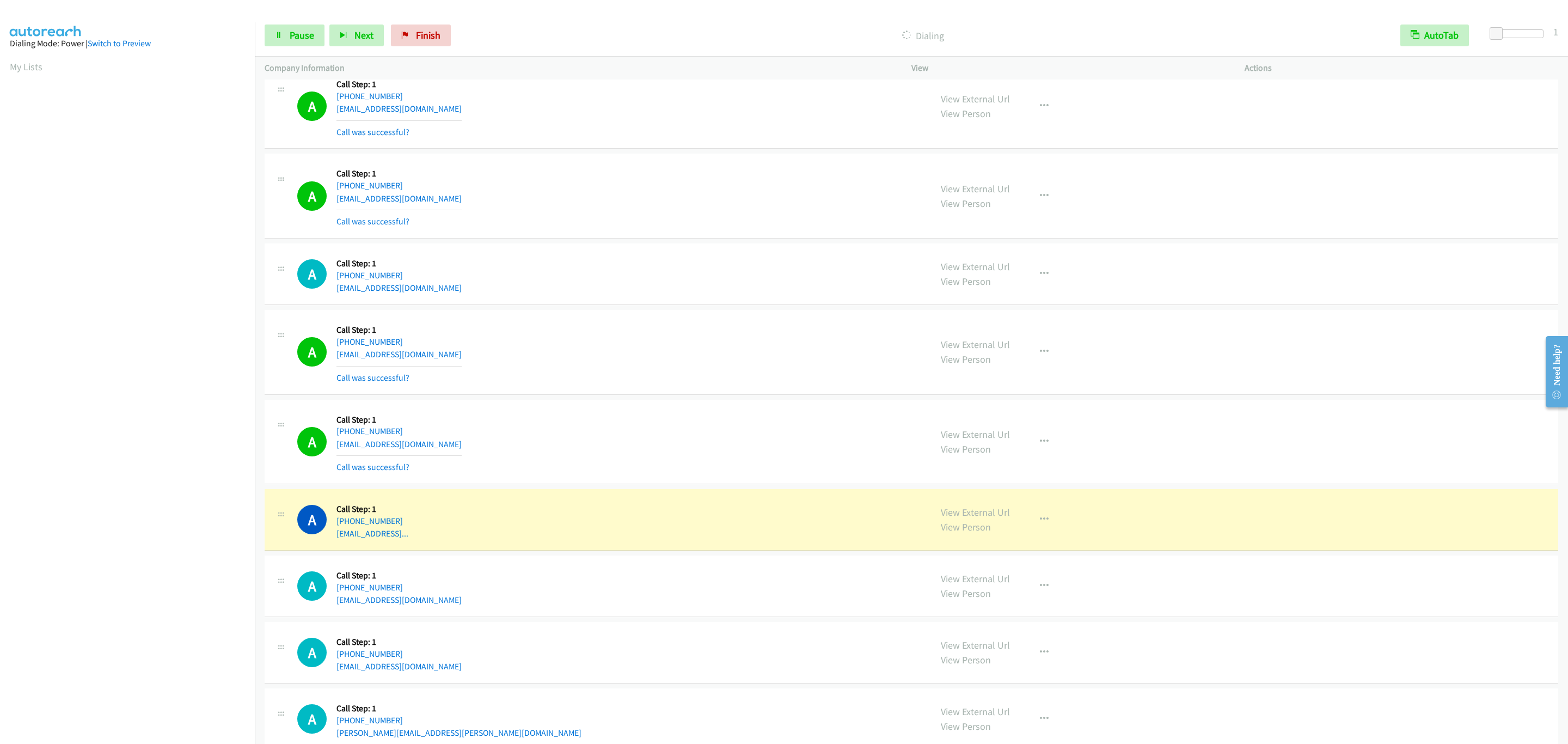
scroll to position [3979, 0]
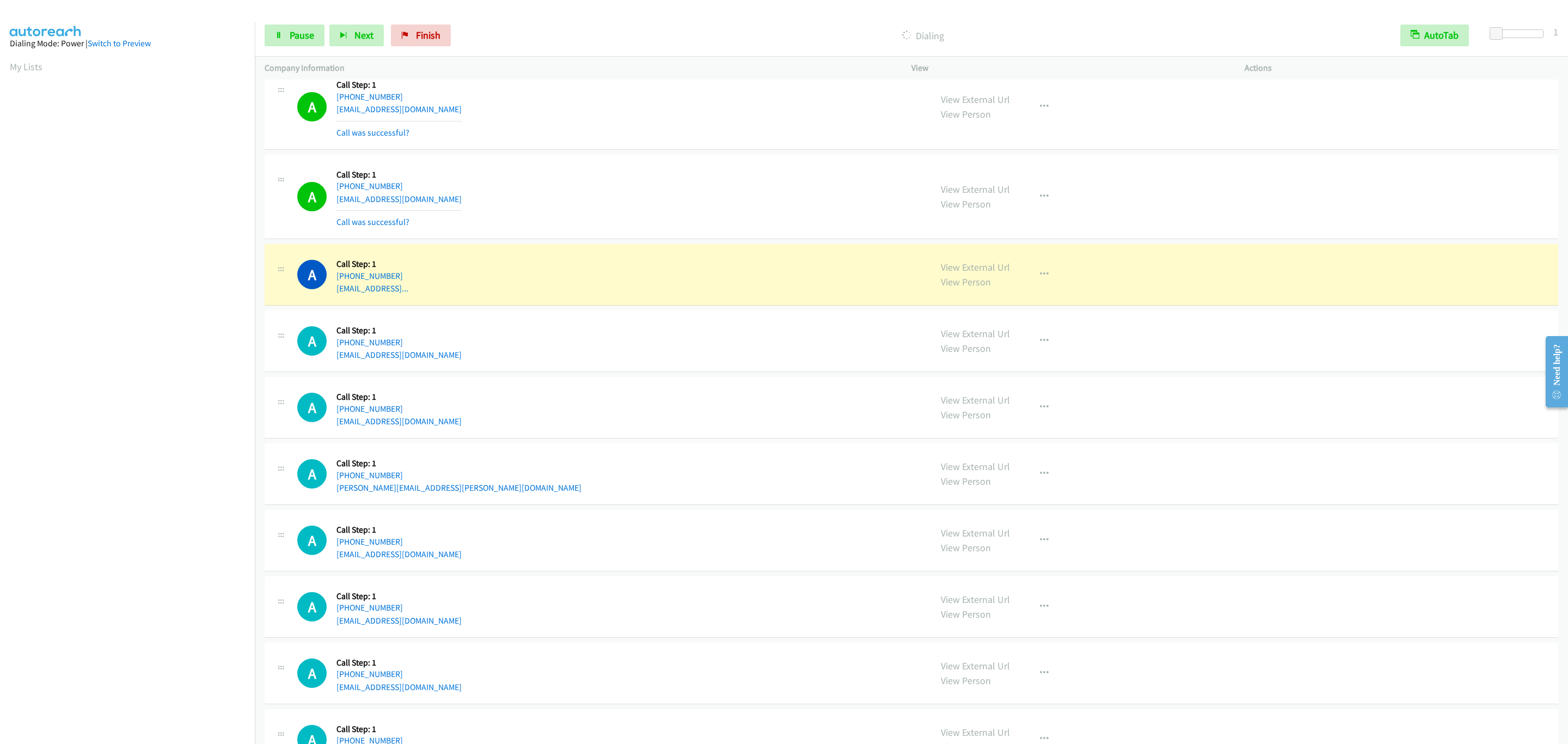
click at [748, 306] on div "A Callback Scheduled Call Step: 1 America/New_York [PHONE_NUMBER] [EMAIL_ADDRES…" at bounding box center [911, 275] width 1293 height 62
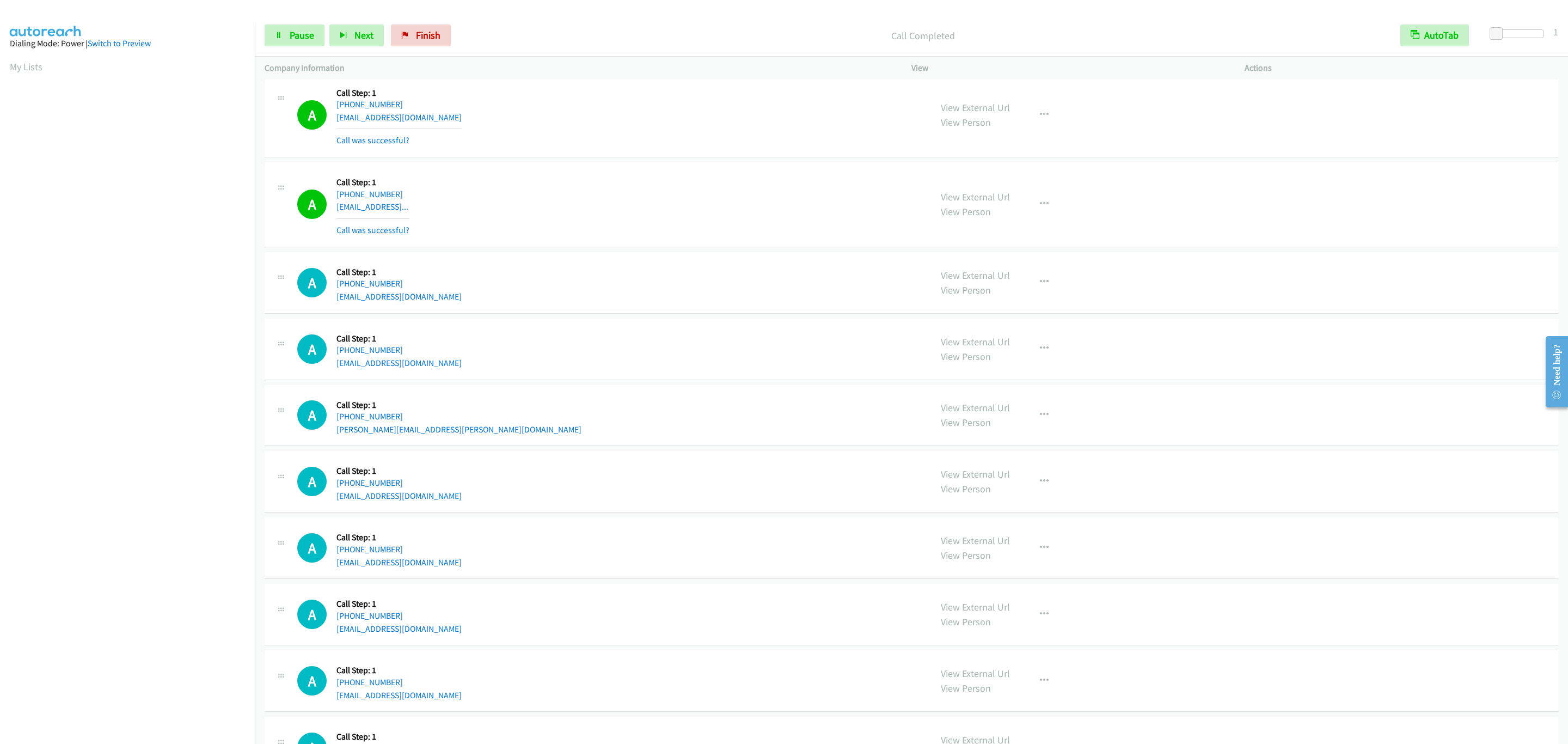
scroll to position [4143, 0]
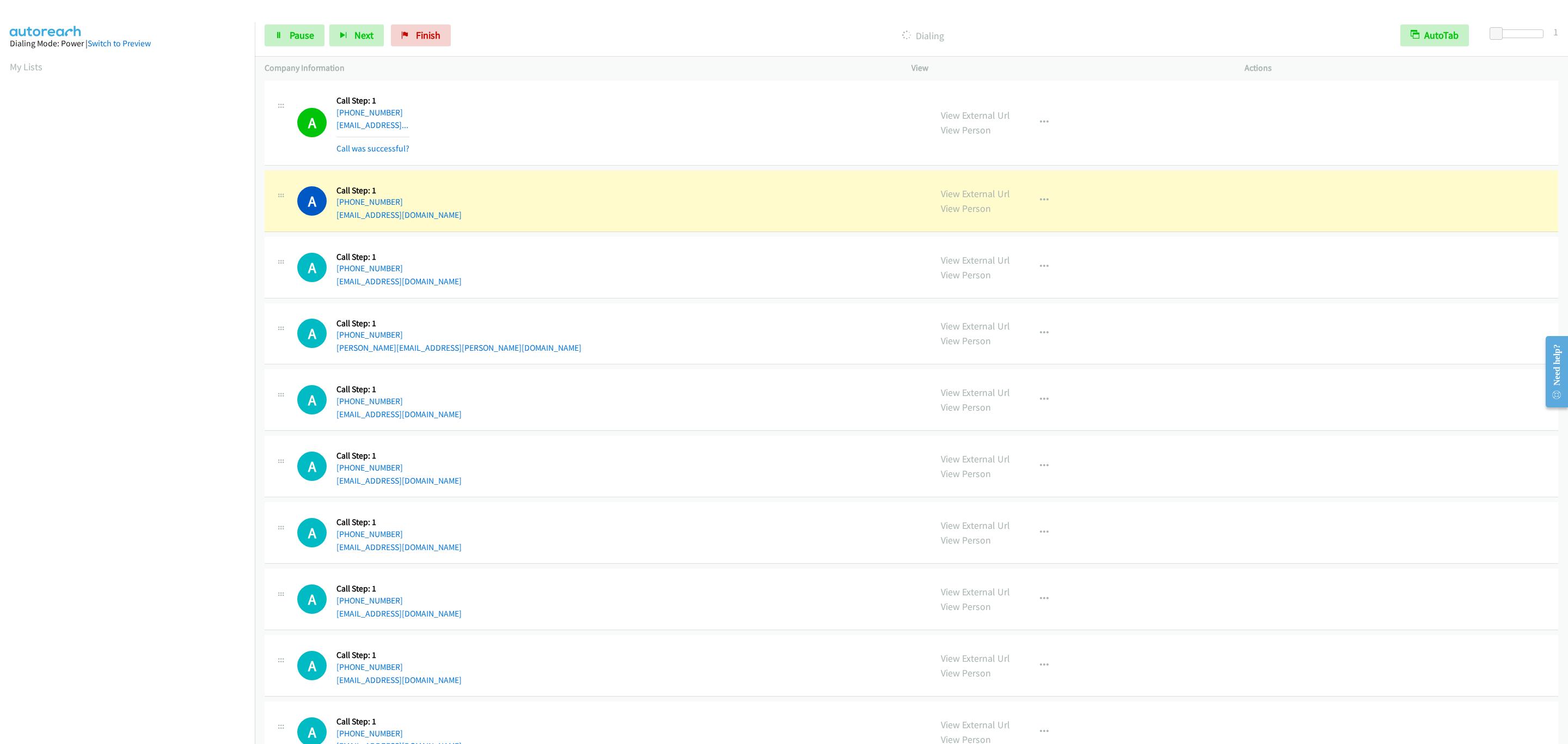
click at [613, 298] on div "A Callback Scheduled Call Step: 1 [GEOGRAPHIC_DATA]/[GEOGRAPHIC_DATA] [PHONE_NU…" at bounding box center [911, 268] width 1293 height 62
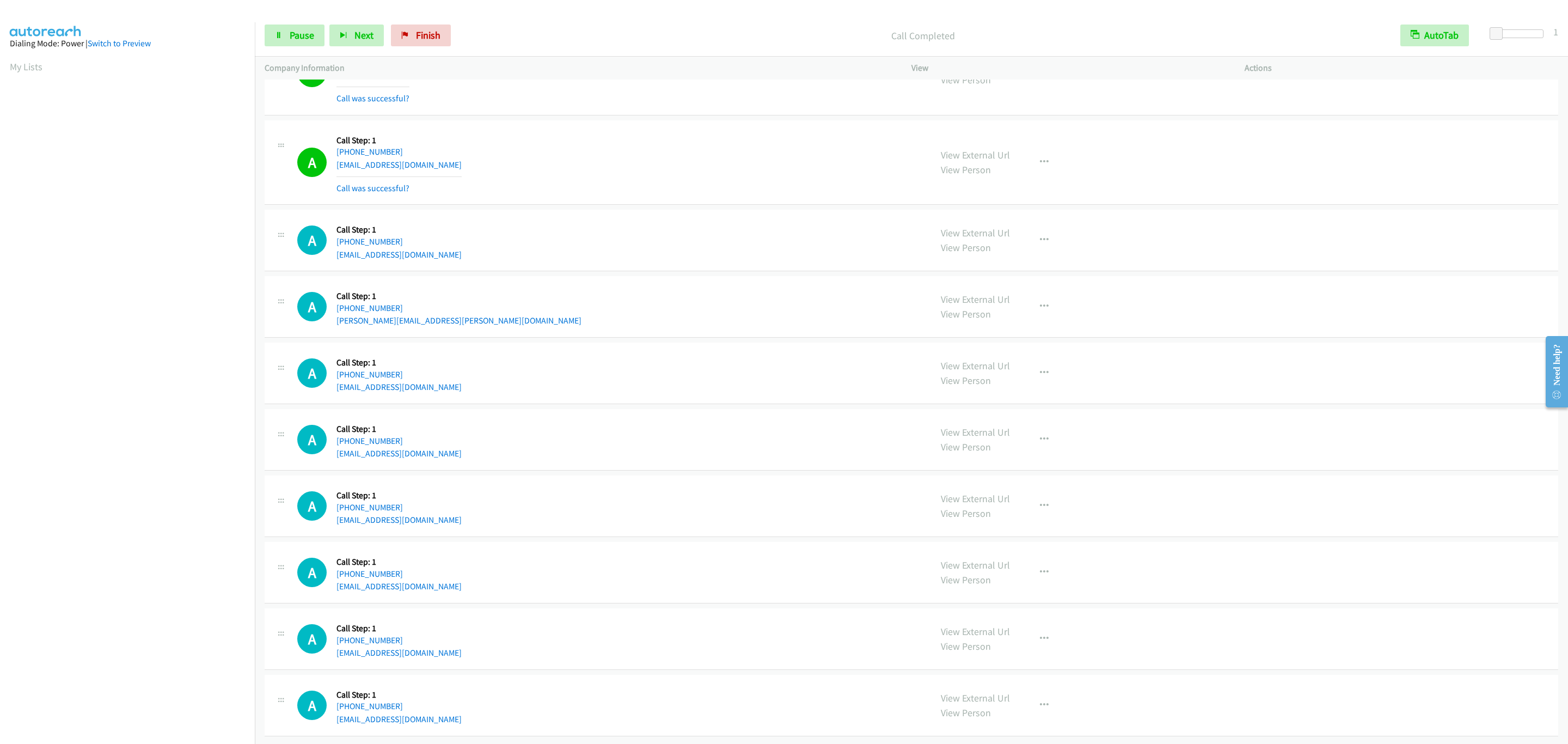
scroll to position [4232, 0]
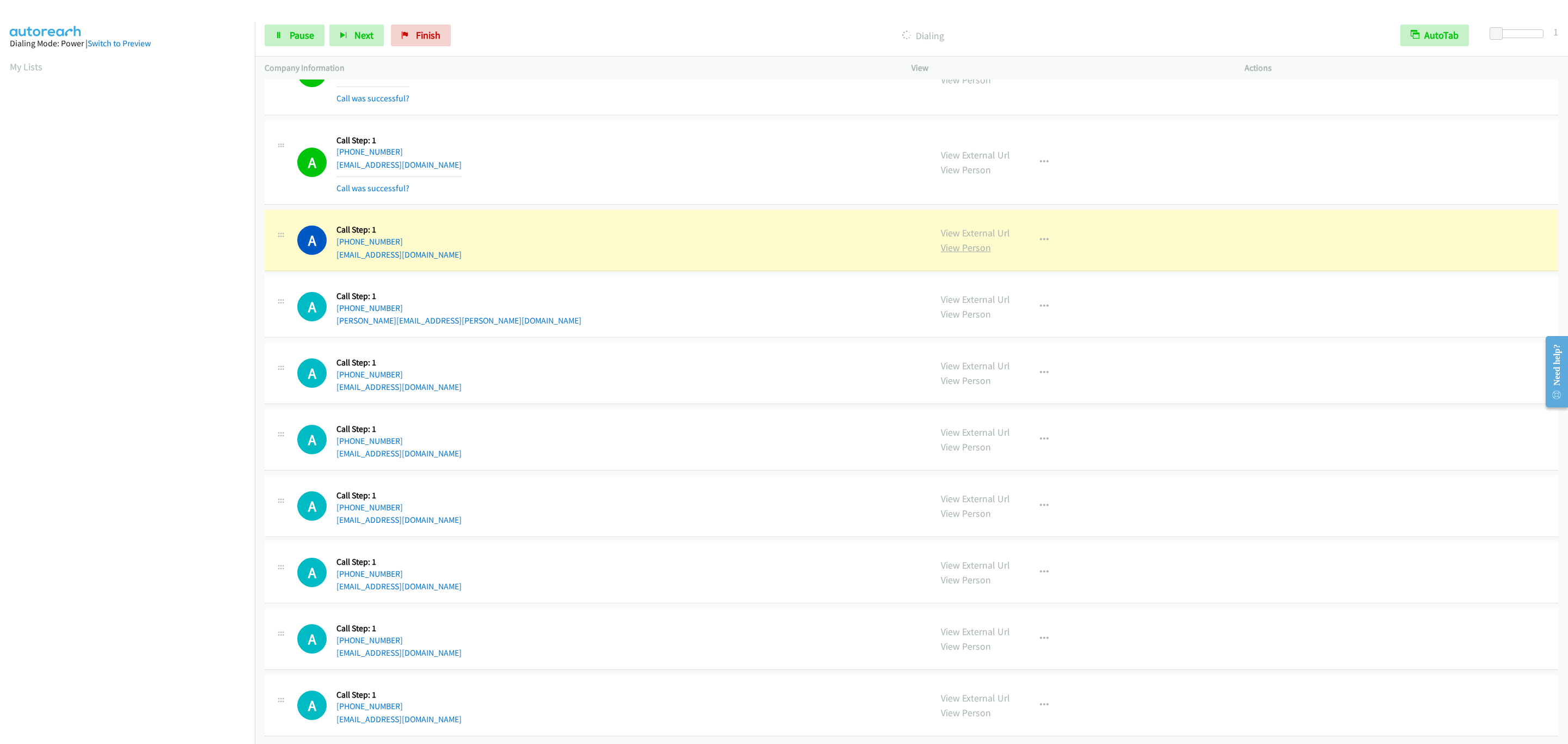
click at [941, 241] on link "View Person" at bounding box center [966, 247] width 50 height 13
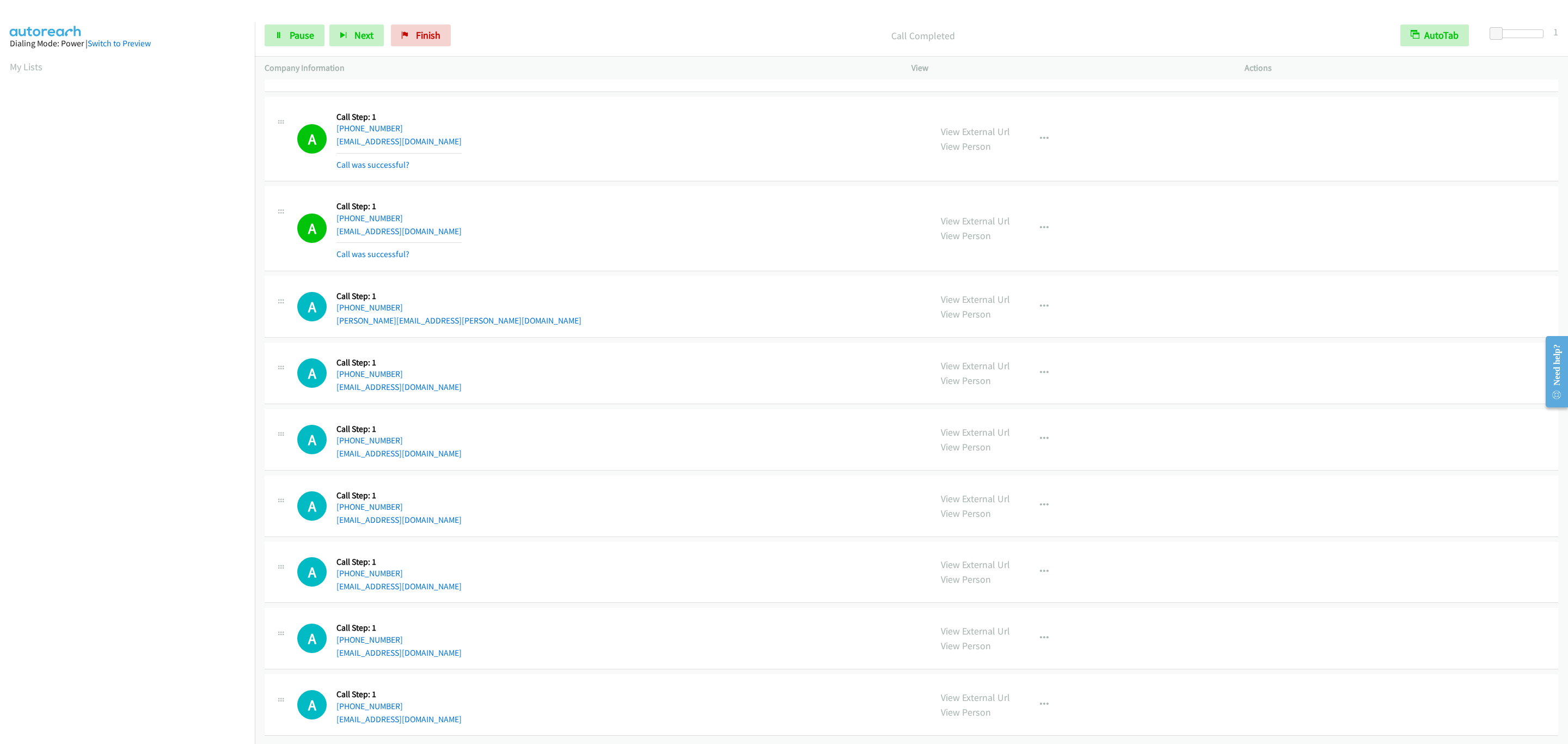
click at [1018, 234] on div "View External Url View Person View External Url Email Schedule/Manage Callback …" at bounding box center [1102, 229] width 343 height 65
click at [1039, 232] on icon "button" at bounding box center [1044, 228] width 8 height 8
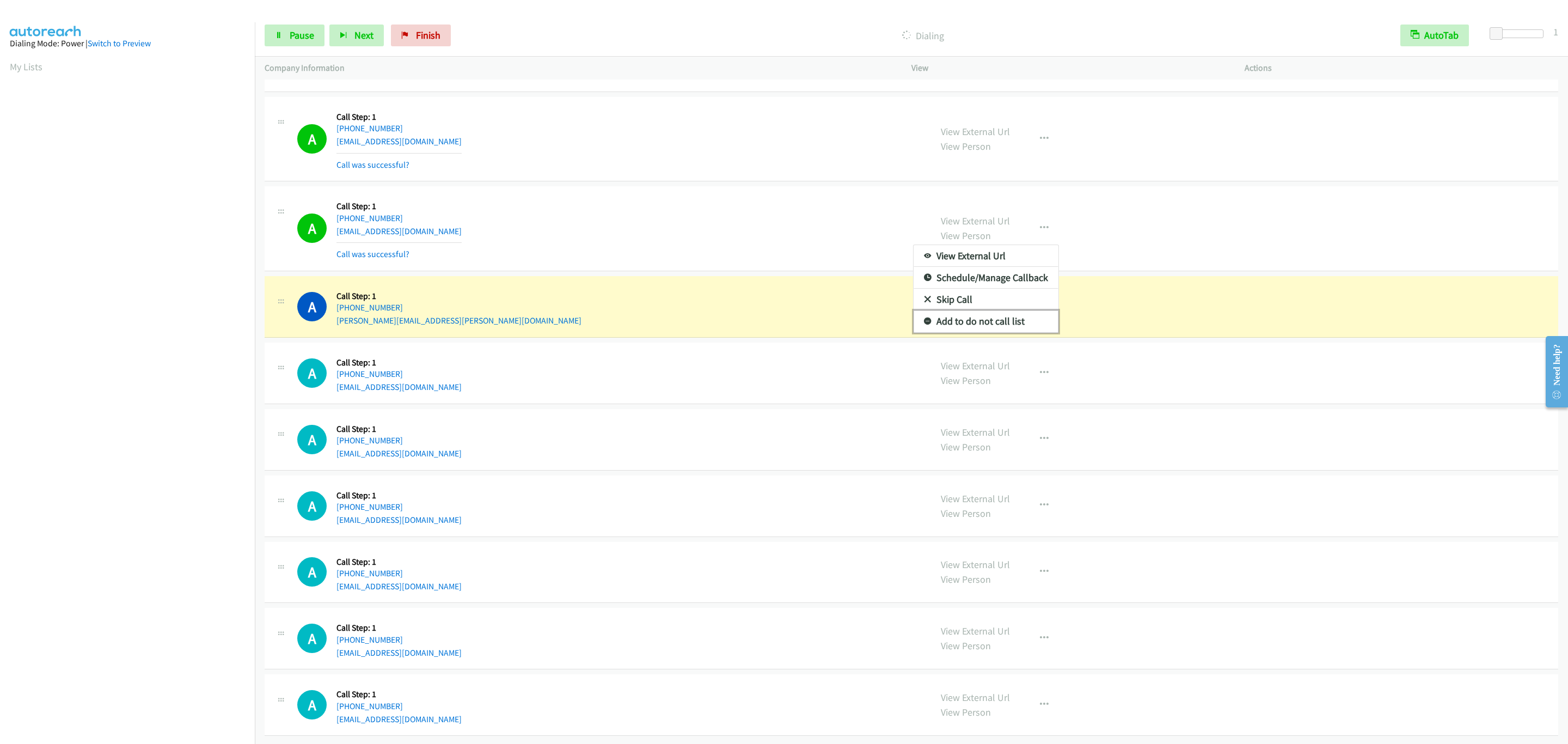
click at [1029, 332] on link "Add to do not call list" at bounding box center [985, 321] width 144 height 22
drag, startPoint x: -13, startPoint y: 581, endPoint x: 190, endPoint y: 587, distance: 203.1
click at [184, 503] on nav "Dialing Mode: Power | Switch to Preview My Lists" at bounding box center [128, 394] width 255 height 744
drag, startPoint x: 448, startPoint y: 386, endPoint x: 463, endPoint y: 386, distance: 15.0
click at [463, 386] on div "A Callback Scheduled Call Step: 1 [GEOGRAPHIC_DATA]/[GEOGRAPHIC_DATA] [PHONE_NU…" at bounding box center [609, 373] width 624 height 42
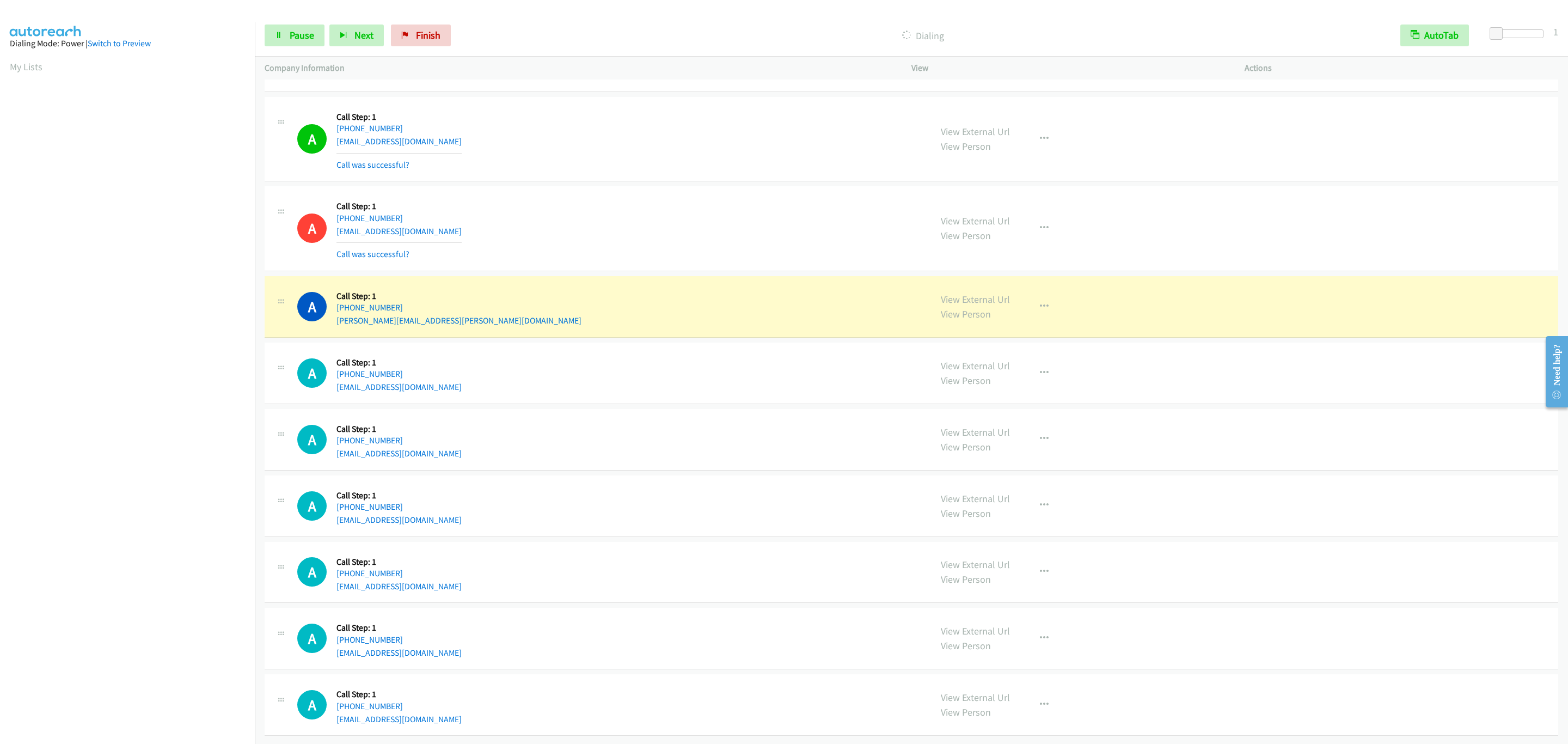
scroll to position [4256, 0]
click at [963, 286] on div "View External Url View Person View External Url Email Schedule/Manage Callback …" at bounding box center [1102, 306] width 343 height 42
click at [964, 293] on link "View External Url" at bounding box center [975, 299] width 69 height 13
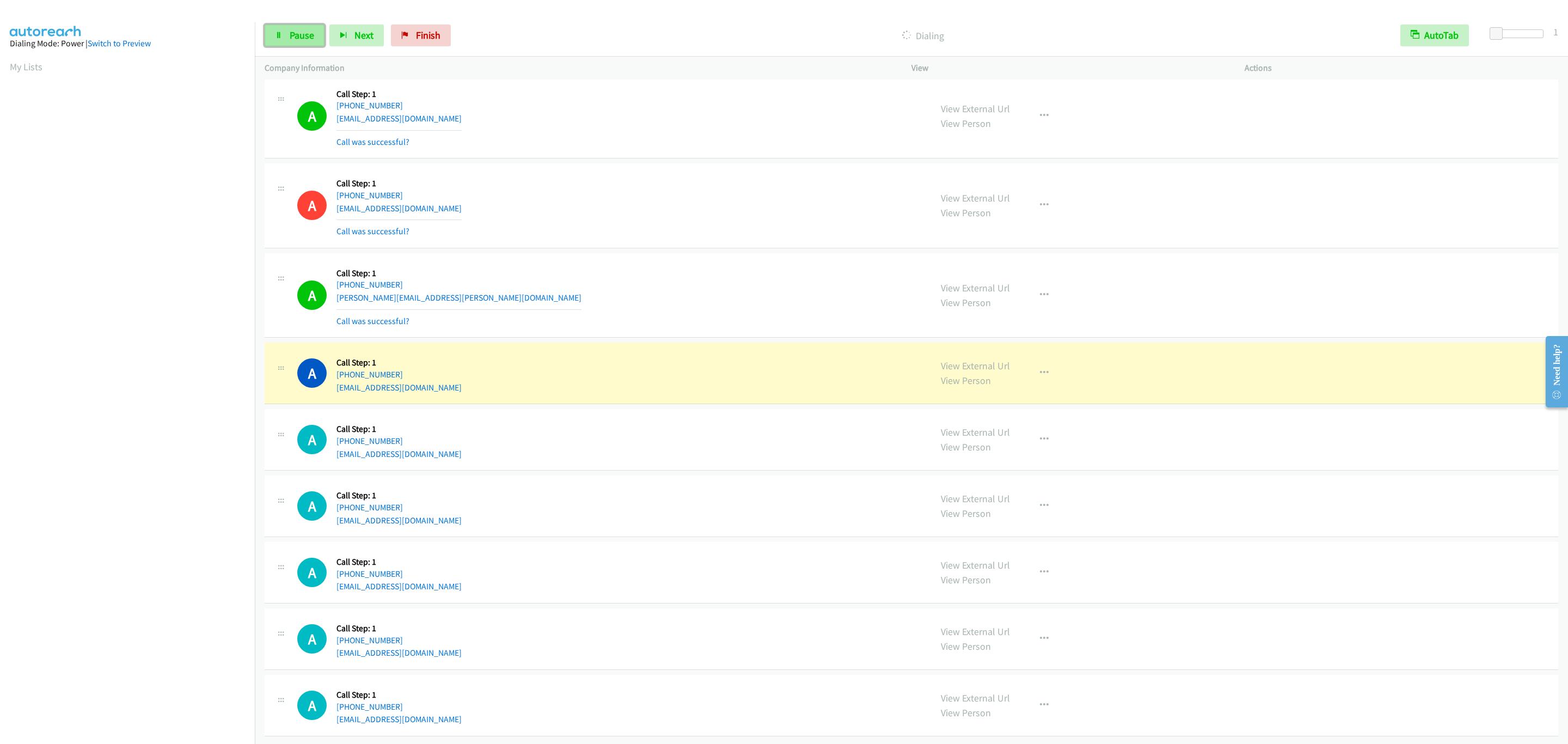
click at [306, 28] on link "Pause" at bounding box center [295, 35] width 60 height 22
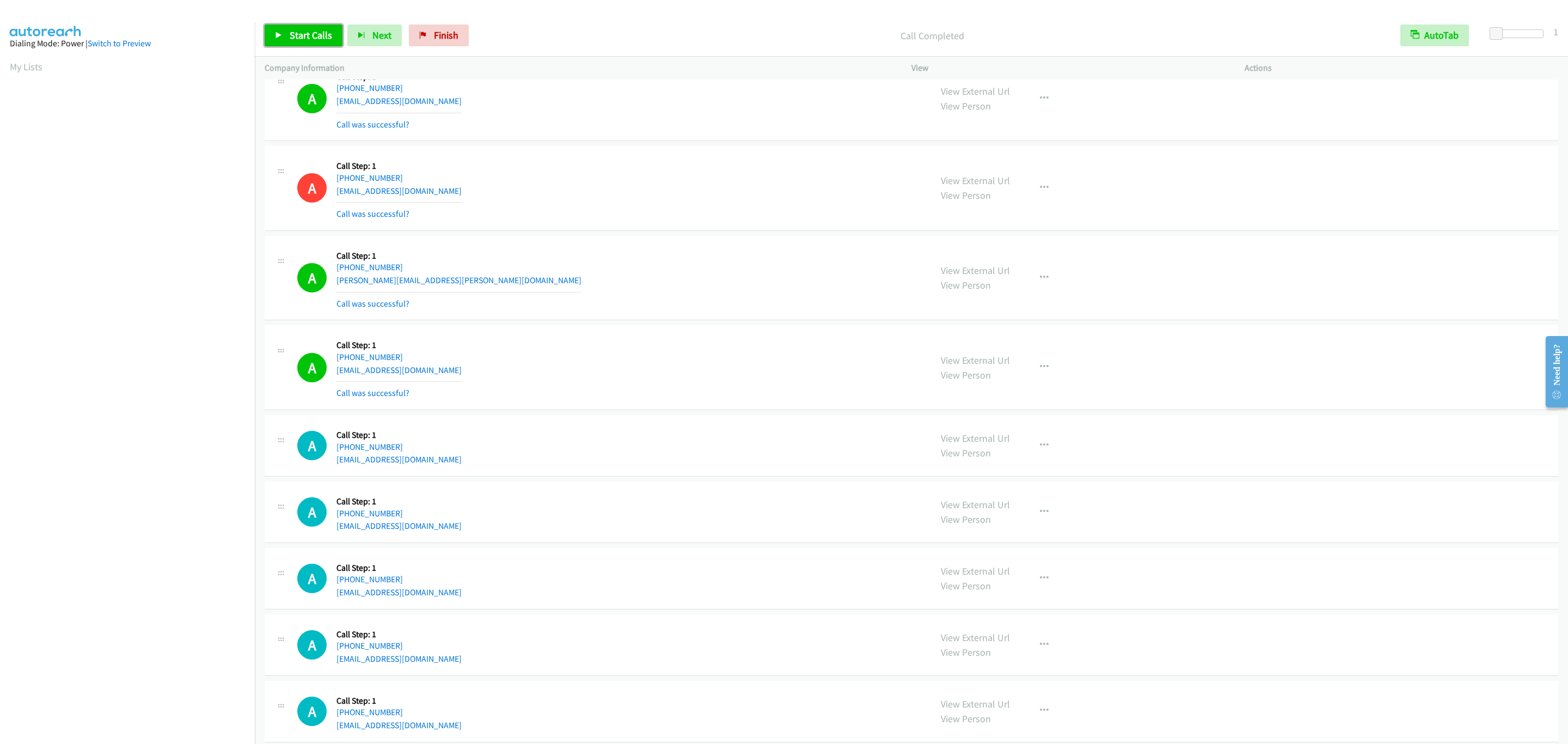
click at [282, 38] on link "Start Calls" at bounding box center [303, 35] width 78 height 22
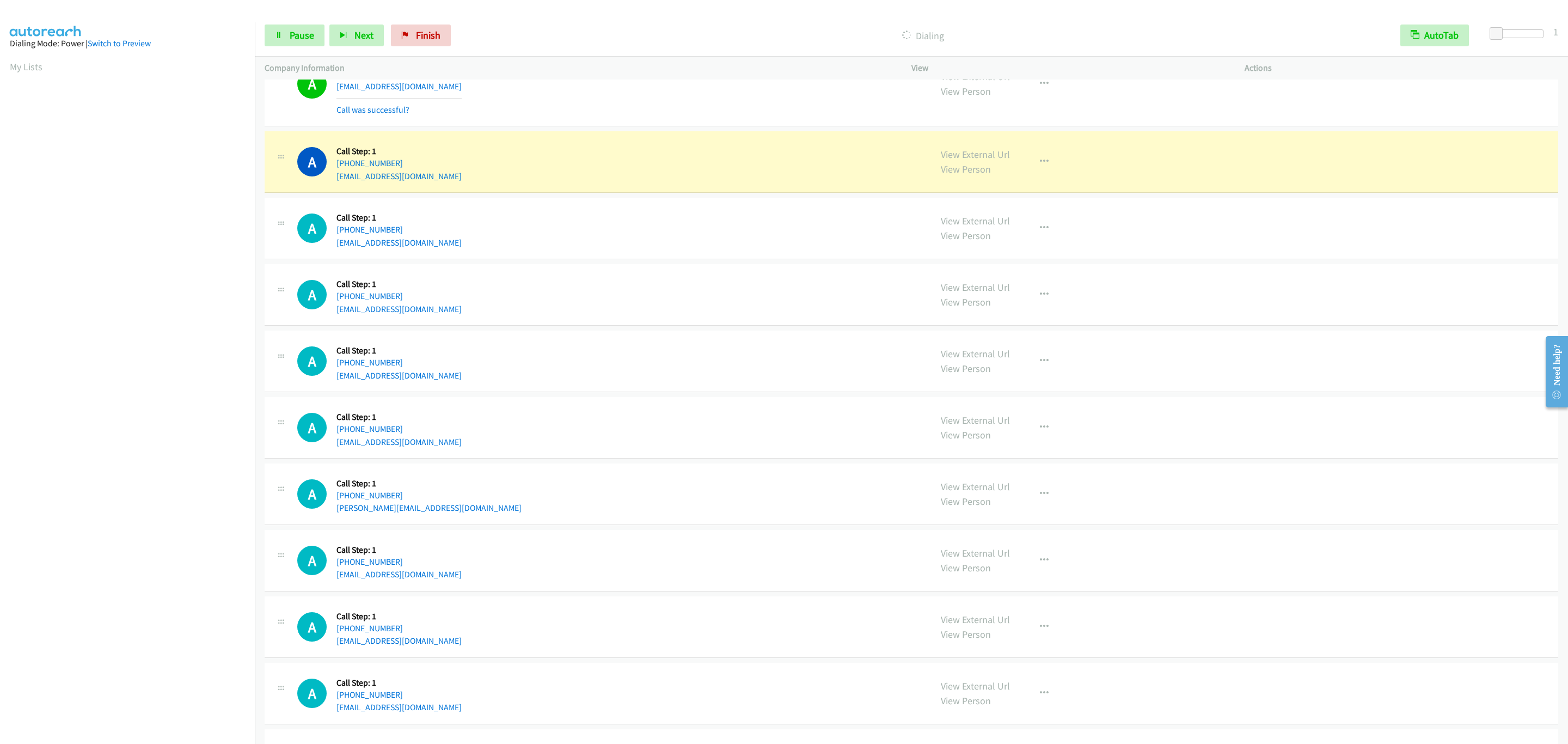
scroll to position [4710, 0]
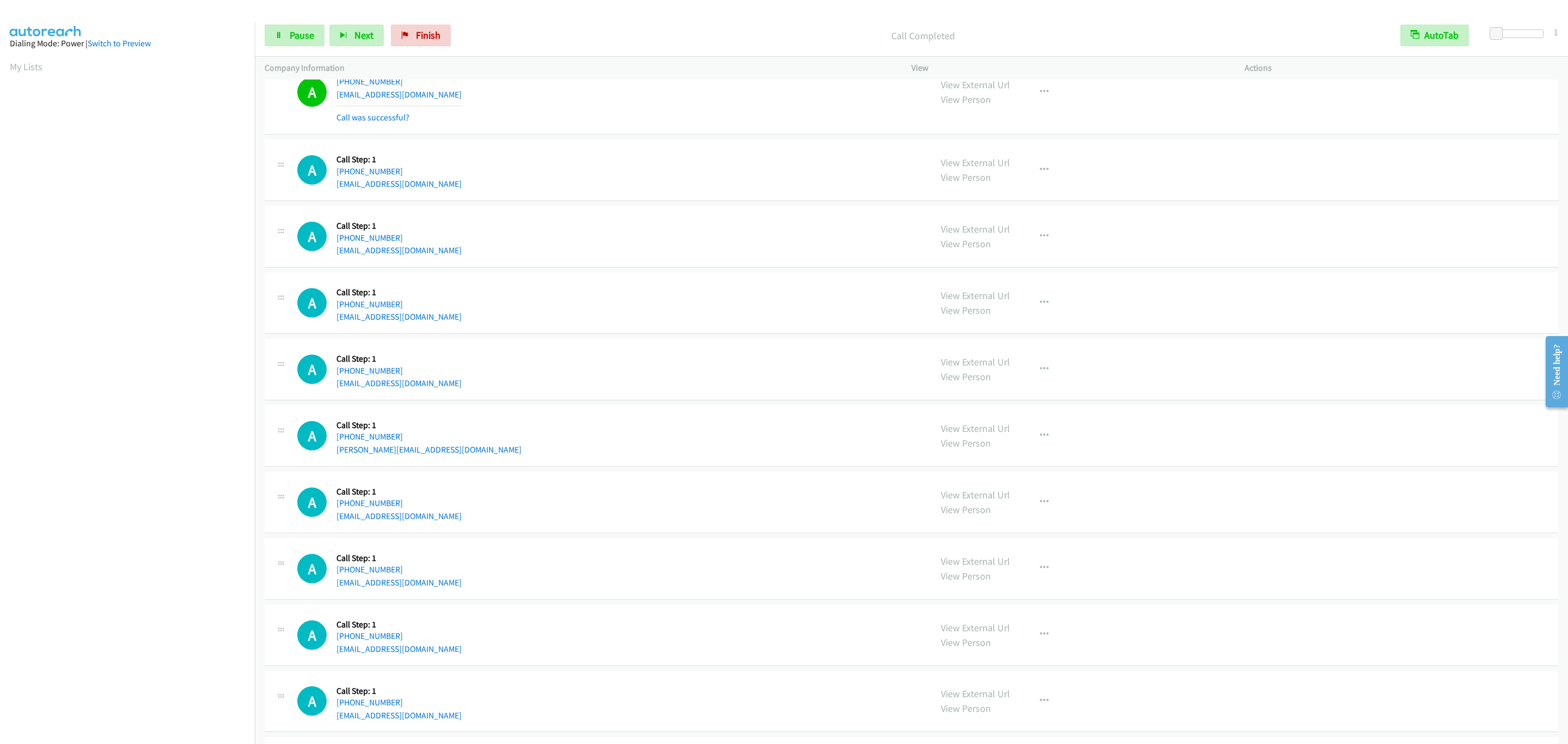
click at [304, 51] on div "Start Calls Pause Next Finish Call Completed AutoTab AutoTab 1" at bounding box center [911, 36] width 1313 height 42
click at [304, 46] on link "Pause" at bounding box center [295, 35] width 60 height 22
click at [306, 40] on span "Pause" at bounding box center [301, 35] width 24 height 13
click at [306, 40] on span "Start Calls" at bounding box center [311, 35] width 43 height 13
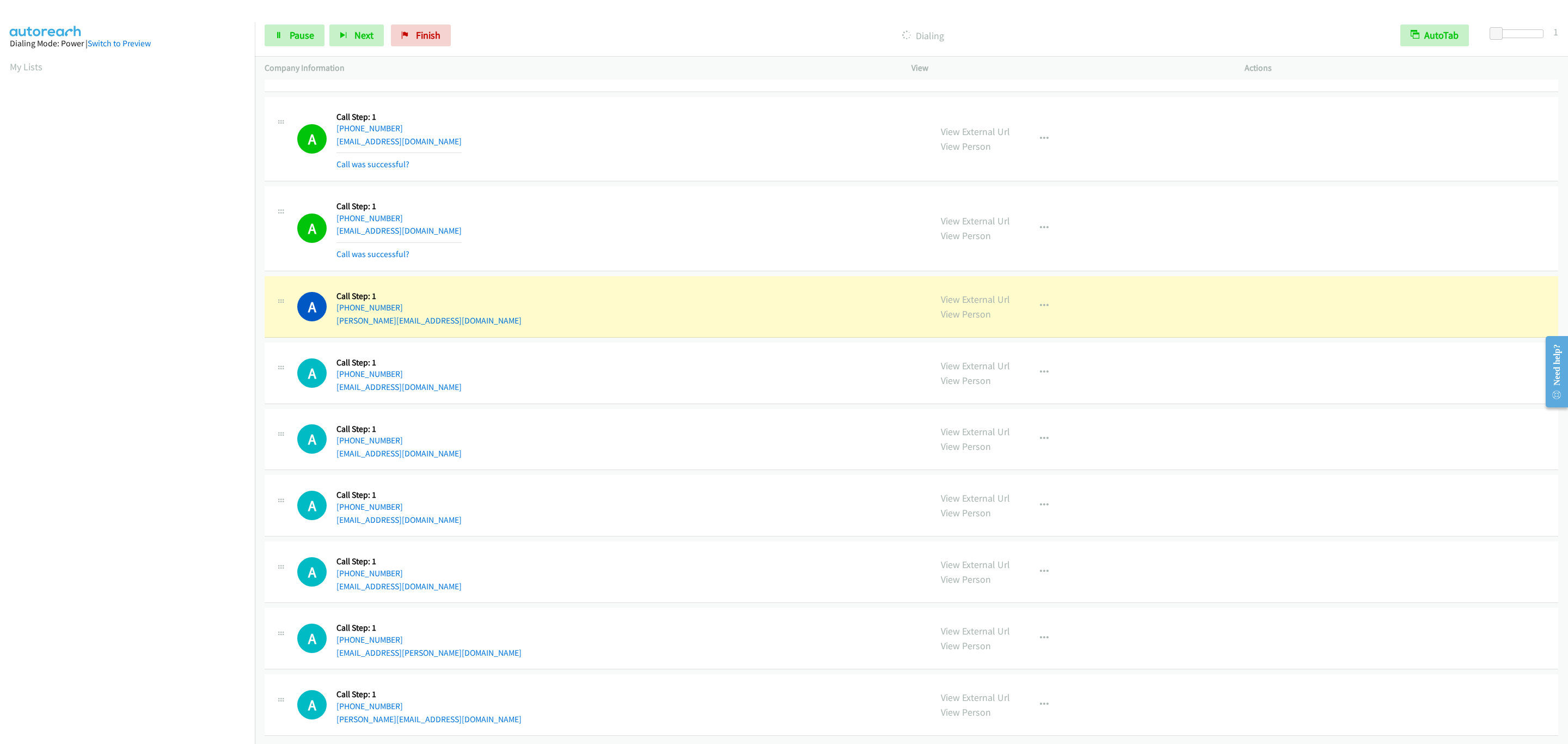
scroll to position [4953, 0]
click at [620, 186] on div "A Callback Scheduled Call Step: 1 America/Los_Angeles [PHONE_NUMBER] [EMAIL_ADD…" at bounding box center [911, 229] width 1293 height 85
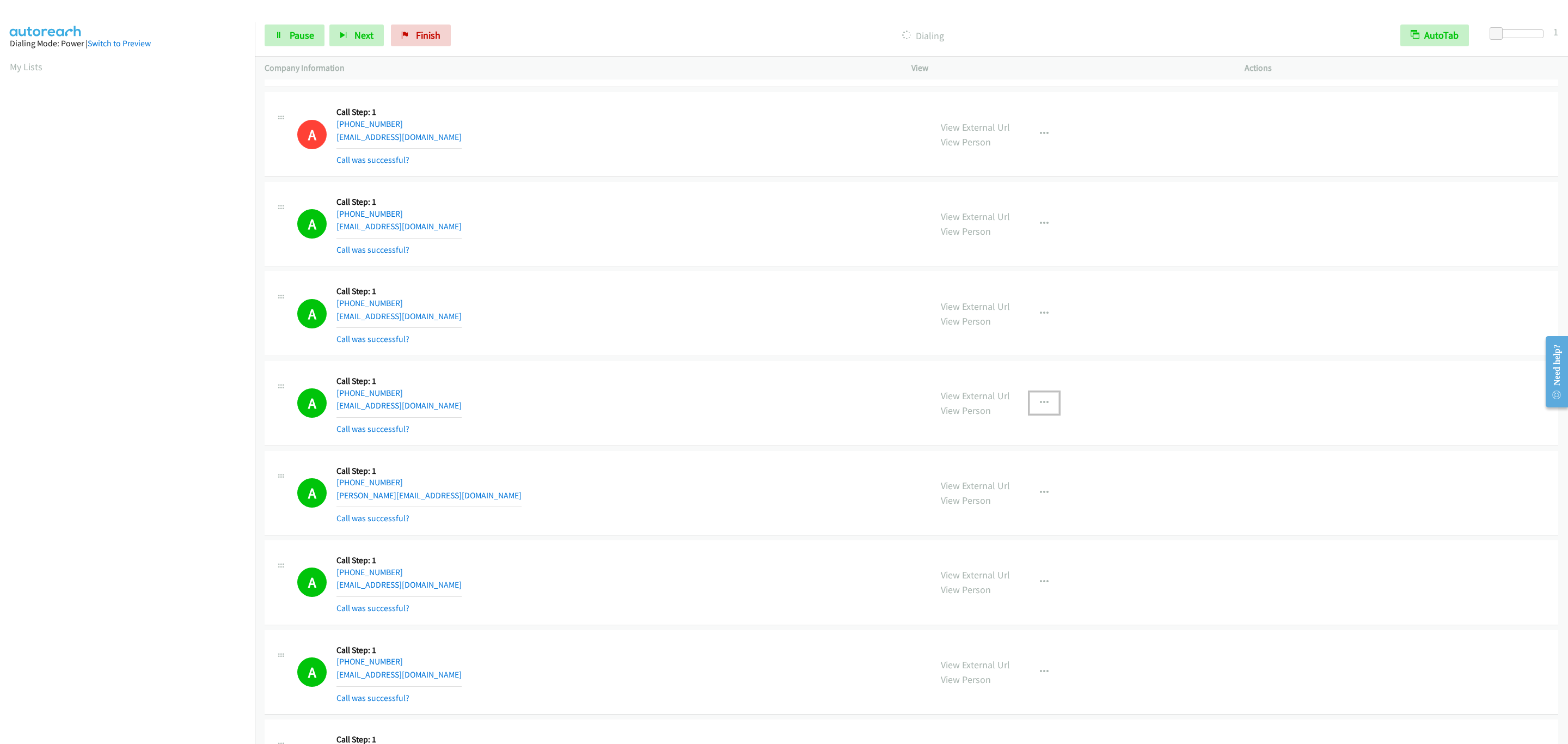
click at [1029, 413] on button "button" at bounding box center [1044, 402] width 29 height 22
click at [1000, 500] on link "Add to do not call list" at bounding box center [985, 496] width 144 height 22
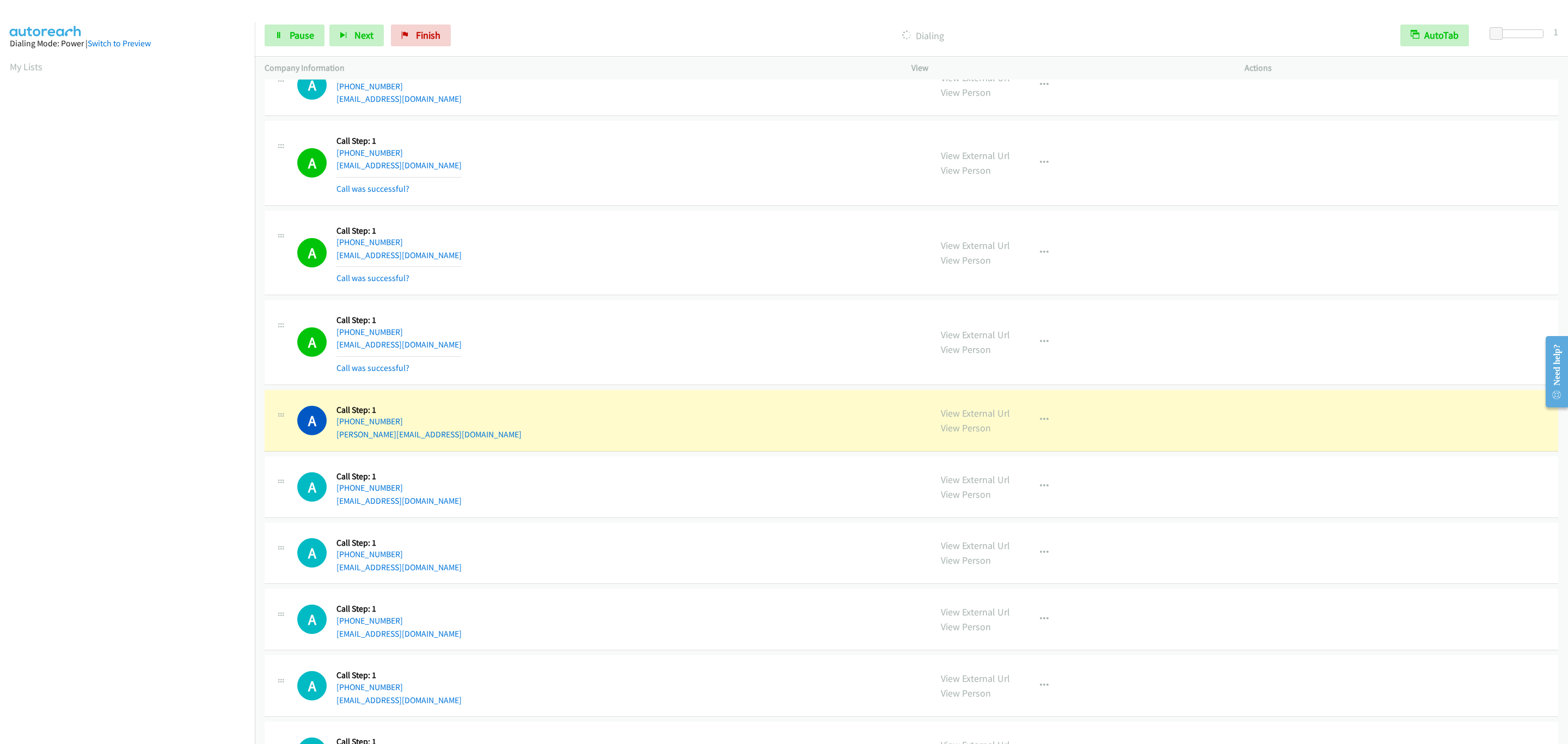
scroll to position [4953, 0]
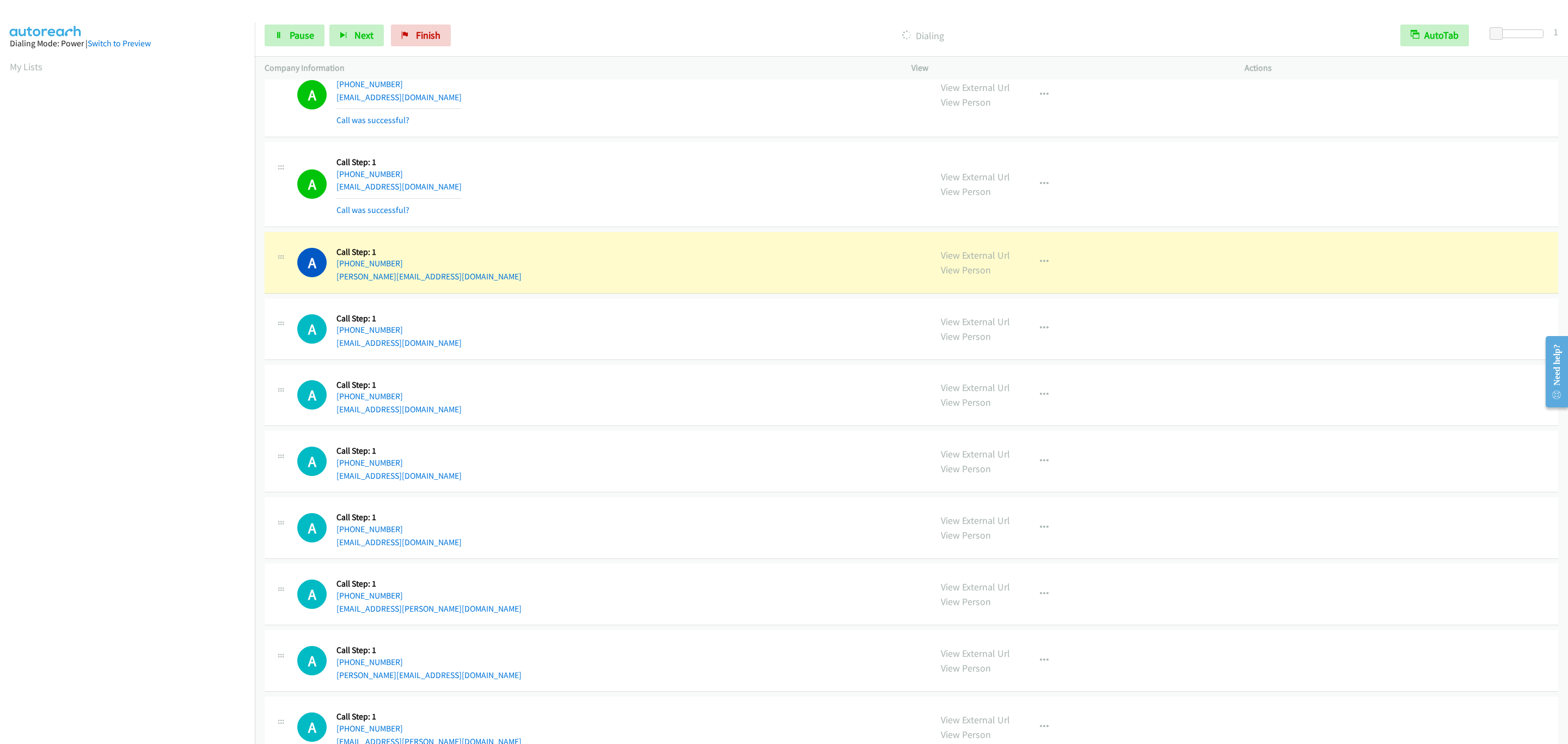
click at [893, 283] on div "A Callback Scheduled Call Step: 1 America/New_York [PHONE_NUMBER] [PERSON_NAME]…" at bounding box center [609, 262] width 624 height 42
click at [1054, 283] on div "View External Url View Person View External Url Email Schedule/Manage Callback …" at bounding box center [1102, 262] width 343 height 42
click at [1039, 273] on button "button" at bounding box center [1044, 262] width 29 height 22
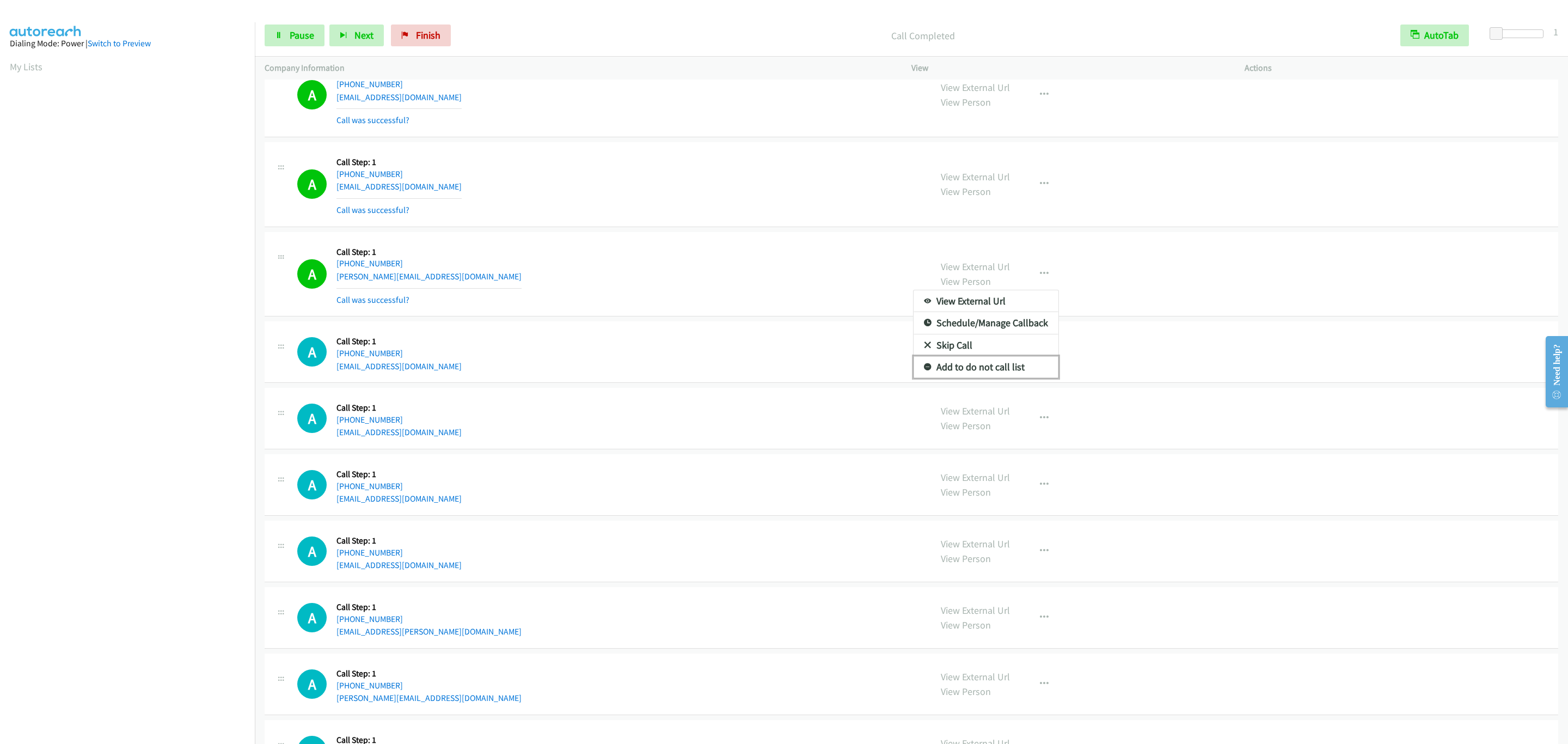
click at [1028, 377] on link "Add to do not call list" at bounding box center [985, 367] width 144 height 22
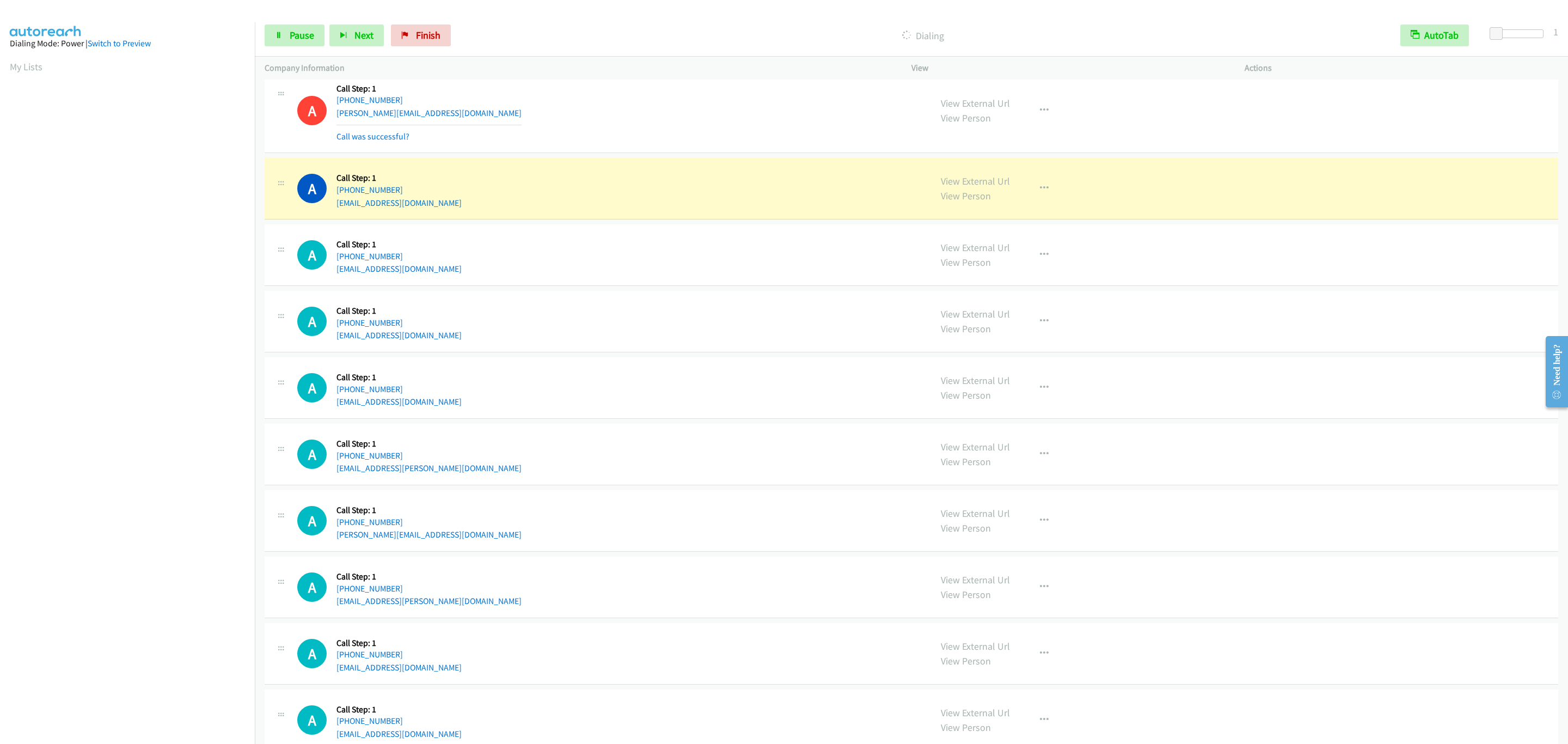
scroll to position [5198, 0]
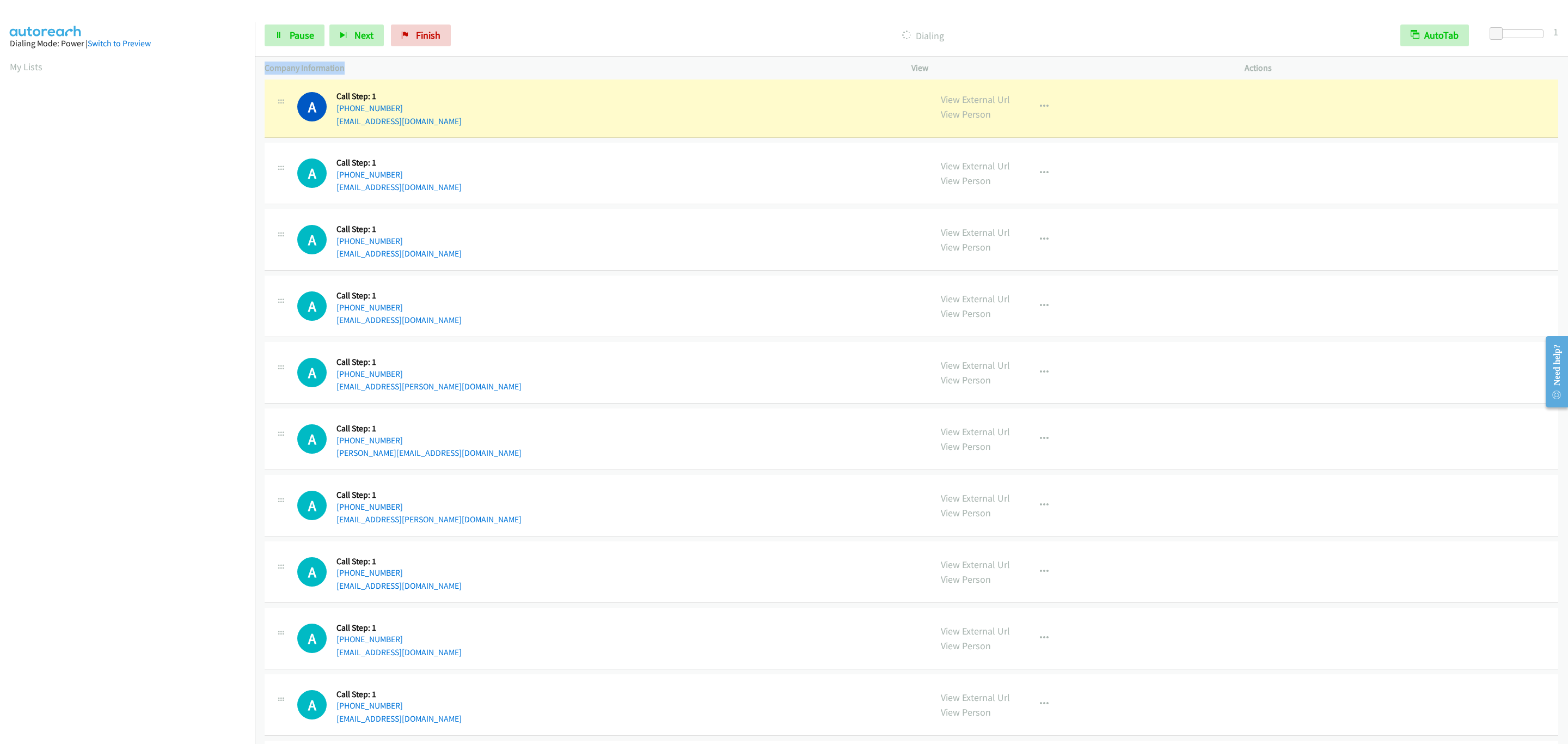
drag, startPoint x: 382, startPoint y: 60, endPoint x: 264, endPoint y: 61, distance: 118.0
click at [264, 61] on div "Company Information" at bounding box center [578, 68] width 647 height 23
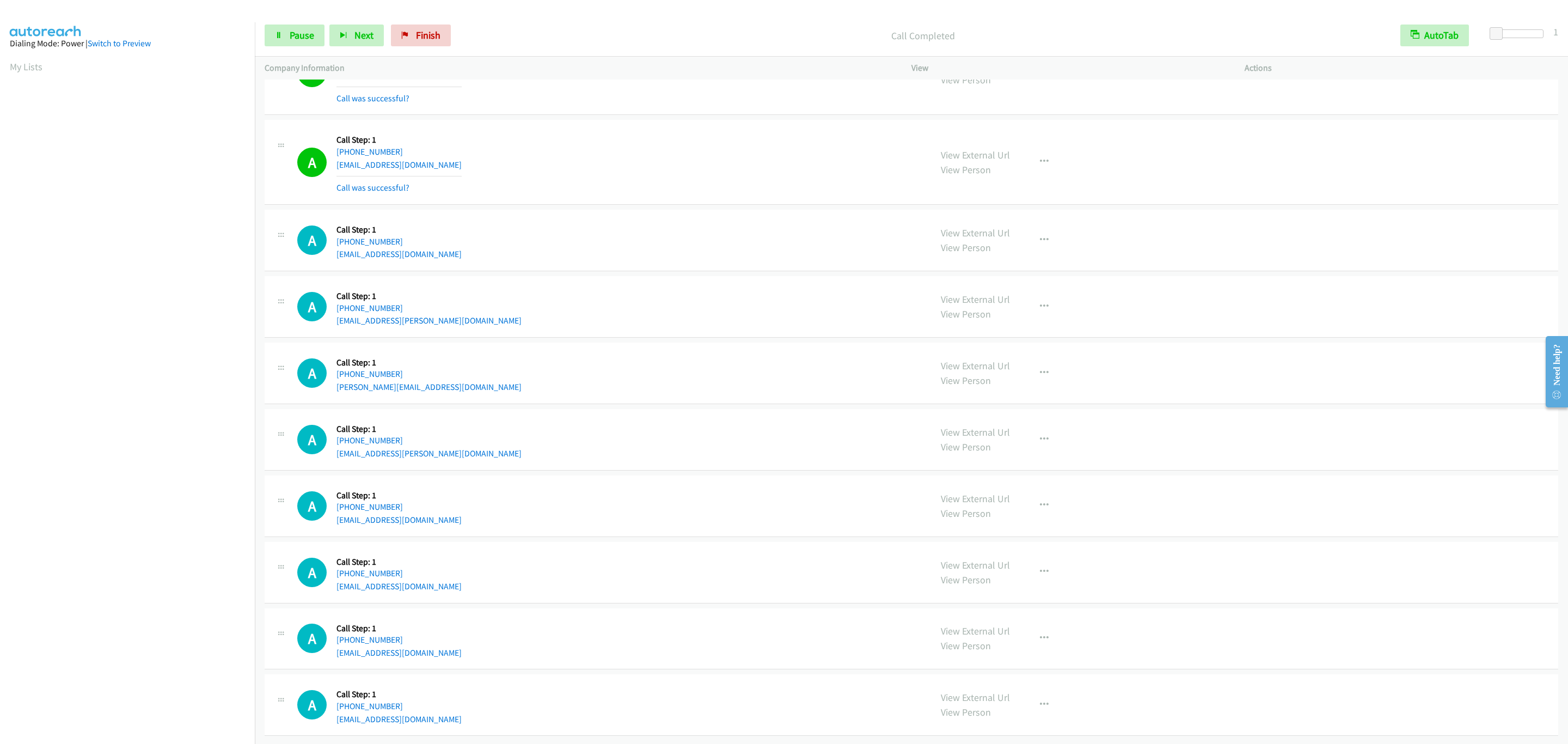
scroll to position [5380, 0]
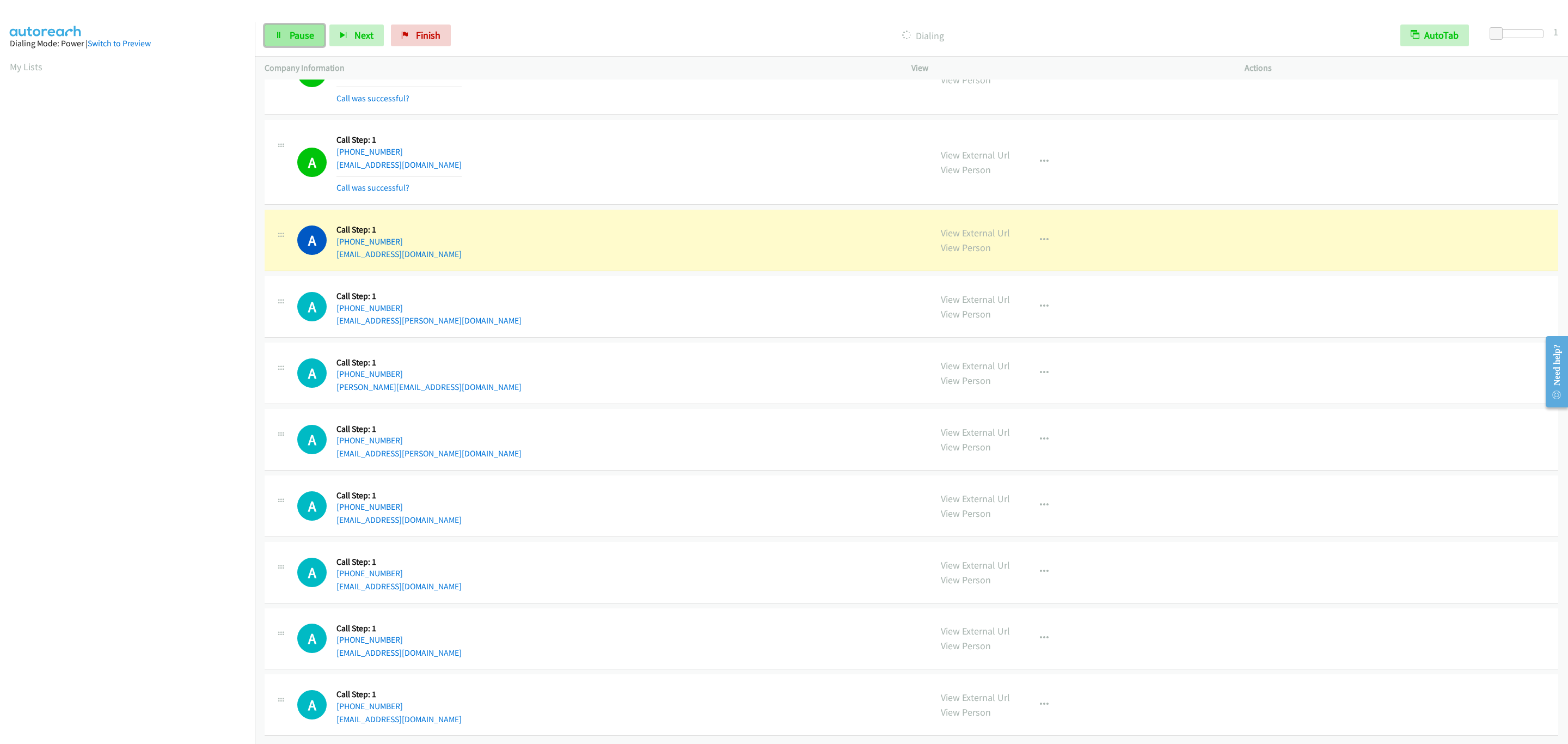
click at [302, 35] on span "Pause" at bounding box center [301, 35] width 24 height 13
